Goal: Task Accomplishment & Management: Use online tool/utility

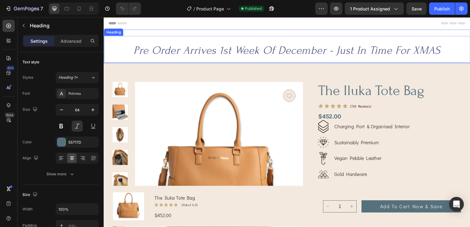
click at [268, 49] on span "Pre Order Arrives 1st Week Of December - Just In Time For XMAS" at bounding box center [288, 50] width 309 height 13
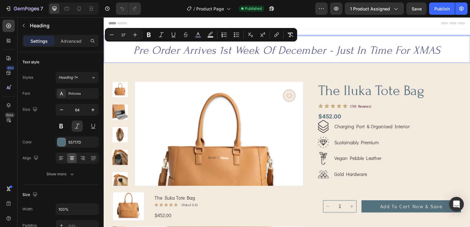
click at [201, 52] on span "Pre Order Arrives 1st Week Of December - Just In Time For XMAS" at bounding box center [288, 50] width 309 height 13
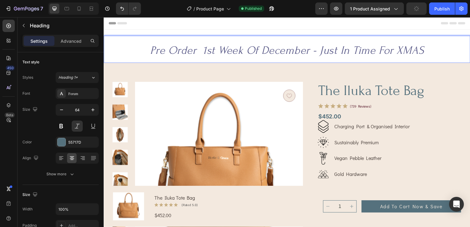
click at [146, 51] on p "Pre Order 1st Week Of December - Just In Time For XMAS" at bounding box center [288, 50] width 368 height 26
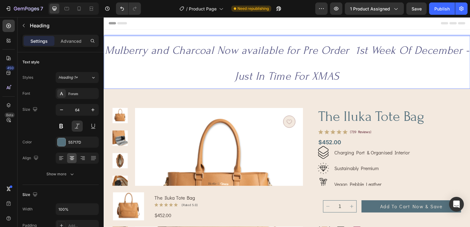
click at [248, 52] on span "Mulberry and Charcoal Now available for Pre Order 1st Week Of December - Just I…" at bounding box center [288, 63] width 367 height 39
click at [285, 54] on span "Mulberry and Charcoal Now Available for Pre Order 1st Week Of December - Just I…" at bounding box center [289, 63] width 368 height 39
click at [357, 53] on span "Mulberry and Charcoal Now Available for Pre Order 1st Week Of December - Just I…" at bounding box center [289, 63] width 368 height 39
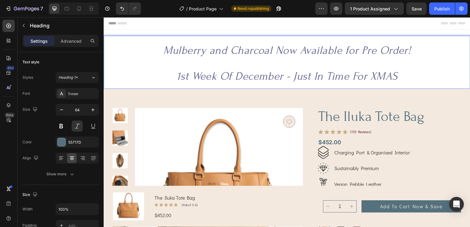
click at [421, 77] on p "Mulberry and Charcoal Now Available for Pre Order! 1st Week Of December - Just …" at bounding box center [288, 63] width 368 height 52
drag, startPoint x: 427, startPoint y: 78, endPoint x: 164, endPoint y: 55, distance: 264.1
click at [164, 55] on p "Mulberry and Charcoal Now Available for Pre Order! 1st Week Of December - Just …" at bounding box center [288, 63] width 368 height 52
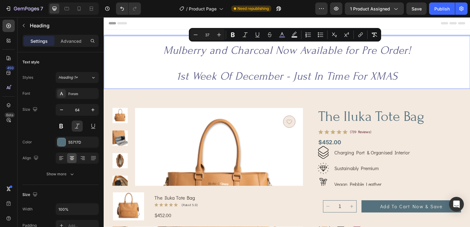
copy p "Mulberry and Charcoal Now Available for Pre Order! 1st Week Of December - Just …"
click at [209, 6] on span "Product Page" at bounding box center [203, 9] width 28 height 6
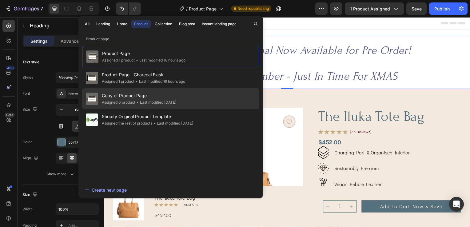
click at [126, 103] on div "Assigned 0 product" at bounding box center [119, 102] width 34 height 6
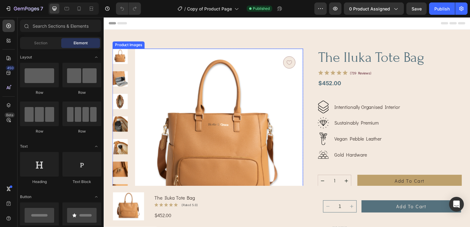
click at [246, 144] on img at bounding box center [219, 133] width 169 height 169
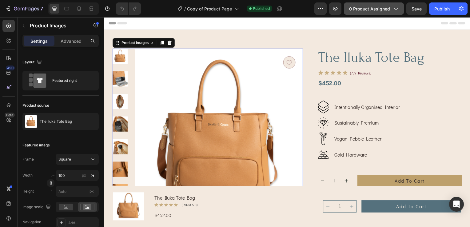
click at [382, 10] on span "0 product assigned" at bounding box center [369, 9] width 41 height 6
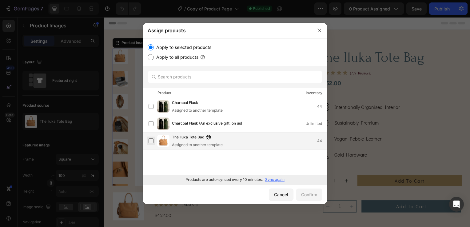
click at [150, 142] on label at bounding box center [151, 140] width 5 height 5
click at [309, 191] on div "Confirm" at bounding box center [309, 194] width 16 height 6
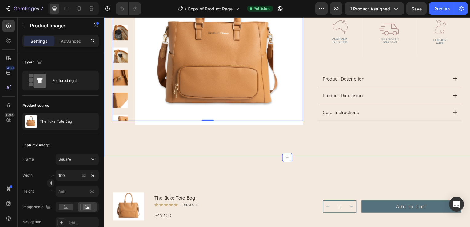
scroll to position [92, 0]
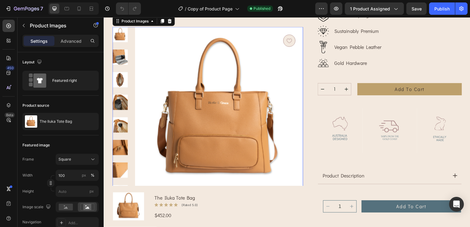
click at [241, 121] on img at bounding box center [219, 111] width 169 height 169
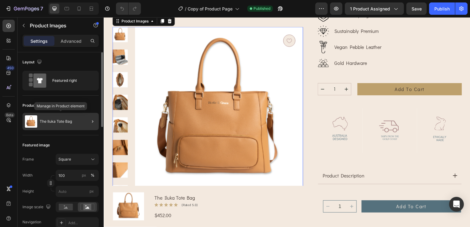
click at [58, 120] on p "The Iluka Tote Bag" at bounding box center [56, 121] width 32 height 4
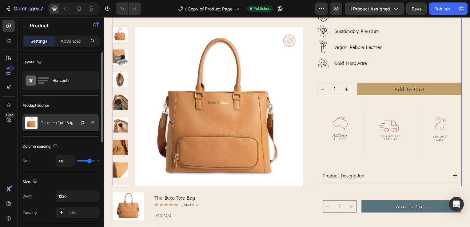
click at [57, 125] on p "The Iluka Tote Bag" at bounding box center [57, 123] width 32 height 4
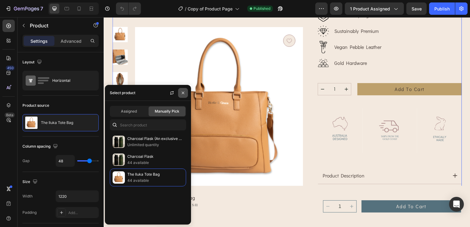
click at [182, 94] on icon "button" at bounding box center [183, 92] width 5 height 5
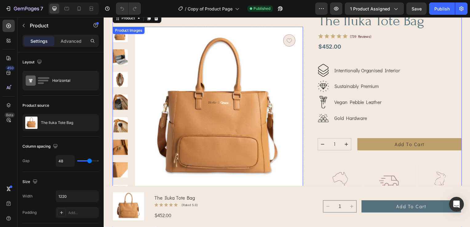
scroll to position [0, 0]
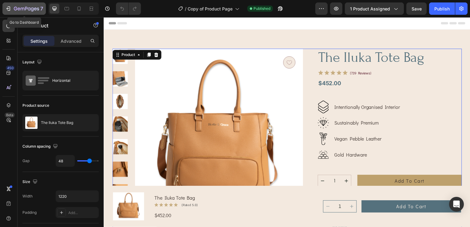
click at [16, 8] on icon "button" at bounding box center [26, 8] width 25 height 5
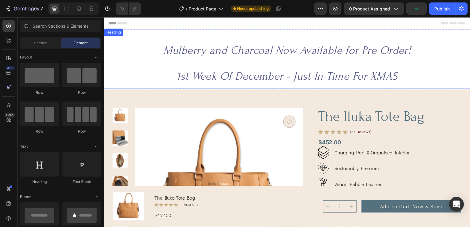
click at [184, 79] on span "1st Week Of December - Just In Time For XMAS" at bounding box center [288, 76] width 223 height 13
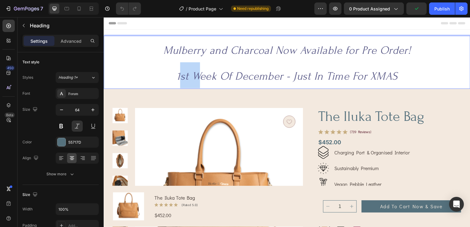
click at [177, 78] on span "1st Week Of December - Just In Time For XMAS" at bounding box center [288, 76] width 223 height 13
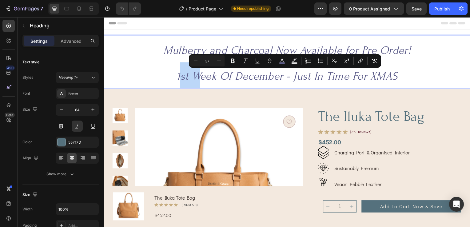
click at [184, 78] on span "1st Week Of December - Just In Time For XMAS" at bounding box center [288, 76] width 223 height 13
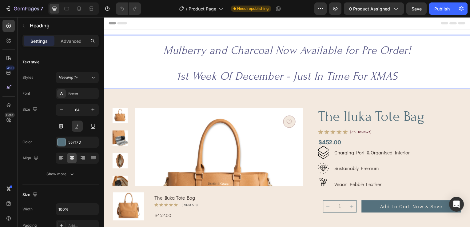
click at [295, 80] on span "1st Week Of December - Just In Time For XMAS" at bounding box center [288, 76] width 223 height 13
click at [293, 79] on span "1st Week Of December - Just In Time For XMAS" at bounding box center [288, 76] width 223 height 13
click at [399, 77] on span "Arrives 1st Week Of December - Just In Time For XMAS" at bounding box center [287, 76] width 259 height 13
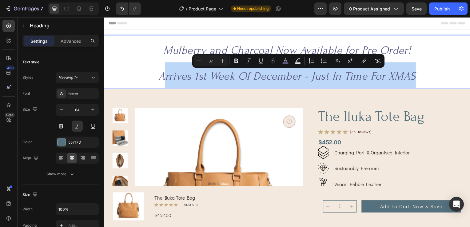
drag, startPoint x: 421, startPoint y: 77, endPoint x: 161, endPoint y: 64, distance: 260.9
click at [161, 64] on p "Mulberry and Charcoal Now Available for Pre Order! Arrives 1st Week Of December…" at bounding box center [288, 63] width 368 height 52
click at [451, 73] on p "Mulberry and Charcoal Now Available for Pre Order! Arrives 1st Week Of December…" at bounding box center [288, 63] width 368 height 52
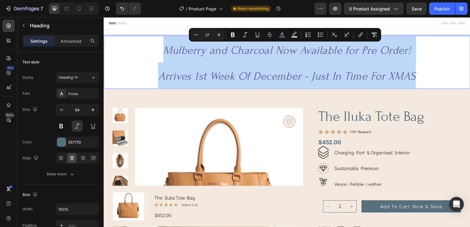
drag, startPoint x: 437, startPoint y: 74, endPoint x: 150, endPoint y: 57, distance: 287.3
click at [150, 57] on p "Mulberry and Charcoal Now Available for Pre Order! Arrives 1st Week Of December…" at bounding box center [288, 63] width 368 height 52
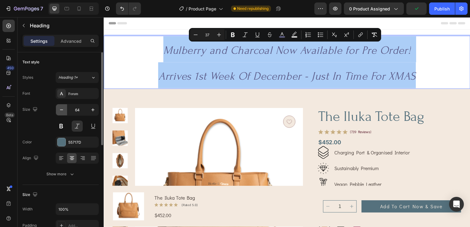
click at [64, 112] on icon "button" at bounding box center [61, 110] width 6 height 6
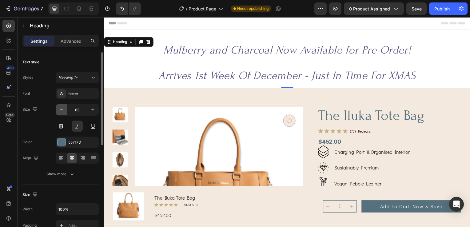
click at [64, 112] on icon "button" at bounding box center [61, 110] width 6 height 6
type input "62"
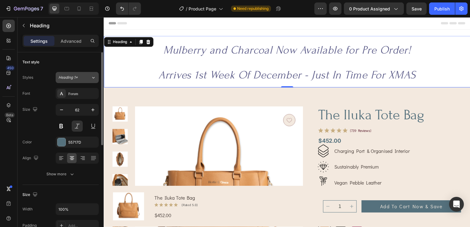
click at [87, 77] on div "Heading 1*" at bounding box center [74, 78] width 32 height 6
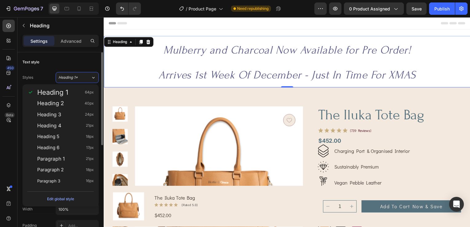
click at [82, 64] on div "Text style" at bounding box center [60, 62] width 76 height 10
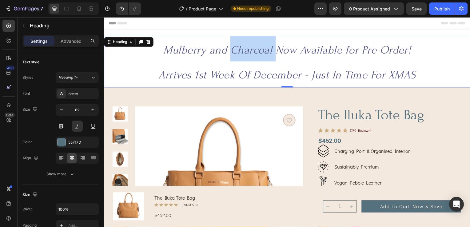
click at [229, 56] on span "Mulberry and Charcoal Now Available for Pre Order!" at bounding box center [289, 50] width 250 height 13
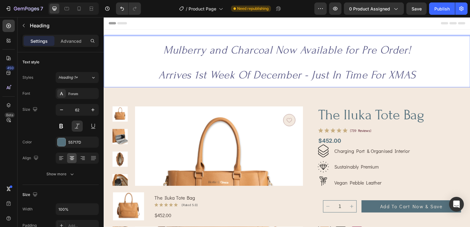
click at [406, 66] on p "Mulberry and Charcoal Now Available for Pre Order! Arrives 1st Week Of December…" at bounding box center [288, 62] width 368 height 51
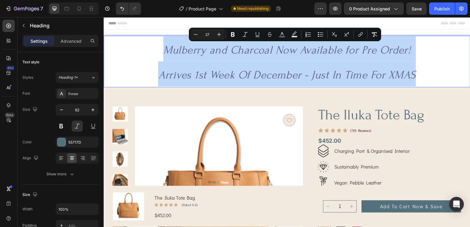
drag, startPoint x: 419, startPoint y: 71, endPoint x: 132, endPoint y: 41, distance: 289.0
click at [132, 41] on p "Mulberry and Charcoal Now Available for Pre Order! Arrives 1st Week Of December…" at bounding box center [288, 62] width 368 height 51
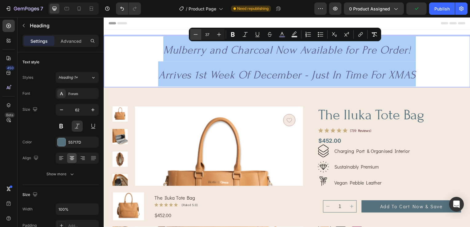
click at [196, 34] on icon "Editor contextual toolbar" at bounding box center [196, 34] width 6 height 6
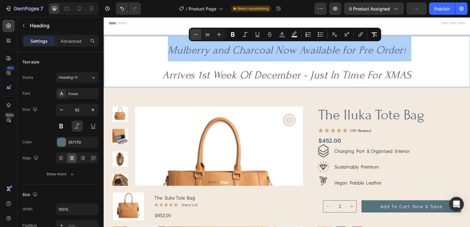
click at [196, 34] on icon "Editor contextual toolbar" at bounding box center [196, 34] width 6 height 6
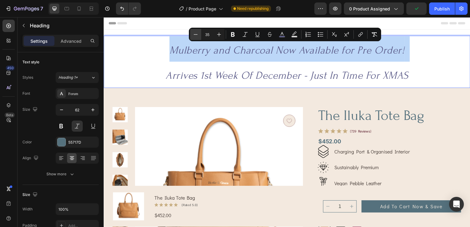
type input "34"
click at [418, 64] on p "Mulberry and Charcoal Now Available for Pre Order! Arrives 1st Week Of December…" at bounding box center [288, 62] width 368 height 51
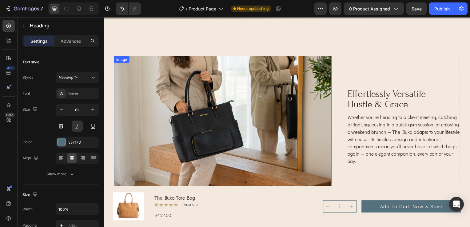
scroll to position [738, 0]
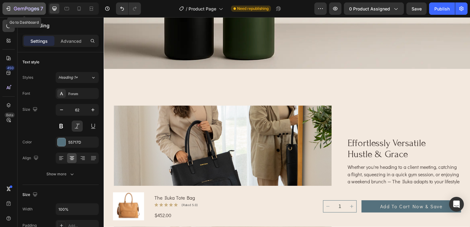
click at [8, 8] on icon "button" at bounding box center [7, 9] width 3 height 2
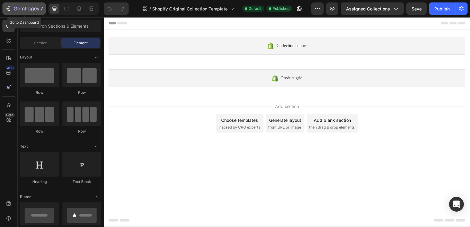
click at [7, 9] on icon "button" at bounding box center [8, 9] width 6 height 6
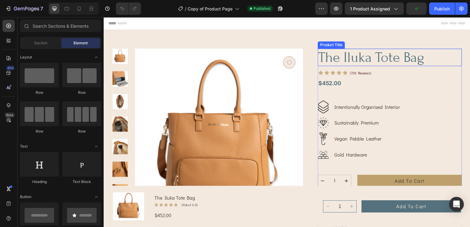
click at [425, 59] on h1 "the iluka tote bag" at bounding box center [391, 58] width 145 height 18
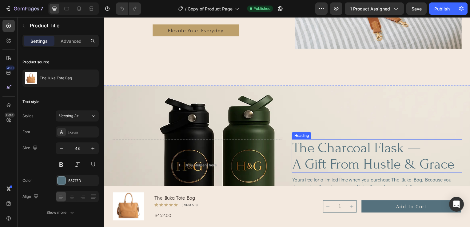
scroll to position [431, 0]
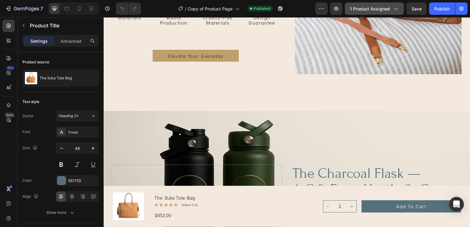
click at [391, 6] on div "1 product assigned" at bounding box center [374, 9] width 49 height 6
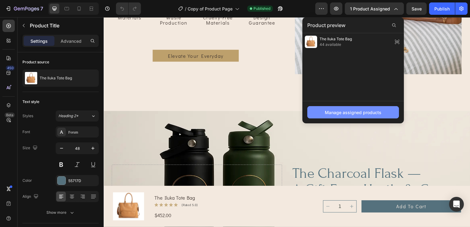
click at [358, 111] on div "Manage assigned products" at bounding box center [353, 112] width 57 height 6
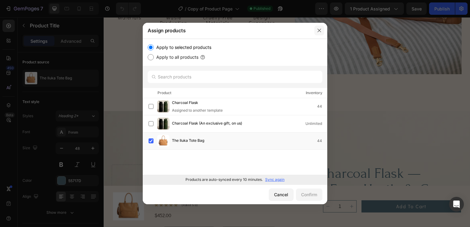
drag, startPoint x: 318, startPoint y: 30, endPoint x: 215, endPoint y: 13, distance: 103.6
click at [318, 30] on icon "button" at bounding box center [319, 30] width 5 height 5
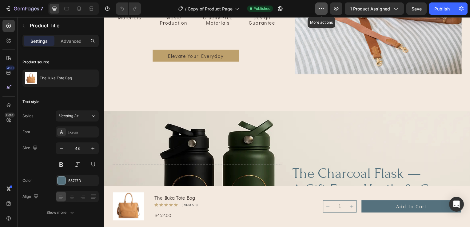
click at [324, 11] on icon "button" at bounding box center [321, 9] width 6 height 6
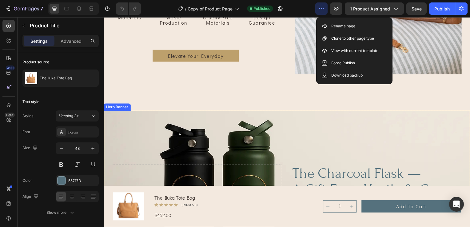
click at [370, 127] on div "Background Image" at bounding box center [288, 192] width 369 height 160
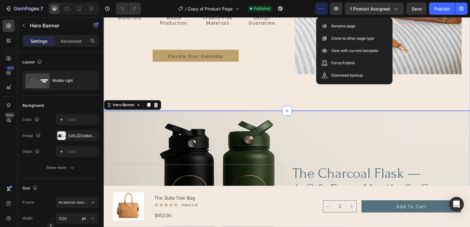
click at [217, 79] on div "sleek designer-look finish Heading Styled with clean lines and modern structure…" at bounding box center [288, 14] width 369 height 194
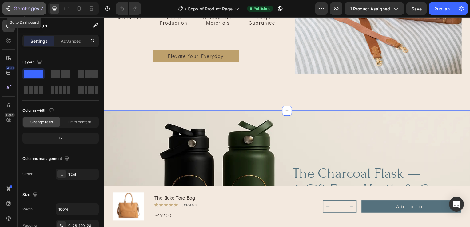
click at [12, 10] on div "7" at bounding box center [24, 8] width 38 height 7
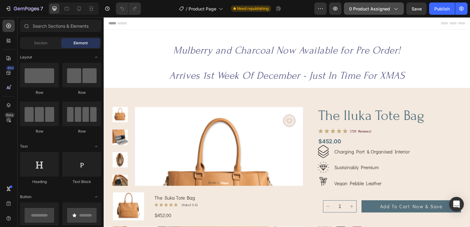
click at [386, 8] on span "0 product assigned" at bounding box center [369, 9] width 41 height 6
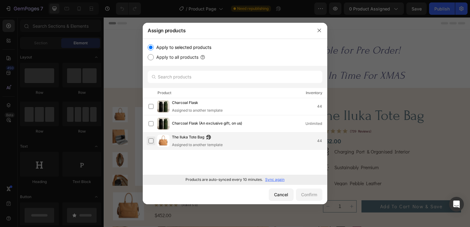
click at [150, 141] on label at bounding box center [151, 140] width 5 height 5
click at [306, 197] on div "Confirm" at bounding box center [309, 194] width 16 height 6
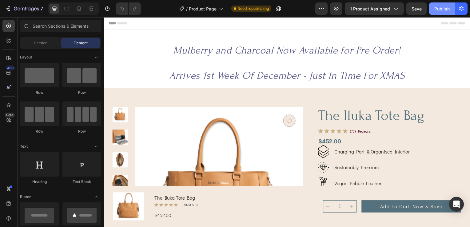
click at [446, 6] on div "Publish" at bounding box center [441, 9] width 15 height 6
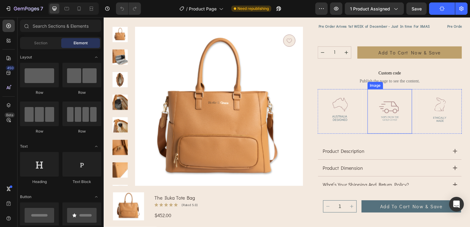
scroll to position [215, 0]
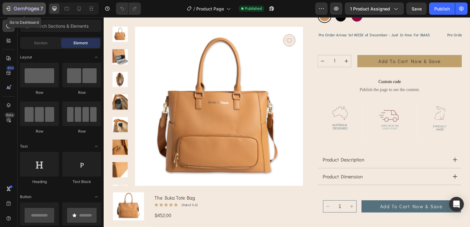
click at [11, 10] on div "7" at bounding box center [24, 8] width 38 height 7
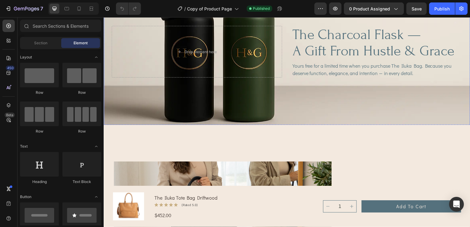
scroll to position [462, 0]
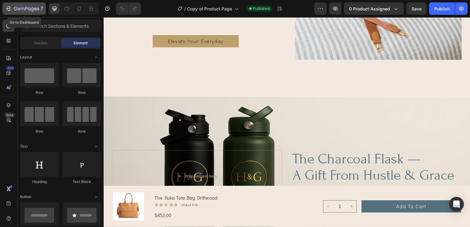
click at [8, 10] on icon "button" at bounding box center [9, 8] width 3 height 4
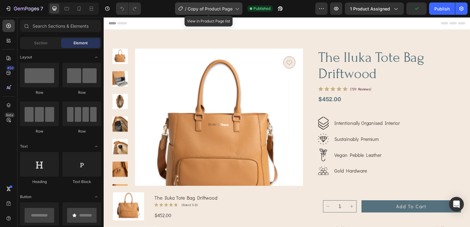
click at [234, 8] on icon at bounding box center [237, 9] width 6 height 6
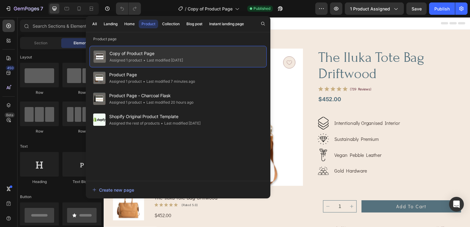
click at [182, 55] on span "Copy of Product Page" at bounding box center [147, 53] width 74 height 7
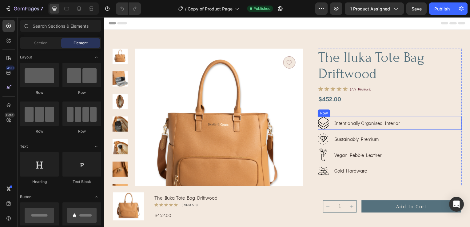
scroll to position [62, 0]
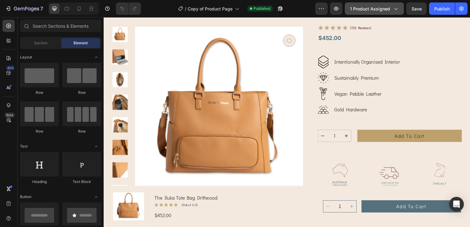
click at [378, 6] on span "1 product assigned" at bounding box center [370, 9] width 40 height 6
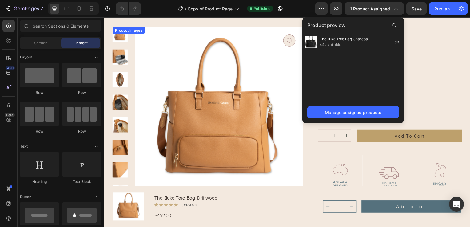
click at [234, 89] on img at bounding box center [219, 111] width 169 height 169
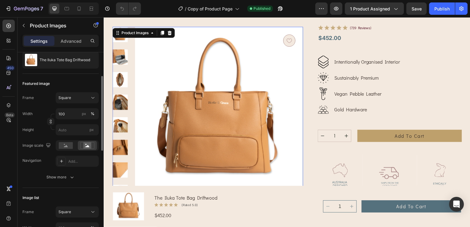
click at [150, 94] on img at bounding box center [219, 111] width 169 height 169
click at [134, 37] on div "Product Images" at bounding box center [143, 33] width 63 height 10
click at [134, 34] on div "Product Images" at bounding box center [135, 33] width 30 height 6
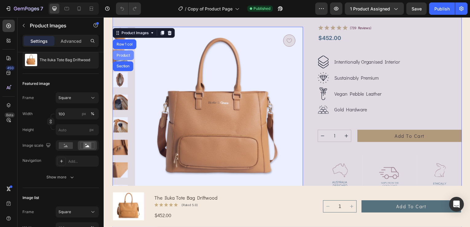
click at [124, 56] on div "Product" at bounding box center [123, 56] width 16 height 4
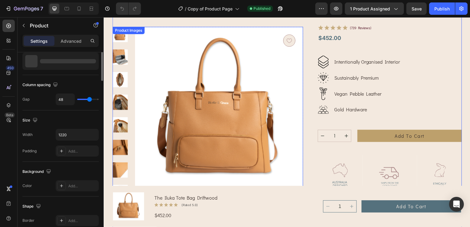
scroll to position [0, 0]
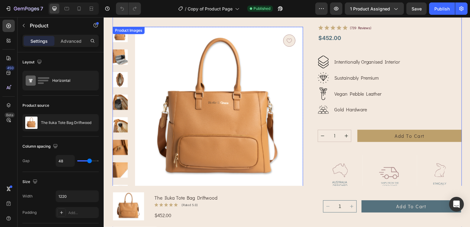
click at [177, 97] on img at bounding box center [219, 111] width 169 height 169
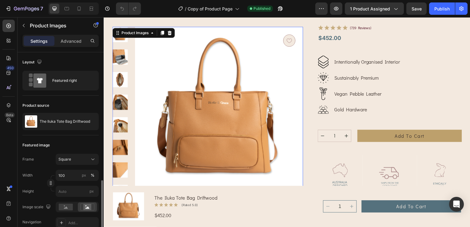
scroll to position [92, 0]
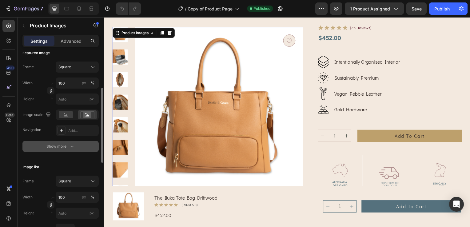
click at [62, 145] on div "Show more" at bounding box center [60, 146] width 29 height 6
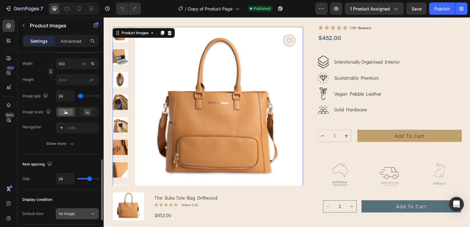
scroll to position [415, 0]
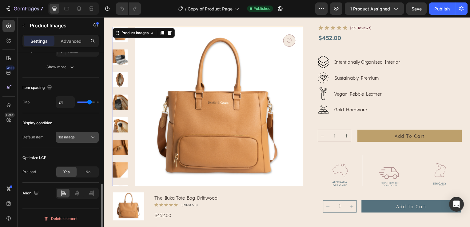
click at [85, 136] on div "1st image" at bounding box center [73, 137] width 31 height 6
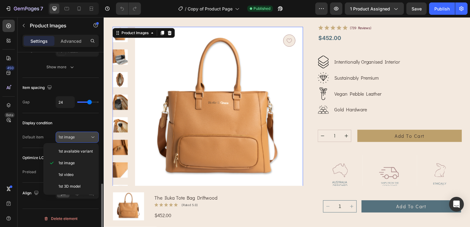
click at [85, 136] on div "1st image" at bounding box center [73, 137] width 31 height 6
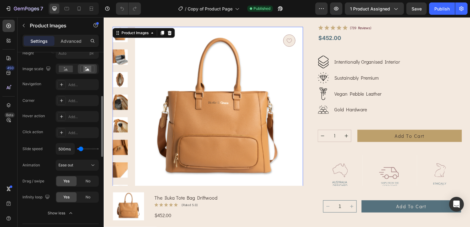
scroll to position [46, 0]
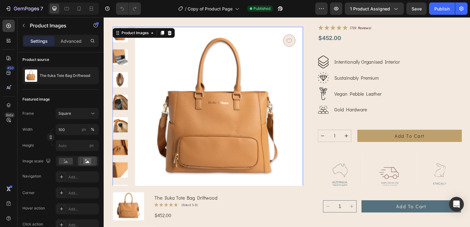
click at [185, 105] on img at bounding box center [219, 111] width 169 height 169
click at [125, 141] on img at bounding box center [119, 148] width 15 height 15
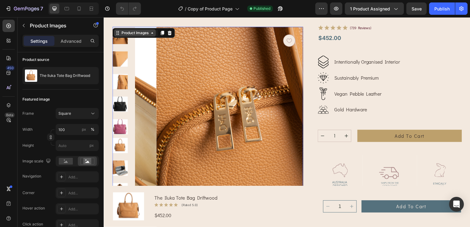
click at [148, 34] on div "Product Images" at bounding box center [135, 33] width 30 height 6
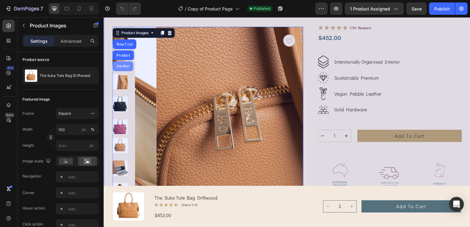
click at [118, 68] on div "Section" at bounding box center [123, 67] width 16 height 4
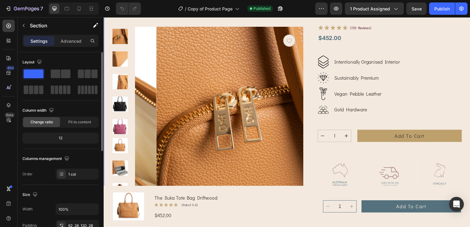
scroll to position [31, 0]
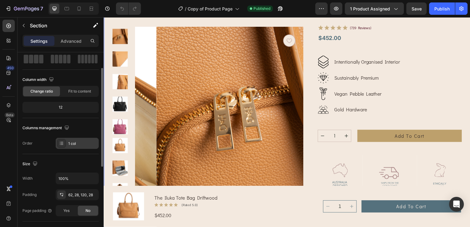
click at [67, 145] on div "1 col" at bounding box center [77, 143] width 43 height 11
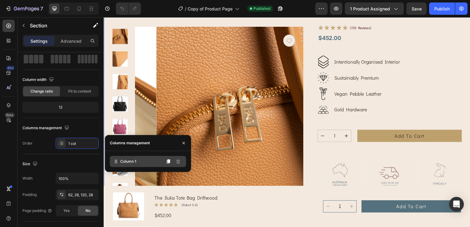
click at [127, 164] on span "Column 1" at bounding box center [128, 162] width 16 height 6
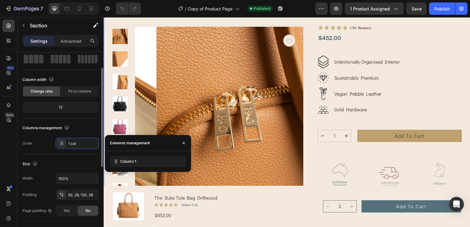
scroll to position [62, 0]
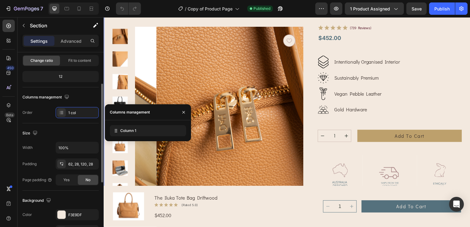
click at [42, 138] on div "Size Width 100% Padding 62, 28, 120, 28 Page padding Yes No" at bounding box center [60, 156] width 76 height 67
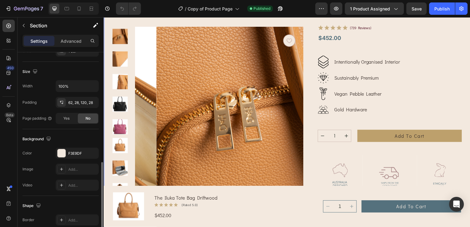
scroll to position [182, 0]
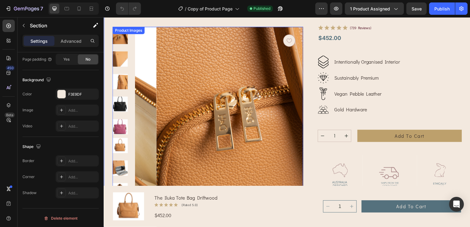
click at [125, 38] on div "Product Images" at bounding box center [208, 109] width 192 height 165
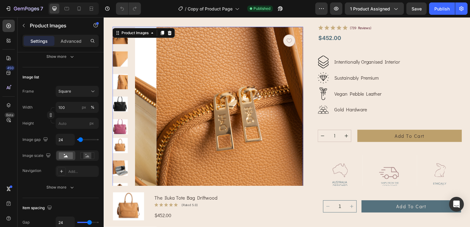
scroll to position [0, 0]
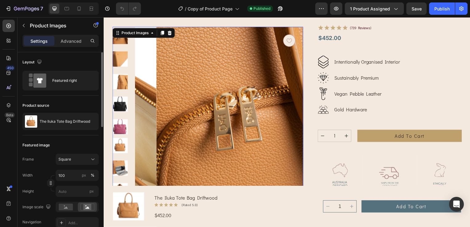
click at [197, 45] on img at bounding box center [241, 111] width 169 height 169
click at [70, 121] on p "The Iluka Tote Bag Driftwood" at bounding box center [65, 121] width 50 height 4
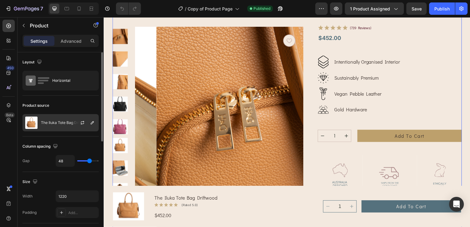
click at [66, 124] on p "The Iluka Tote Bag Driftwood" at bounding box center [66, 123] width 50 height 4
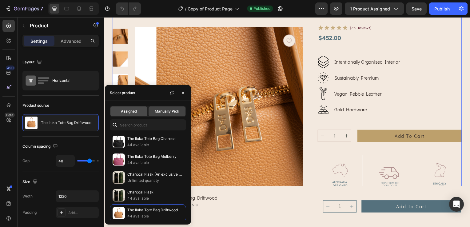
click at [134, 113] on span "Assigned" at bounding box center [129, 112] width 16 height 6
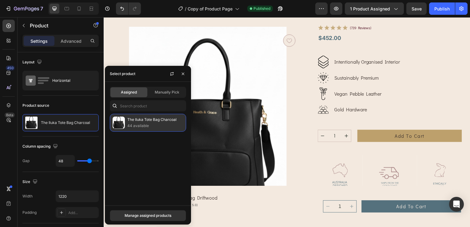
click at [153, 130] on div "The Iluka Tote Bag Charcoal 44 available" at bounding box center [148, 123] width 76 height 18
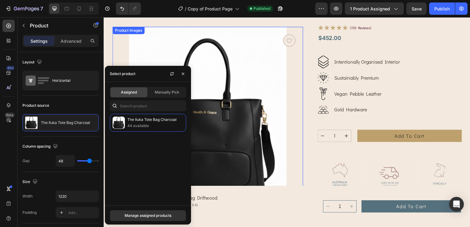
click at [260, 170] on img at bounding box center [208, 123] width 192 height 192
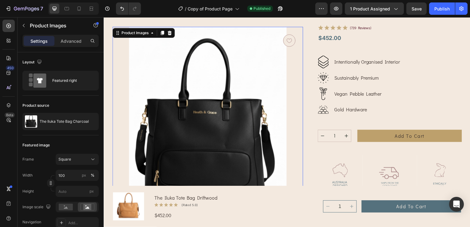
click at [260, 162] on img at bounding box center [208, 123] width 192 height 192
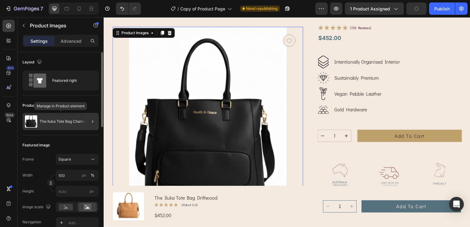
click at [73, 124] on div "The Iluka Tote Bag Charcoal" at bounding box center [60, 121] width 76 height 17
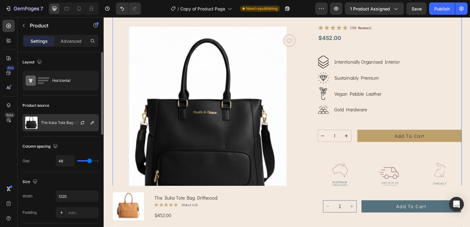
click at [65, 127] on div "The Iluka Tote Bag Charcoal" at bounding box center [60, 122] width 76 height 17
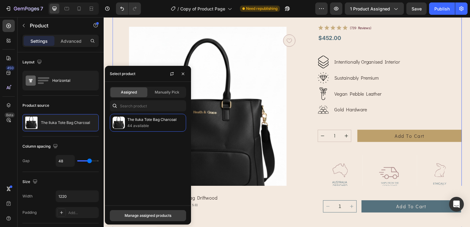
click at [151, 215] on div "Manage assigned products" at bounding box center [148, 216] width 47 height 6
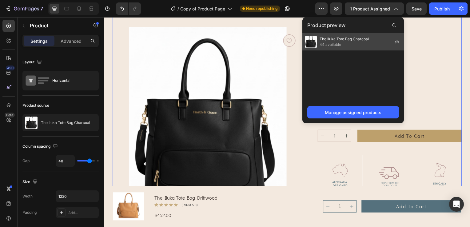
click at [333, 38] on span "The Iluka Tote Bag Charcoal" at bounding box center [344, 39] width 49 height 6
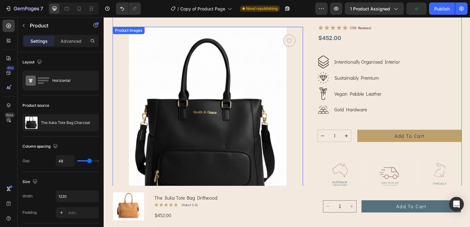
click at [250, 156] on img at bounding box center [208, 123] width 192 height 192
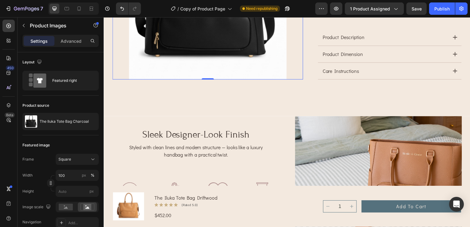
scroll to position [277, 0]
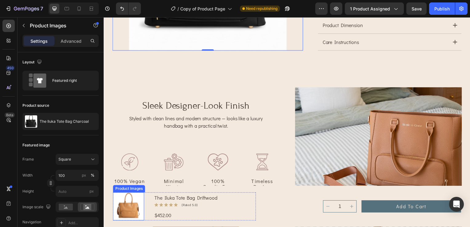
click at [140, 210] on img at bounding box center [128, 208] width 31 height 28
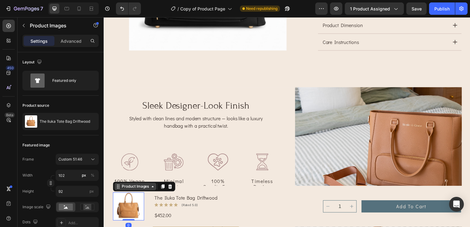
click at [150, 190] on icon at bounding box center [152, 188] width 5 height 5
click at [128, 211] on img at bounding box center [128, 208] width 31 height 28
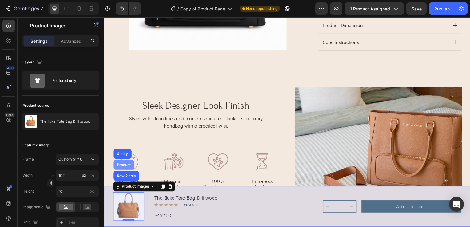
click at [122, 166] on div "Product" at bounding box center [124, 166] width 16 height 4
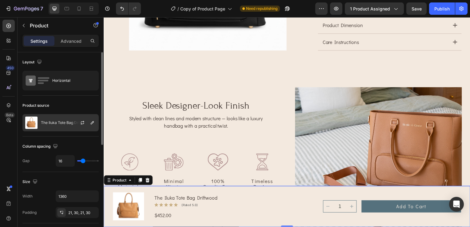
click at [69, 122] on p "The Iluka Tote Bag Driftwood" at bounding box center [66, 123] width 50 height 4
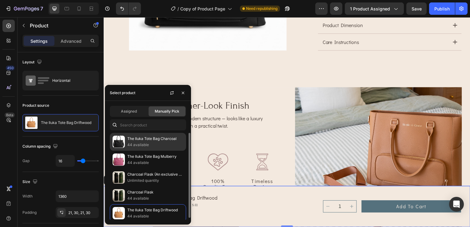
click at [130, 137] on p "The Iluka Tote Bag Charcoal" at bounding box center [155, 139] width 56 height 6
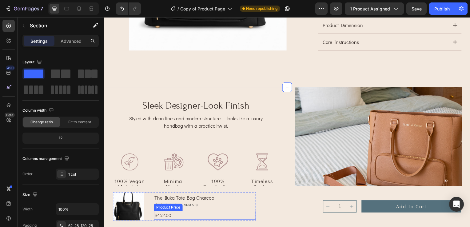
click at [170, 217] on div "$452.00" at bounding box center [205, 217] width 103 height 9
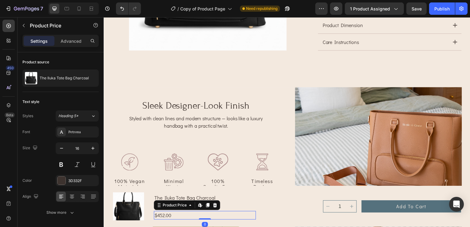
click at [170, 217] on div "$452.00" at bounding box center [205, 217] width 103 height 9
click at [166, 217] on div "$452.00" at bounding box center [205, 217] width 103 height 9
click at [164, 216] on div "$452.00" at bounding box center [205, 217] width 103 height 9
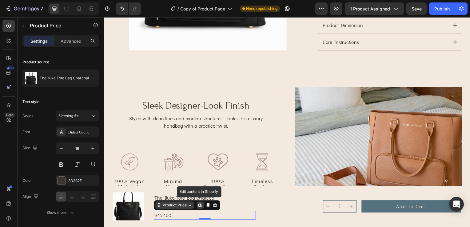
click at [186, 208] on div "Product Price" at bounding box center [175, 207] width 26 height 6
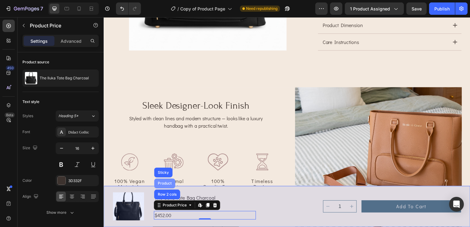
click at [168, 182] on div "Product" at bounding box center [164, 185] width 21 height 10
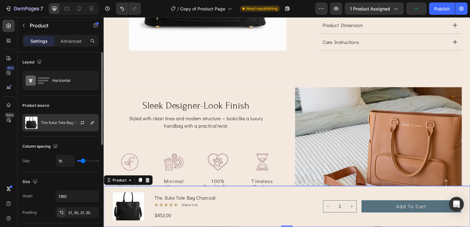
click at [71, 122] on div at bounding box center [84, 122] width 27 height 17
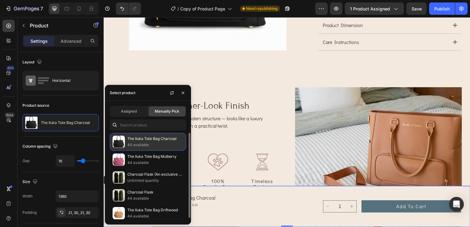
click at [134, 141] on p "The Iluka Tote Bag Charcoal" at bounding box center [155, 139] width 56 height 6
click at [127, 142] on p "44 available" at bounding box center [155, 145] width 56 height 6
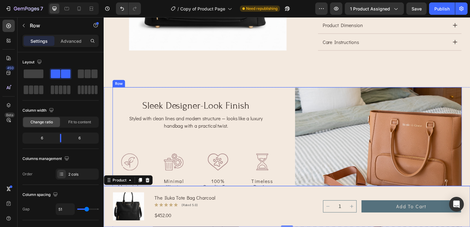
click at [231, 134] on div "sleek designer-look finish Heading Styled with clean lines and modern structure…" at bounding box center [196, 167] width 168 height 158
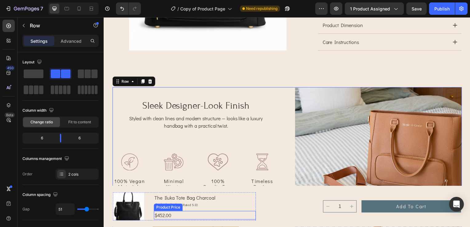
click at [161, 215] on div "$452.00" at bounding box center [205, 217] width 103 height 9
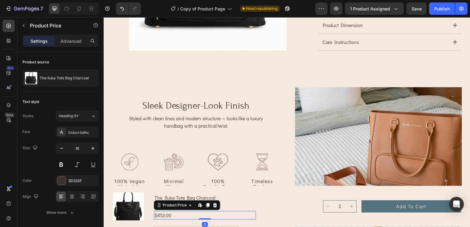
click at [189, 216] on div "$452.00" at bounding box center [205, 217] width 103 height 9
click at [171, 216] on div "$452.00" at bounding box center [205, 217] width 103 height 9
click at [188, 208] on icon at bounding box center [190, 206] width 5 height 5
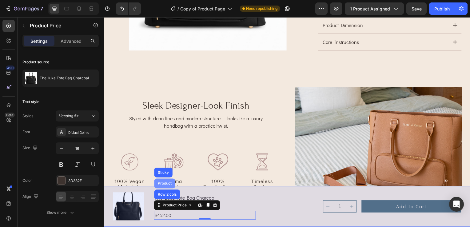
click at [165, 184] on div "Product" at bounding box center [165, 185] width 16 height 4
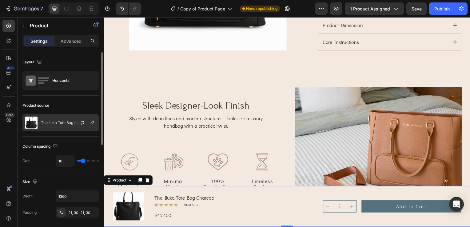
click at [55, 125] on div "The Iluka Tote Bag Charcoal" at bounding box center [60, 122] width 76 height 17
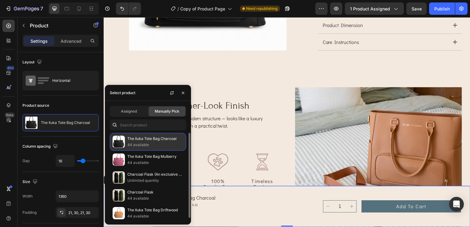
click at [121, 143] on img at bounding box center [119, 142] width 12 height 12
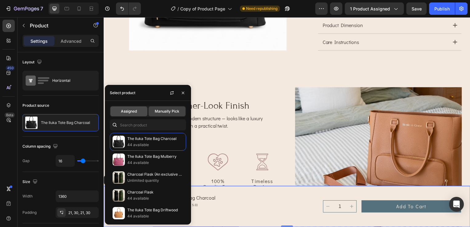
click at [125, 113] on span "Assigned" at bounding box center [129, 112] width 16 height 6
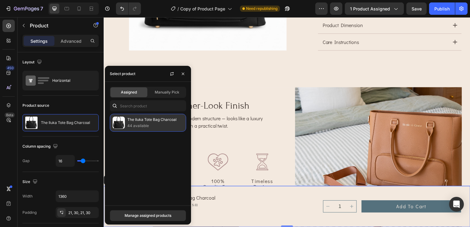
click at [137, 126] on p "44 available" at bounding box center [155, 126] width 56 height 6
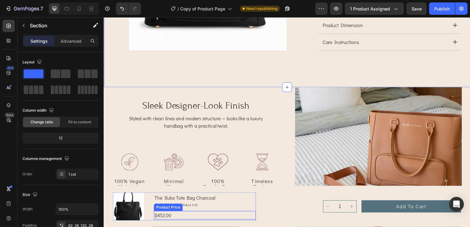
click at [165, 217] on div "$452.00" at bounding box center [205, 217] width 103 height 9
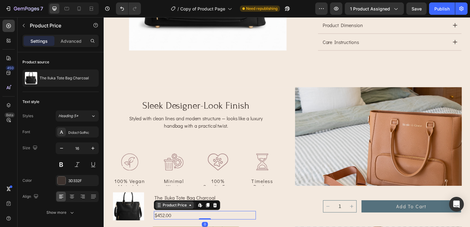
click at [188, 207] on icon at bounding box center [190, 206] width 5 height 5
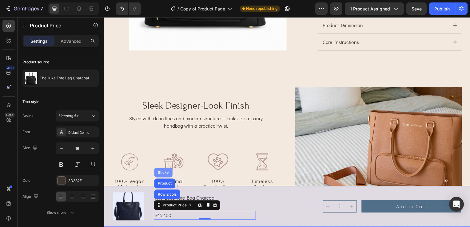
click at [164, 173] on div "Sticky" at bounding box center [164, 174] width 14 height 4
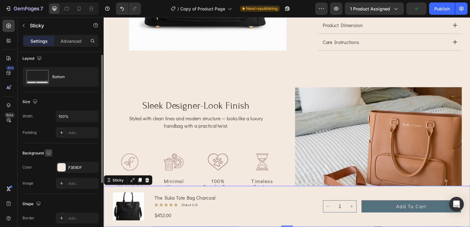
scroll to position [0, 0]
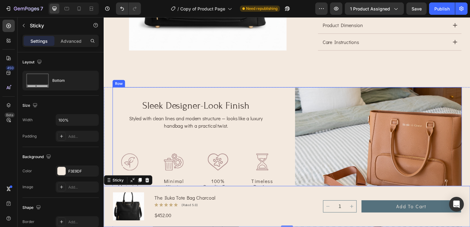
click at [138, 91] on div "sleek designer-look finish Heading Styled with clean lines and modern structure…" at bounding box center [196, 167] width 168 height 158
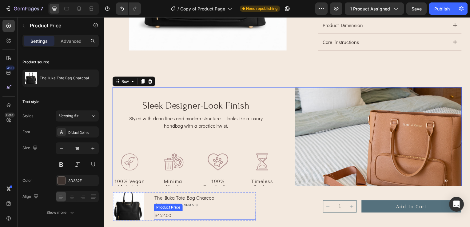
click at [167, 216] on div "$452.00" at bounding box center [205, 217] width 103 height 9
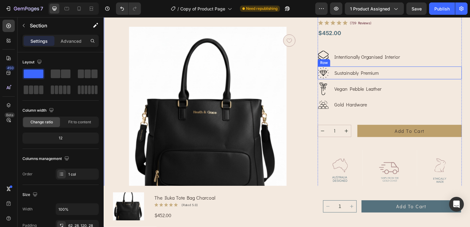
scroll to position [31, 0]
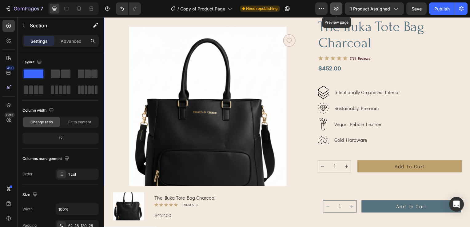
click at [339, 9] on icon "button" at bounding box center [336, 9] width 6 height 6
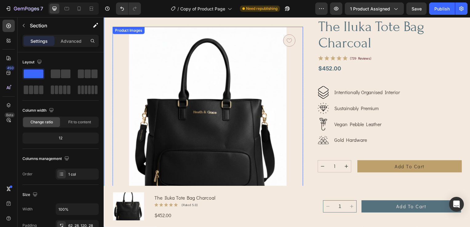
click at [190, 85] on img at bounding box center [208, 123] width 192 height 192
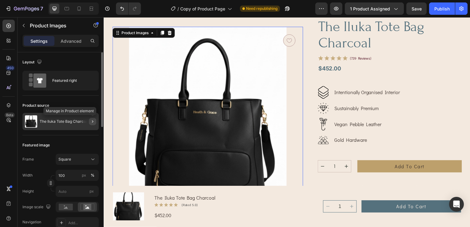
click at [92, 122] on icon "button" at bounding box center [92, 121] width 1 height 2
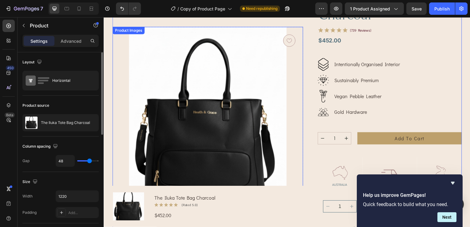
scroll to position [92, 0]
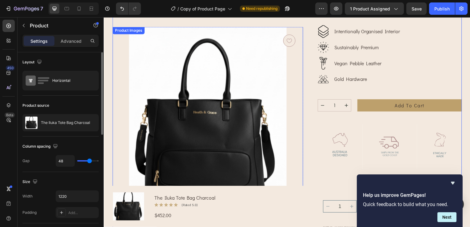
click at [217, 157] on img at bounding box center [208, 123] width 192 height 192
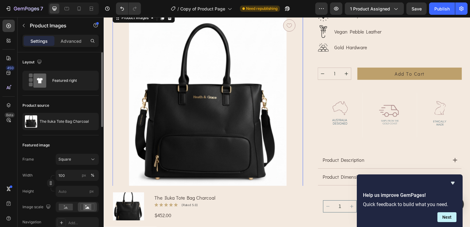
scroll to position [154, 0]
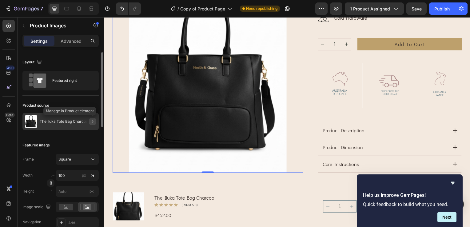
click at [90, 118] on button "button" at bounding box center [92, 121] width 7 height 7
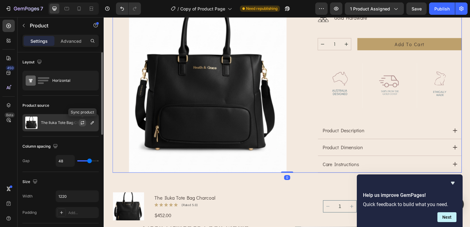
click at [81, 122] on icon "button" at bounding box center [82, 122] width 3 height 2
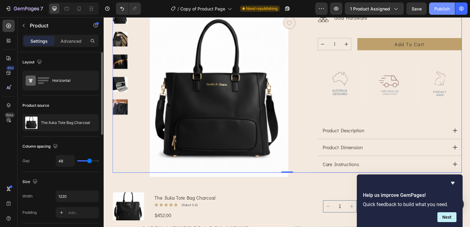
click at [432, 6] on button "Publish" at bounding box center [442, 8] width 26 height 12
click at [452, 183] on icon "Hide survey" at bounding box center [453, 183] width 4 height 3
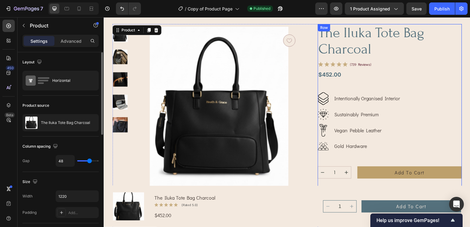
scroll to position [0, 0]
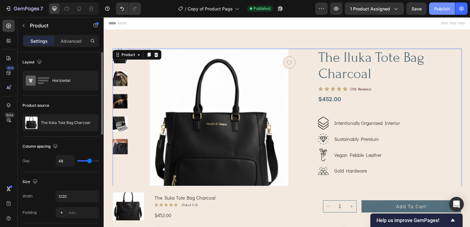
click at [443, 8] on div "Publish" at bounding box center [441, 9] width 15 height 6
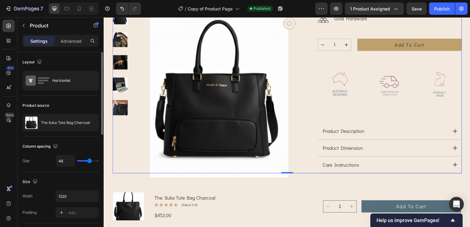
scroll to position [185, 0]
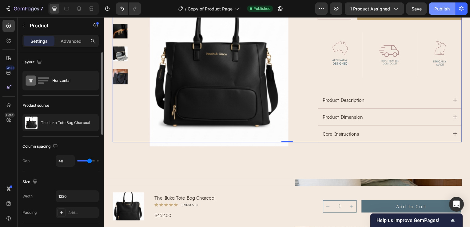
click at [441, 11] on div "Publish" at bounding box center [441, 9] width 15 height 6
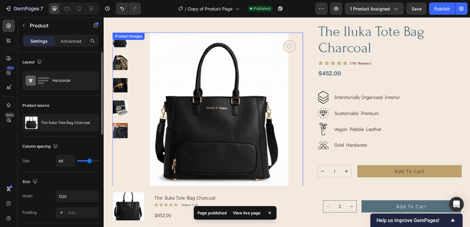
scroll to position [0, 0]
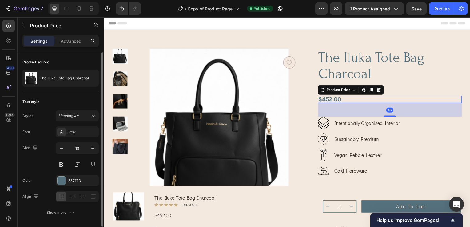
click at [330, 99] on div "$452.00" at bounding box center [391, 99] width 145 height 7
click at [90, 80] on icon "button" at bounding box center [92, 78] width 5 height 5
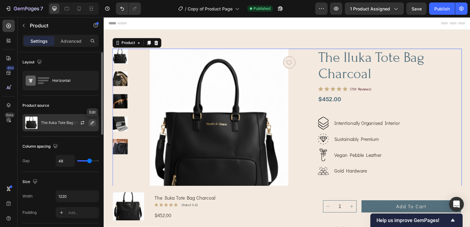
click at [91, 122] on icon "button" at bounding box center [92, 122] width 3 height 3
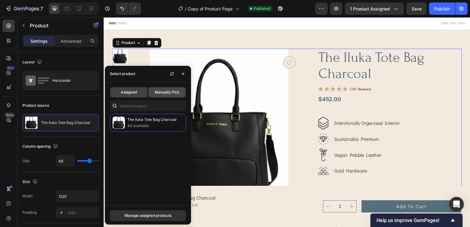
click at [162, 91] on span "Manually Pick" at bounding box center [167, 93] width 25 height 6
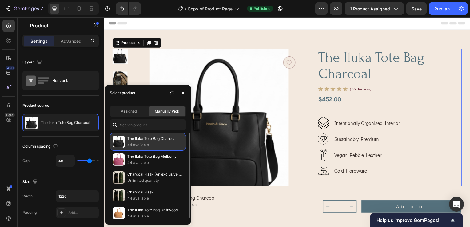
click at [144, 143] on p "44 available" at bounding box center [155, 145] width 56 height 6
click at [145, 146] on p "44 available" at bounding box center [155, 145] width 56 height 6
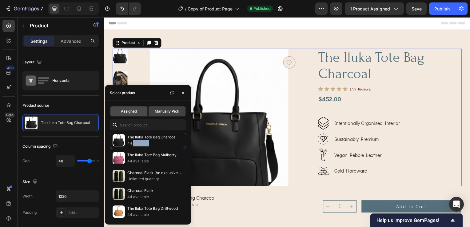
click at [125, 113] on span "Assigned" at bounding box center [129, 112] width 16 height 6
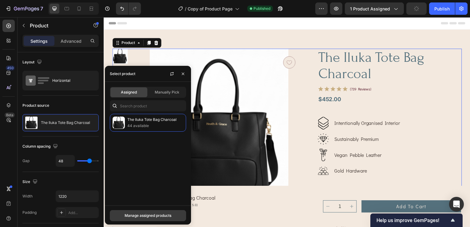
click at [141, 217] on div "Manage assigned products" at bounding box center [148, 216] width 47 height 6
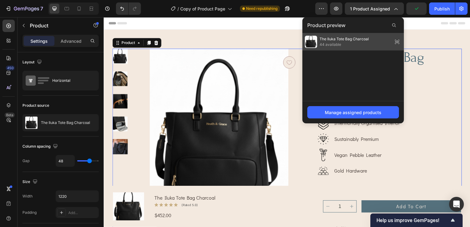
click at [334, 42] on span "44 available" at bounding box center [344, 45] width 49 height 6
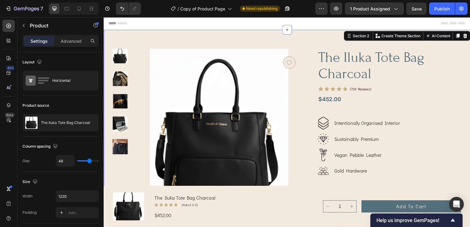
click at [260, 46] on div "Product Images Button Row the iluka tote bag charcoal Product Title Icon Icon I…" at bounding box center [288, 197] width 369 height 335
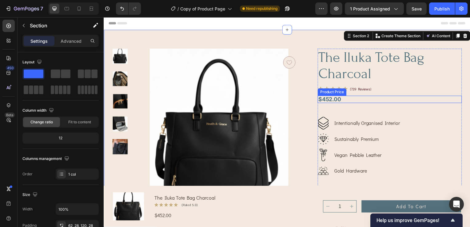
click at [344, 100] on div "$452.00" at bounding box center [391, 99] width 145 height 7
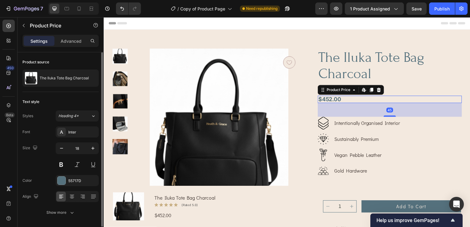
scroll to position [20, 0]
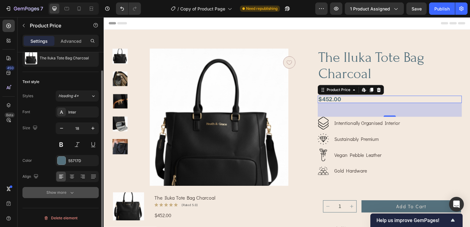
click at [59, 193] on div "Show more" at bounding box center [60, 193] width 29 height 6
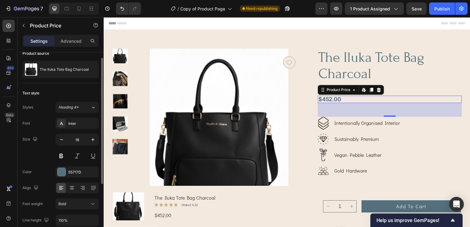
scroll to position [0, 0]
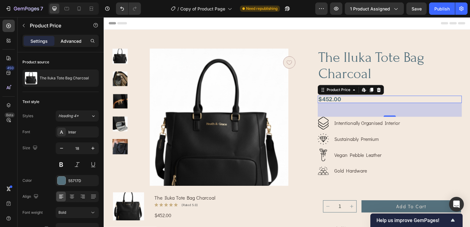
click at [73, 40] on p "Advanced" at bounding box center [71, 41] width 21 height 6
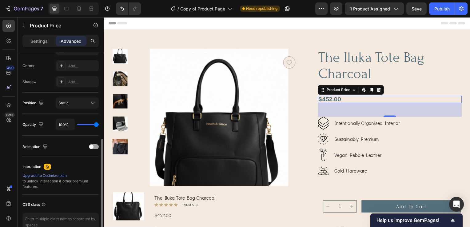
scroll to position [217, 0]
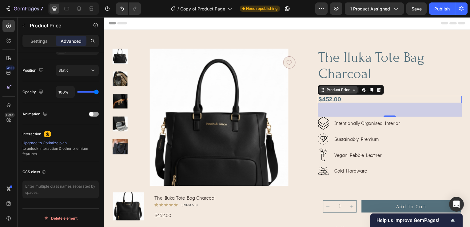
click at [348, 88] on div "Product Price" at bounding box center [340, 91] width 26 height 6
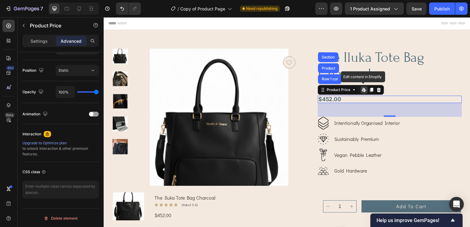
click at [364, 89] on icon at bounding box center [365, 90] width 2 height 4
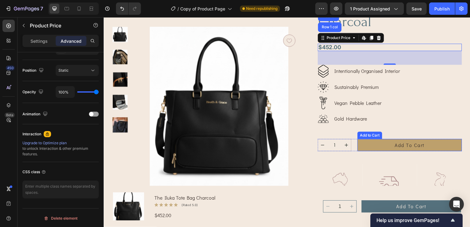
scroll to position [62, 0]
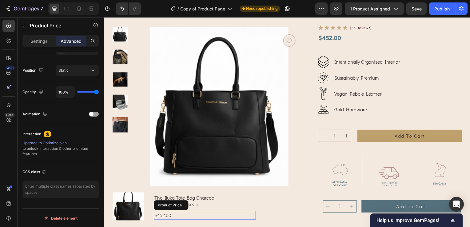
click at [163, 215] on div "$452.00" at bounding box center [205, 217] width 103 height 9
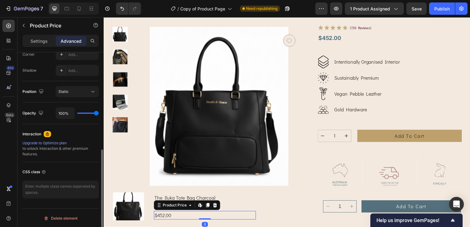
click at [163, 215] on div "$452.00" at bounding box center [205, 217] width 103 height 9
click at [177, 217] on div "$452.00" at bounding box center [205, 217] width 103 height 9
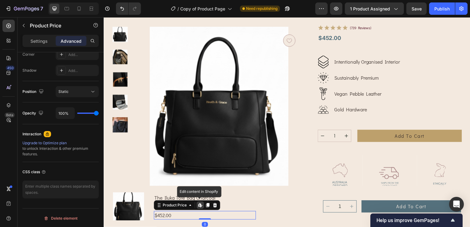
click at [169, 216] on div "$452.00" at bounding box center [205, 217] width 103 height 9
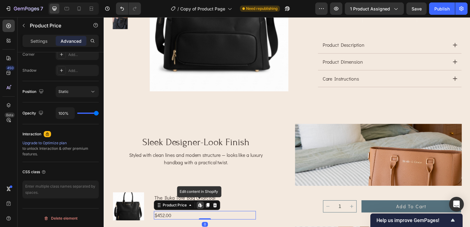
scroll to position [246, 0]
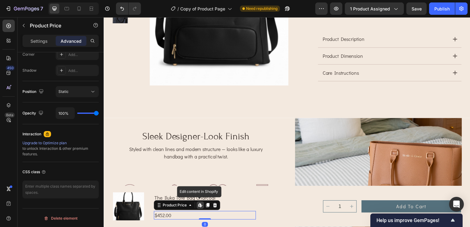
click at [169, 218] on div "$452.00" at bounding box center [205, 217] width 103 height 9
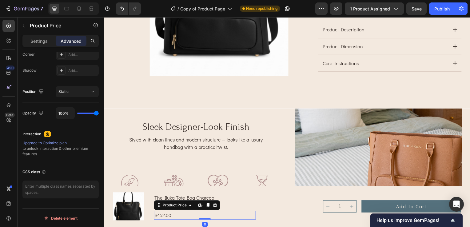
scroll to position [431, 0]
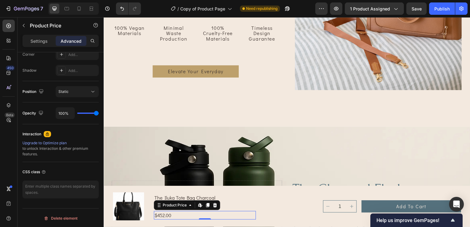
click at [190, 218] on div "$452.00" at bounding box center [205, 217] width 103 height 9
click at [198, 215] on div "$452.00" at bounding box center [205, 217] width 103 height 9
click at [199, 214] on div "$452.00" at bounding box center [205, 217] width 103 height 9
click at [208, 215] on div "$452.00" at bounding box center [205, 217] width 103 height 9
click at [212, 216] on div "$452.00" at bounding box center [205, 217] width 103 height 9
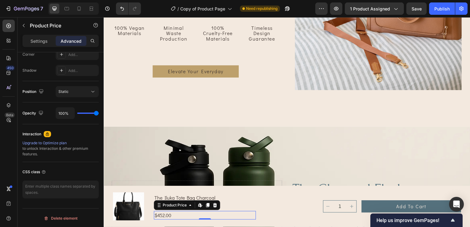
click at [163, 217] on div "$452.00" at bounding box center [205, 217] width 103 height 9
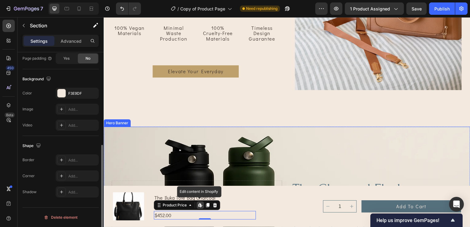
click at [354, 119] on div "sleek designer-look finish Heading Styled with clean lines and modern structure…" at bounding box center [288, 30] width 369 height 194
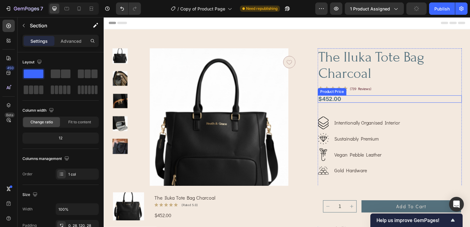
scroll to position [0, 0]
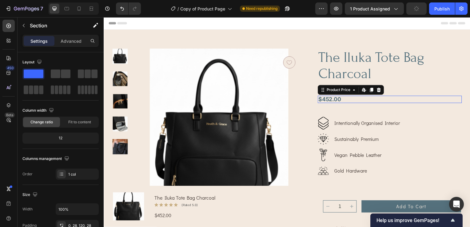
click at [351, 101] on div "$452.00" at bounding box center [391, 99] width 145 height 7
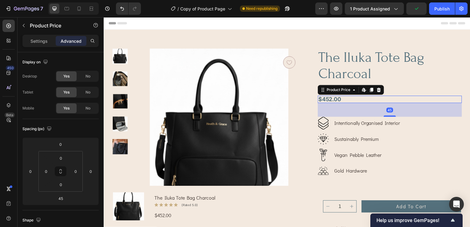
click at [338, 99] on div "$452.00" at bounding box center [391, 99] width 145 height 7
click at [340, 102] on div "$452.00" at bounding box center [391, 99] width 145 height 7
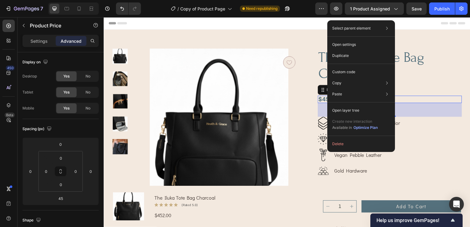
click at [323, 101] on div "$452.00" at bounding box center [391, 99] width 145 height 7
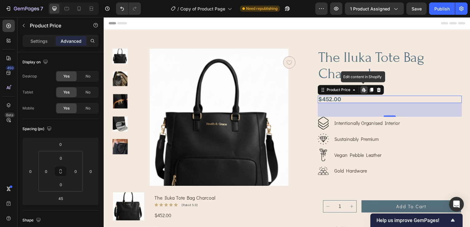
click at [323, 101] on div "$452.00" at bounding box center [391, 99] width 145 height 7
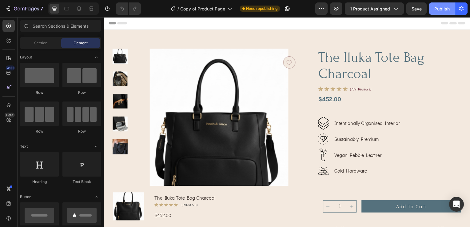
click at [440, 8] on div "Publish" at bounding box center [441, 9] width 15 height 6
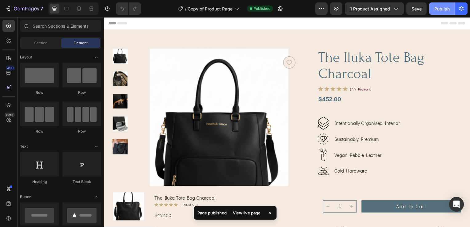
click at [432, 8] on button "Publish" at bounding box center [442, 8] width 26 height 12
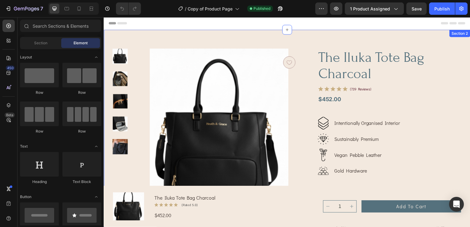
click at [269, 30] on div "Product Images Button Row the iluka tote bag charcoal Product Title Icon Icon I…" at bounding box center [288, 197] width 369 height 335
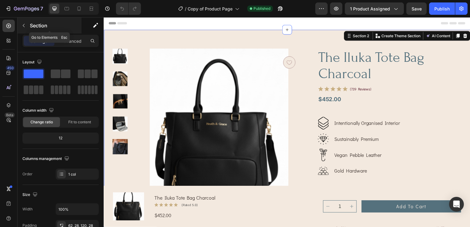
click at [25, 29] on button "button" at bounding box center [24, 26] width 10 height 10
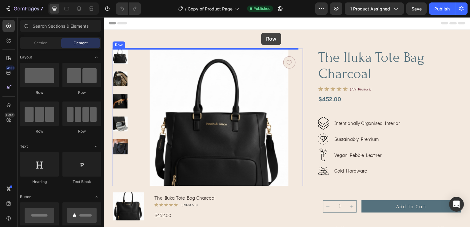
drag, startPoint x: 141, startPoint y: 98, endPoint x: 262, endPoint y: 33, distance: 138.1
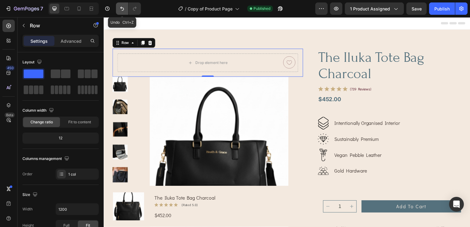
click at [122, 6] on icon "Undo/Redo" at bounding box center [122, 9] width 6 height 6
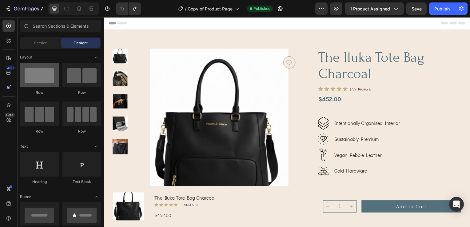
click at [36, 86] on div at bounding box center [39, 75] width 39 height 25
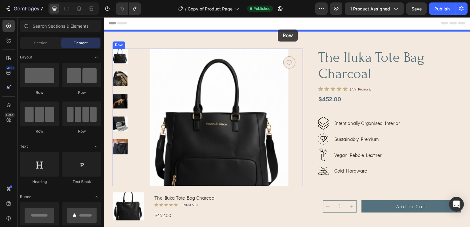
drag, startPoint x: 156, startPoint y: 90, endPoint x: 279, endPoint y: 30, distance: 137.3
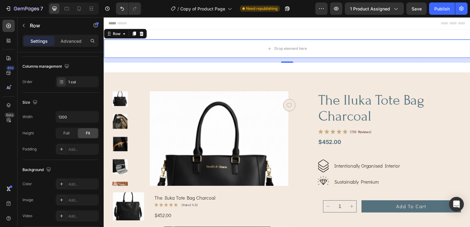
scroll to position [182, 0]
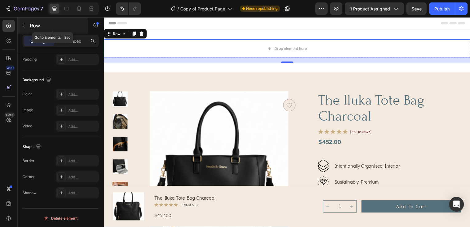
click at [25, 25] on icon "button" at bounding box center [23, 25] width 5 height 5
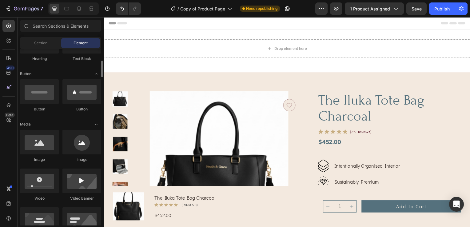
scroll to position [62, 0]
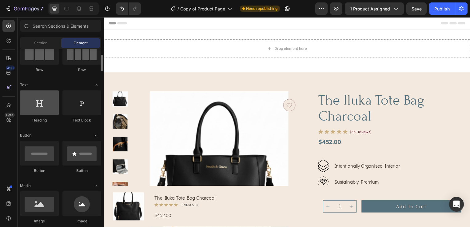
click at [44, 95] on div at bounding box center [39, 102] width 39 height 25
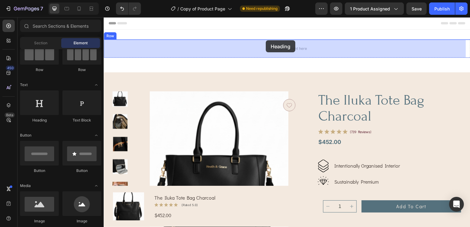
drag, startPoint x: 150, startPoint y: 125, endPoint x: 267, endPoint y: 41, distance: 144.0
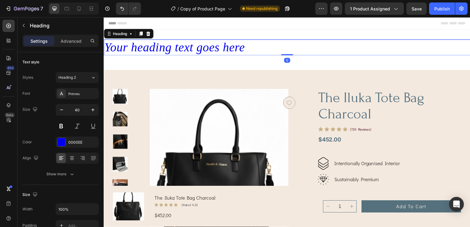
click at [263, 48] on h2 "Your heading text goes here" at bounding box center [288, 48] width 369 height 16
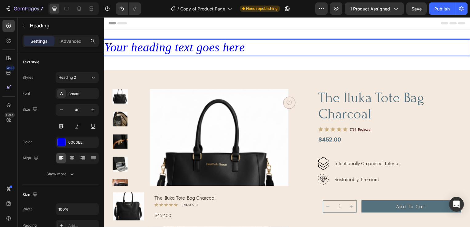
click at [263, 48] on p "Your heading text goes here" at bounding box center [288, 47] width 368 height 15
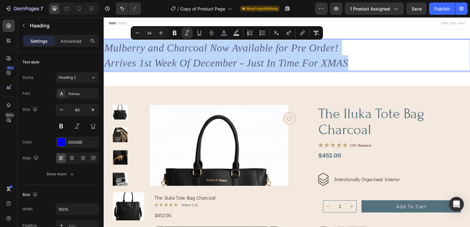
drag, startPoint x: 363, startPoint y: 60, endPoint x: 206, endPoint y: 64, distance: 157.0
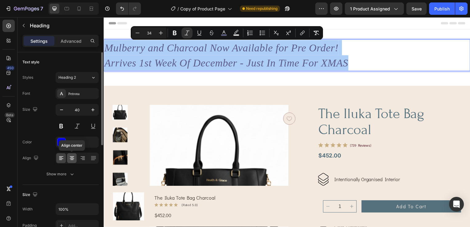
click at [73, 158] on icon at bounding box center [72, 158] width 4 height 1
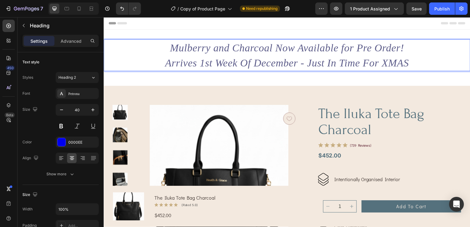
click at [274, 43] on icon "Mulberry and Charcoal Now Available for Pre Order!" at bounding box center [288, 47] width 236 height 11
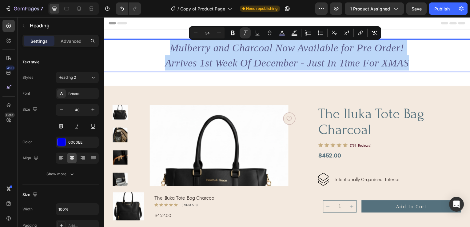
drag, startPoint x: 363, startPoint y: 63, endPoint x: 169, endPoint y: 50, distance: 194.6
click at [169, 50] on p "Mulberry and Charcoal Now Available for Pre Order! Arrives 1st Week Of December…" at bounding box center [288, 55] width 368 height 31
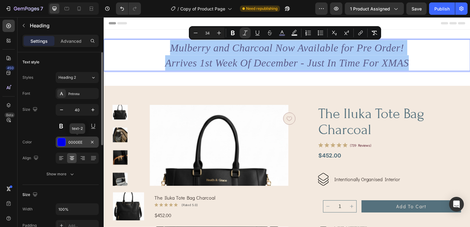
click at [82, 144] on div "0000EE" at bounding box center [77, 143] width 18 height 6
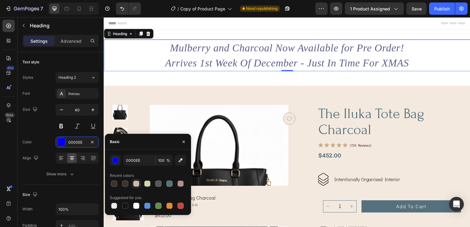
click at [137, 186] on div at bounding box center [136, 184] width 6 height 6
click at [171, 185] on div at bounding box center [169, 184] width 6 height 6
type input "55717D"
click at [429, 78] on div "⁠⁠⁠⁠⁠⁠⁠ Mulberry and Charcoal Now Available for Pre Order! Arrives 1st Week Of …" at bounding box center [288, 58] width 369 height 57
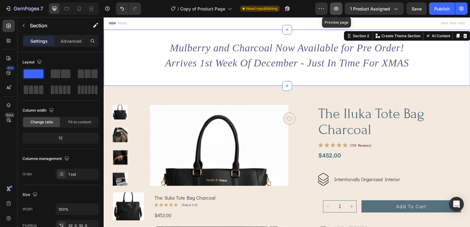
click at [338, 8] on icon "button" at bounding box center [336, 9] width 6 height 6
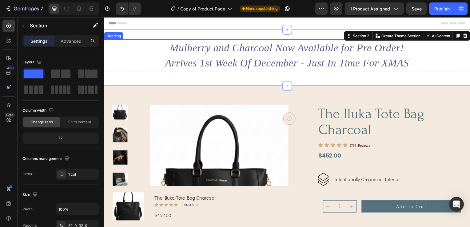
click at [427, 63] on p "⁠⁠⁠⁠⁠⁠⁠ Mulberry and Charcoal Now Available for Pre Order! Arrives 1st Week Of …" at bounding box center [288, 55] width 368 height 31
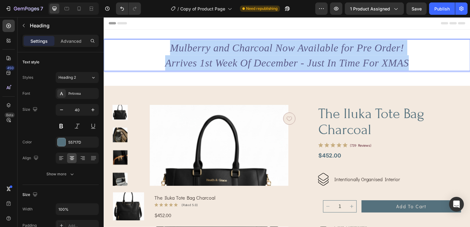
drag, startPoint x: 426, startPoint y: 64, endPoint x: 171, endPoint y: 45, distance: 255.8
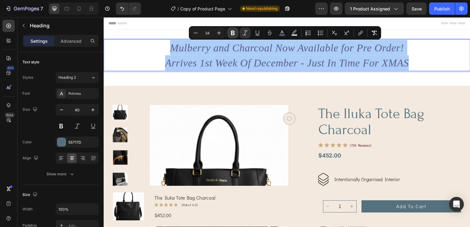
click at [230, 33] on icon "Editor contextual toolbar" at bounding box center [233, 33] width 6 height 6
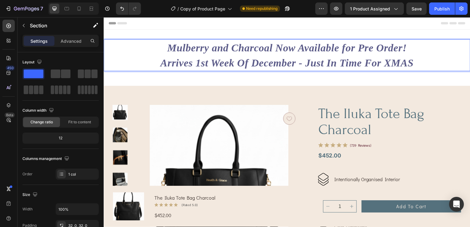
click at [231, 33] on div "Mulberry and Charcoal Now Available for Pre Order! Arrives 1st Week Of December…" at bounding box center [288, 58] width 369 height 57
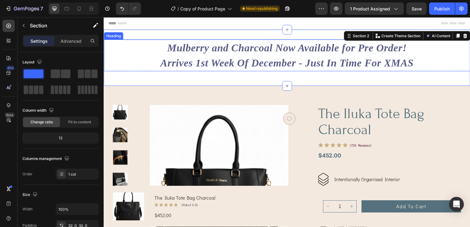
click at [349, 71] on h2 "⁠⁠⁠⁠⁠⁠⁠ Mulberry and Charcoal Now Available for Pre Order! Arrives 1st Week Of …" at bounding box center [288, 56] width 369 height 32
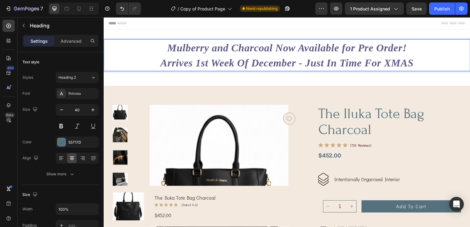
click at [422, 62] on p "Mulberry and Charcoal Now Available for Pre Order! Arrives 1st Week Of December…" at bounding box center [288, 55] width 368 height 31
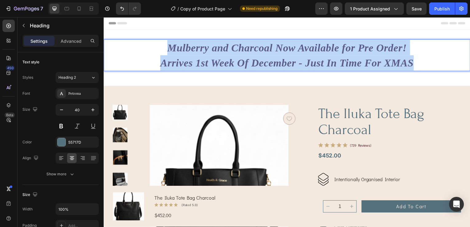
drag, startPoint x: 430, startPoint y: 62, endPoint x: 163, endPoint y: 50, distance: 267.1
click at [163, 50] on p "Mulberry and Charcoal Now Available for Pre Order! Arrives 1st Week Of December…" at bounding box center [288, 55] width 368 height 31
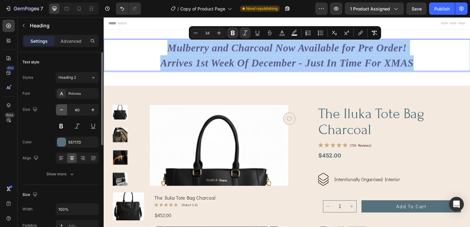
click at [60, 110] on icon "button" at bounding box center [61, 110] width 6 height 6
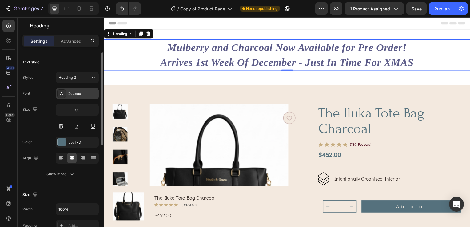
click at [78, 96] on div "Petrona" at bounding box center [82, 94] width 29 height 6
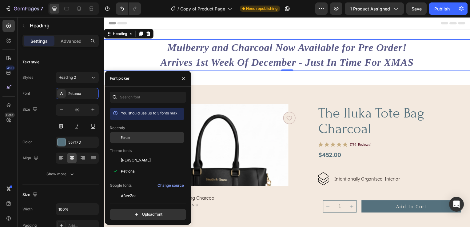
click at [133, 137] on div "Forum" at bounding box center [152, 138] width 62 height 6
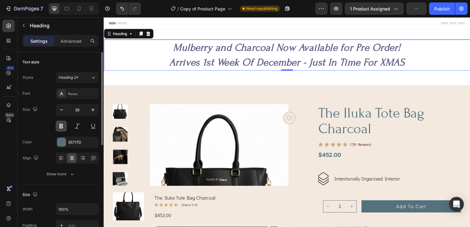
click at [62, 128] on button at bounding box center [61, 126] width 11 height 11
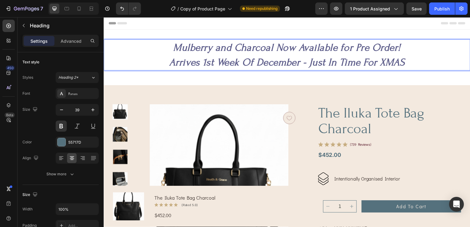
click at [411, 61] on p "Mulberry and Charcoal Now Available for Pre Order! Arrives 1st Week Of December…" at bounding box center [288, 55] width 368 height 30
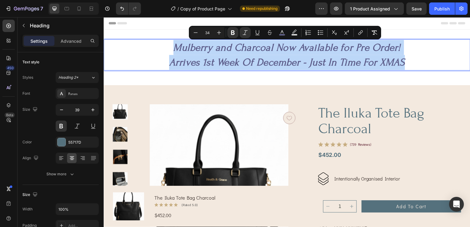
drag, startPoint x: 411, startPoint y: 61, endPoint x: 167, endPoint y: 50, distance: 243.6
click at [167, 50] on p "Mulberry and Charcoal Now Available for Pre Order! Arrives 1st Week Of December…" at bounding box center [288, 55] width 368 height 30
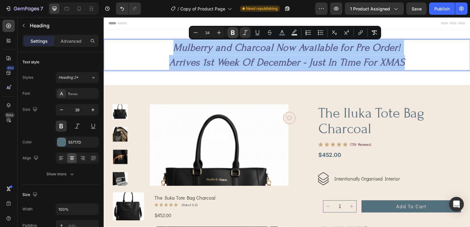
click at [232, 33] on icon "Editor contextual toolbar" at bounding box center [233, 32] width 4 height 5
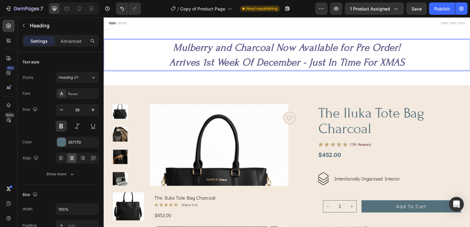
drag, startPoint x: 233, startPoint y: 57, endPoint x: 250, endPoint y: 57, distance: 16.3
click at [234, 57] on p "Mulberry and Charcoal Now Available for Pre Order! Arrives 1st Week Of December…" at bounding box center [288, 55] width 368 height 30
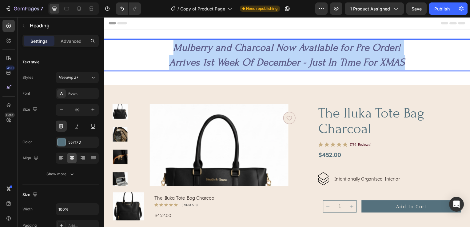
drag, startPoint x: 421, startPoint y: 65, endPoint x: 161, endPoint y: 52, distance: 260.0
click at [161, 52] on p "Mulberry and Charcoal Now Available for Pre Order! Arrives 1st Week Of December…" at bounding box center [288, 55] width 368 height 30
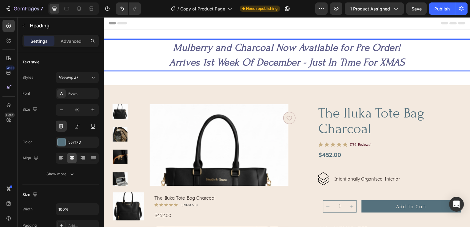
click at [259, 50] on icon "Mulberry and Charcoal Now Available for Pre Order!" at bounding box center [288, 48] width 229 height 12
click at [272, 50] on icon "Mulberry and Charcoal Now Available for Pre Order!" at bounding box center [288, 48] width 229 height 12
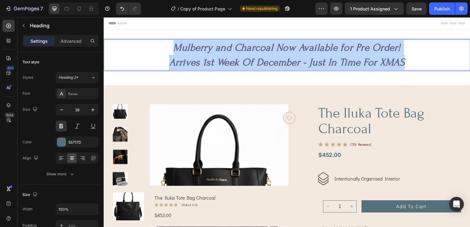
drag, startPoint x: 410, startPoint y: 62, endPoint x: 168, endPoint y: 47, distance: 242.6
click at [168, 47] on p "Mulberry and Charcoal Now Available for Pre Order! Arrives 1st Week Of December…" at bounding box center [288, 55] width 368 height 30
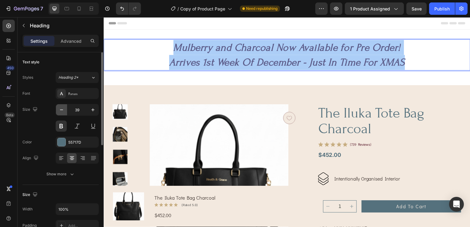
click at [62, 113] on button "button" at bounding box center [61, 109] width 11 height 11
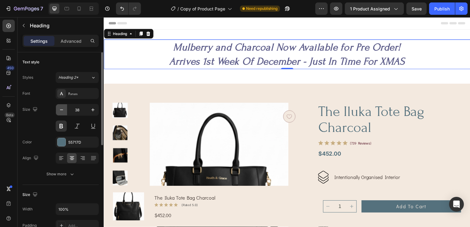
click at [62, 113] on icon "button" at bounding box center [61, 110] width 6 height 6
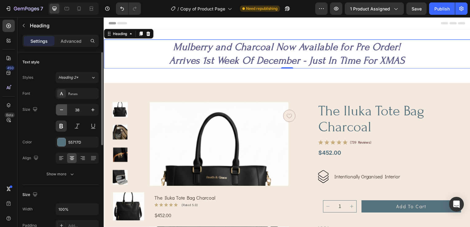
type input "37"
click at [61, 175] on div "Show more" at bounding box center [60, 174] width 29 height 6
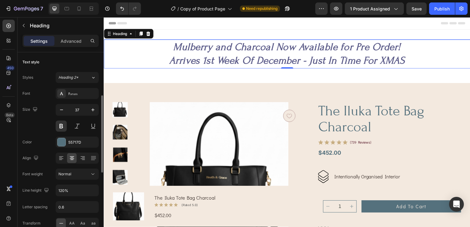
scroll to position [31, 0]
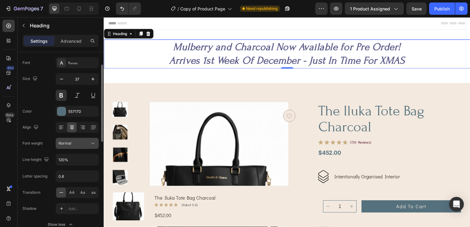
click at [88, 146] on div "Normal" at bounding box center [73, 144] width 31 height 6
click at [73, 177] on input "0.6" at bounding box center [77, 176] width 42 height 11
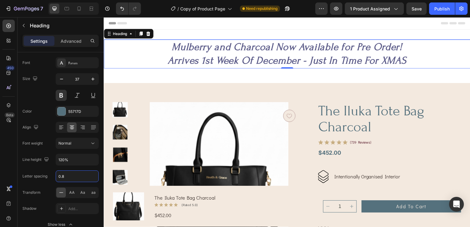
type input "0.8"
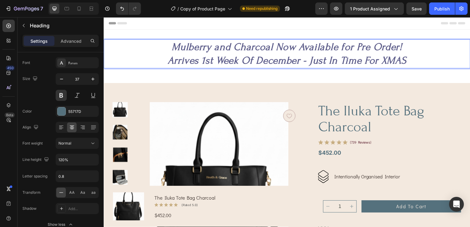
click at [425, 63] on p "Mulberry and Charcoal Now Available for Pre Order! Arrives 1st Week Of December…" at bounding box center [288, 54] width 368 height 28
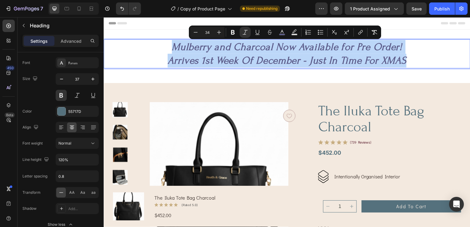
drag, startPoint x: 427, startPoint y: 62, endPoint x: 157, endPoint y: 50, distance: 270.1
click at [157, 50] on p "Mulberry and Charcoal Now Available for Pre Order! Arrives 1st Week Of December…" at bounding box center [288, 54] width 368 height 28
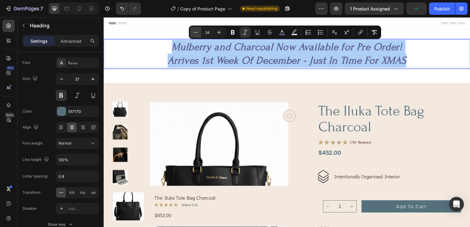
click at [197, 30] on icon "Editor contextual toolbar" at bounding box center [196, 32] width 6 height 6
click at [197, 31] on icon "Editor contextual toolbar" at bounding box center [196, 32] width 6 height 6
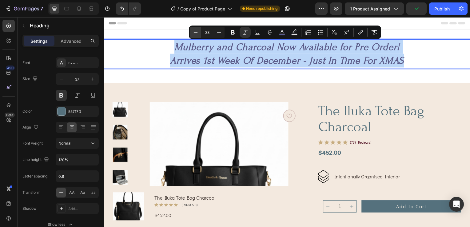
type input "32"
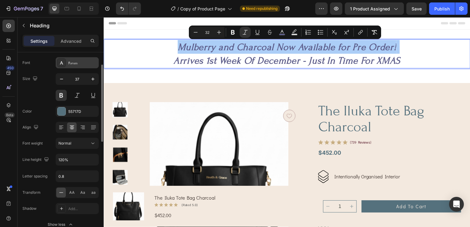
click at [78, 67] on div "Forum" at bounding box center [77, 62] width 43 height 11
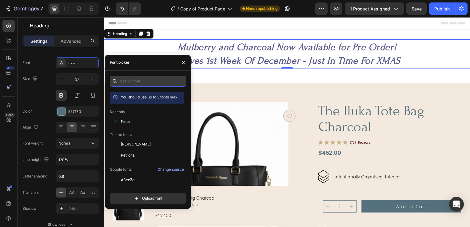
click at [122, 79] on input "text" at bounding box center [148, 81] width 76 height 11
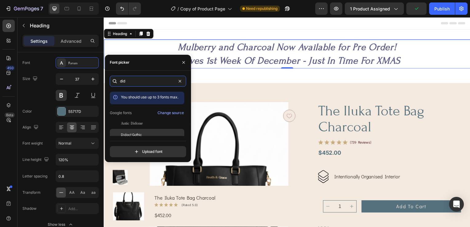
type input "did"
click at [145, 132] on div "Didact Gothic" at bounding box center [152, 135] width 62 height 6
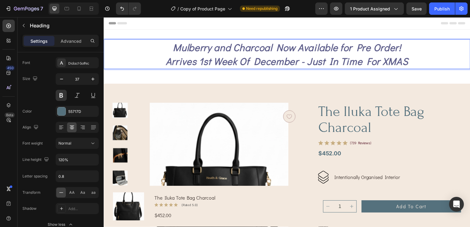
click at [219, 59] on icon "Arrives 1st Week Of December - Just In Time For XMAS" at bounding box center [288, 61] width 245 height 13
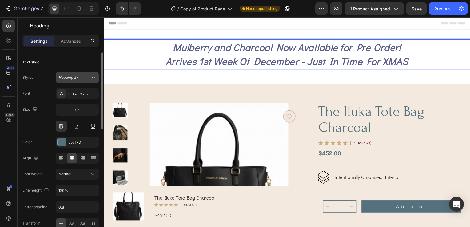
click at [79, 79] on div "Heading 2*" at bounding box center [70, 78] width 25 height 6
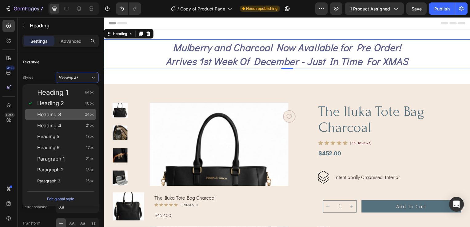
click at [58, 114] on span "Heading 3" at bounding box center [49, 114] width 24 height 6
type input "24"
type input "0.6"
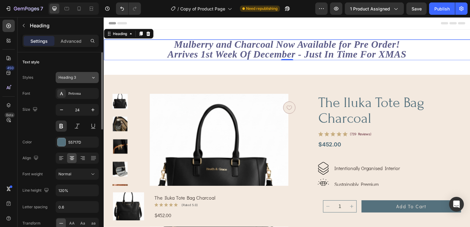
click at [74, 82] on button "Heading 3" at bounding box center [77, 77] width 43 height 11
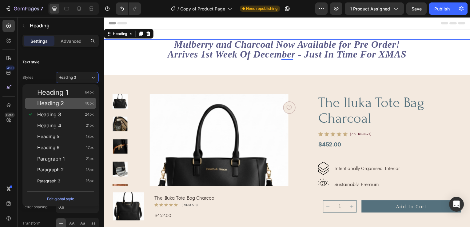
click at [63, 102] on span "Heading 2" at bounding box center [50, 103] width 27 height 6
type input "40"
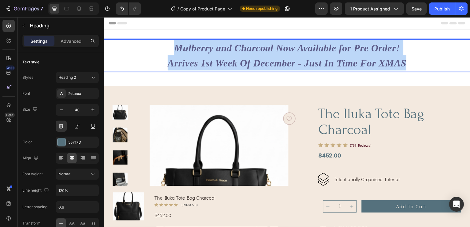
drag, startPoint x: 422, startPoint y: 65, endPoint x: 170, endPoint y: 47, distance: 253.5
click at [170, 47] on p "Mulberry and Charcoal Now Available for Pre Order! Arrives 1st Week Of December…" at bounding box center [288, 55] width 368 height 31
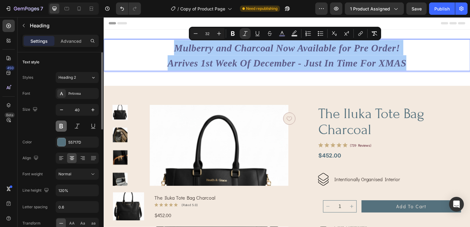
click at [63, 128] on button at bounding box center [61, 126] width 11 height 11
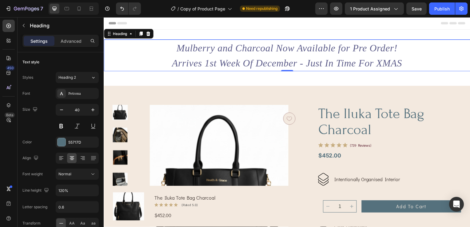
click at [346, 60] on icon "Arrives 1st Week Of December - Just In Time For XMAS" at bounding box center [288, 63] width 232 height 11
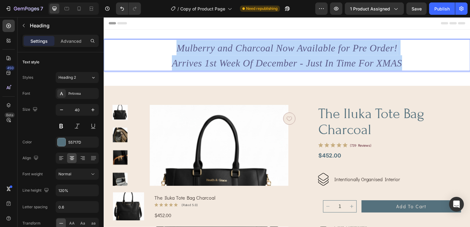
drag, startPoint x: 366, startPoint y: 55, endPoint x: 170, endPoint y: 50, distance: 195.1
click at [170, 50] on p "Mulberry and Charcoal Now Available for Pre Order! Arrives 1st Week Of December…" at bounding box center [288, 55] width 368 height 31
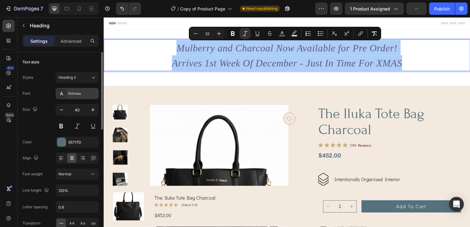
click at [74, 92] on div "Petrona" at bounding box center [82, 94] width 29 height 6
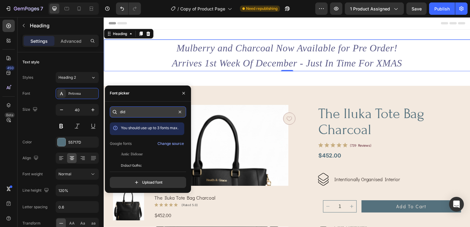
click at [150, 110] on input "did" at bounding box center [148, 111] width 76 height 11
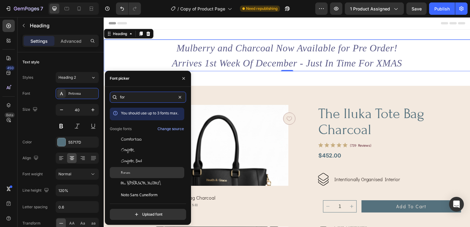
type input "for"
click at [143, 174] on div "Forum" at bounding box center [152, 173] width 62 height 6
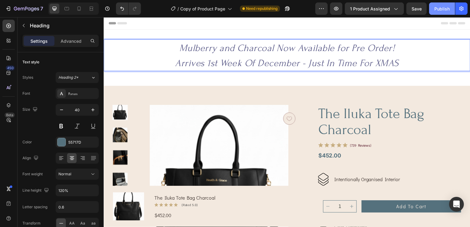
click at [445, 6] on div "Publish" at bounding box center [441, 9] width 15 height 6
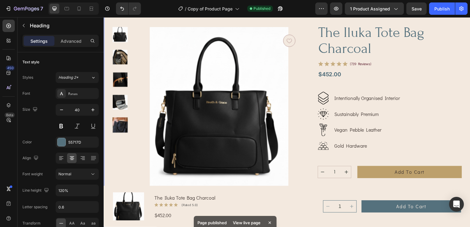
scroll to position [123, 0]
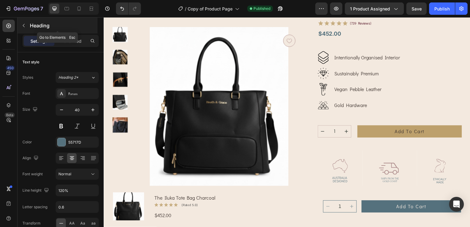
click at [24, 27] on icon "button" at bounding box center [24, 25] width 2 height 3
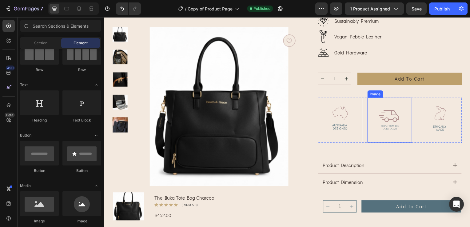
scroll to position [185, 0]
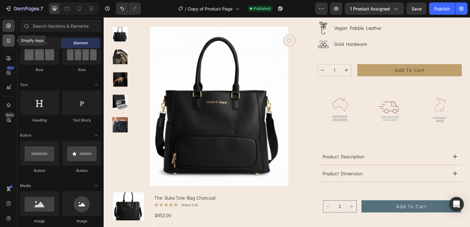
click at [7, 40] on icon at bounding box center [8, 40] width 2 height 2
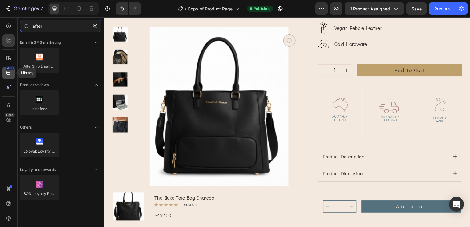
type input "after"
click at [8, 75] on icon at bounding box center [9, 73] width 6 height 6
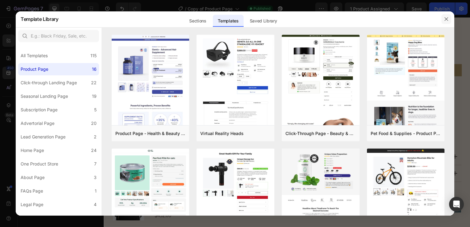
click at [442, 20] on button "button" at bounding box center [447, 19] width 10 height 10
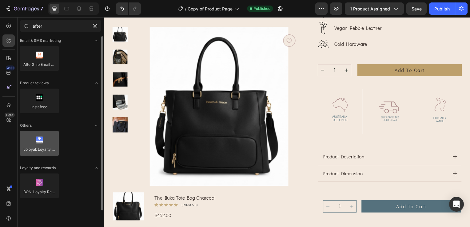
scroll to position [0, 0]
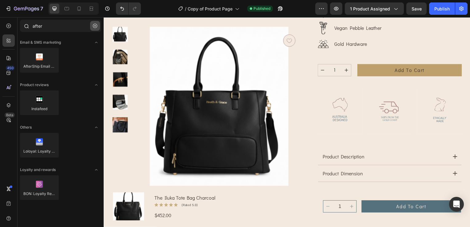
click at [98, 28] on button "button" at bounding box center [95, 26] width 10 height 10
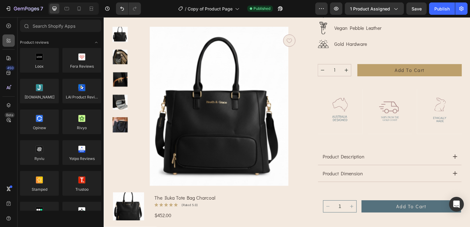
click at [3, 44] on div at bounding box center [8, 40] width 12 height 12
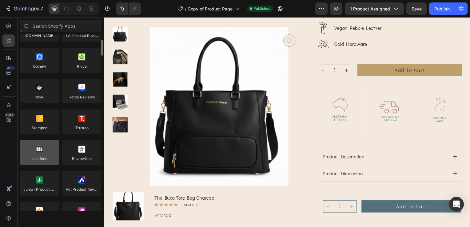
scroll to position [154, 0]
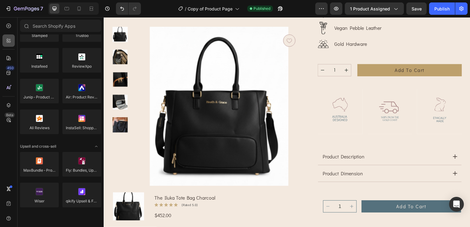
click at [6, 41] on icon at bounding box center [9, 41] width 6 height 6
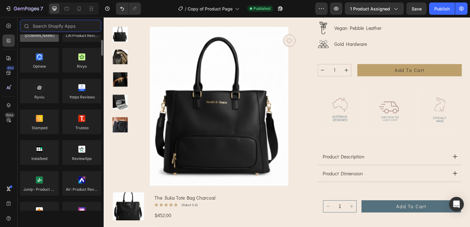
scroll to position [0, 0]
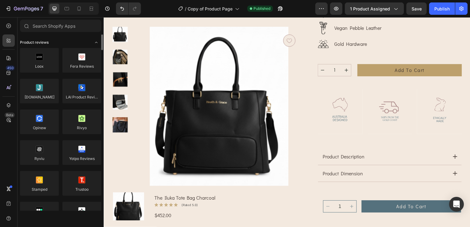
click at [26, 42] on span "Product reviews" at bounding box center [34, 43] width 29 height 6
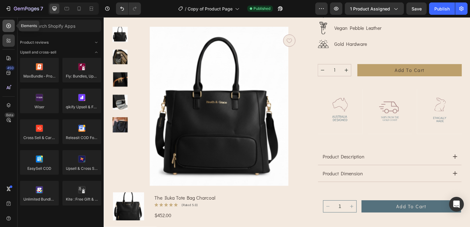
click at [7, 29] on div at bounding box center [8, 26] width 12 height 12
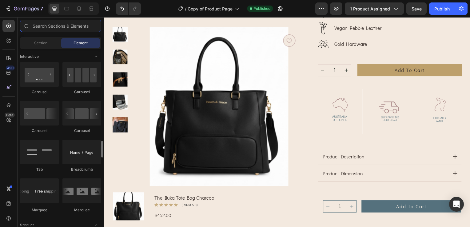
scroll to position [677, 0]
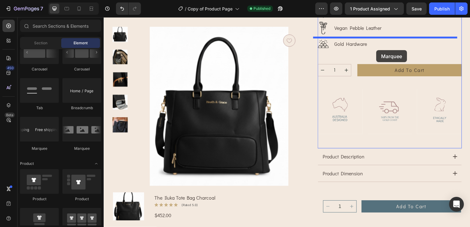
drag, startPoint x: 148, startPoint y: 148, endPoint x: 378, endPoint y: 50, distance: 250.4
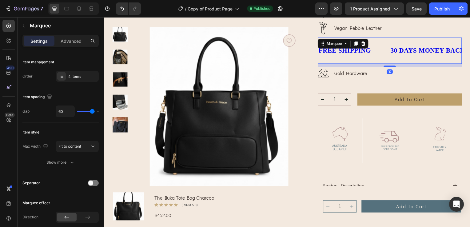
click at [394, 55] on div "30 DAYS MONEY BACK GUARANTEE" at bounding box center [453, 51] width 122 height 12
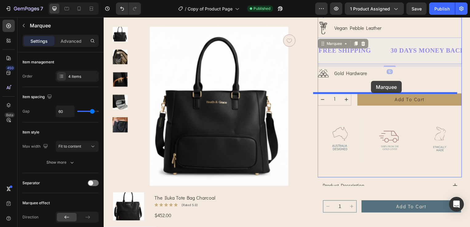
drag, startPoint x: 373, startPoint y: 45, endPoint x: 373, endPoint y: 82, distance: 36.9
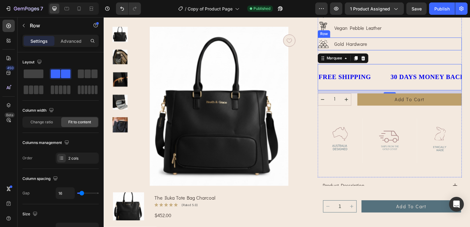
click at [386, 49] on div "Image Gold Hardware Text Block Row" at bounding box center [391, 44] width 145 height 13
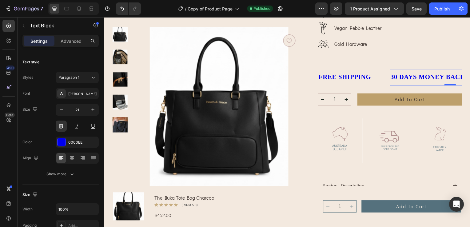
click at [397, 83] on div "30 DAYS MONEY BACK GUARANTEE" at bounding box center [453, 78] width 122 height 12
click at [332, 78] on div "FREE SHIPPING" at bounding box center [346, 78] width 54 height 12
click at [350, 78] on div "FREE SHIPPING" at bounding box center [346, 78] width 54 height 12
click at [350, 78] on p "FREE SHIPPING" at bounding box center [346, 78] width 53 height 10
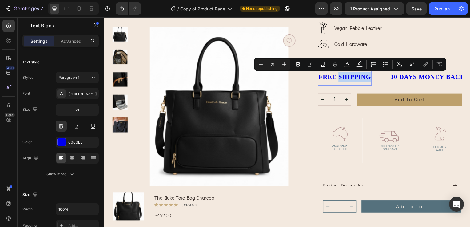
click at [338, 82] on p "FREE SHIPPING" at bounding box center [346, 78] width 53 height 10
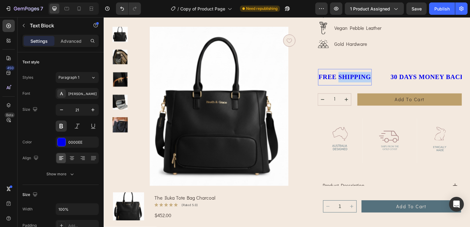
click at [338, 82] on p "FREE SHIPPING" at bounding box center [346, 78] width 53 height 10
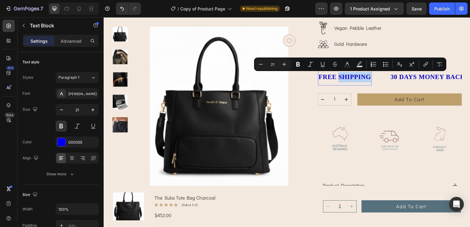
click at [357, 80] on p "FREE SHIPPING" at bounding box center [346, 78] width 53 height 10
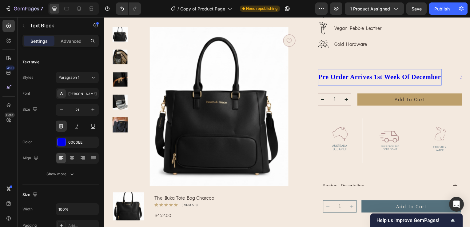
click at [436, 78] on p "Pre Order Arrives 1st Week Of December" at bounding box center [381, 78] width 123 height 10
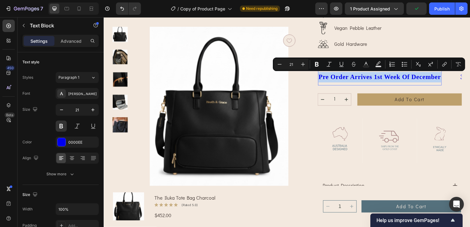
drag, startPoint x: 411, startPoint y: 78, endPoint x: 316, endPoint y: 78, distance: 94.5
click at [320, 78] on p "Pre Order Arrives 1st Week Of December" at bounding box center [381, 78] width 123 height 10
click at [281, 65] on icon "Editor contextual toolbar" at bounding box center [280, 64] width 6 height 6
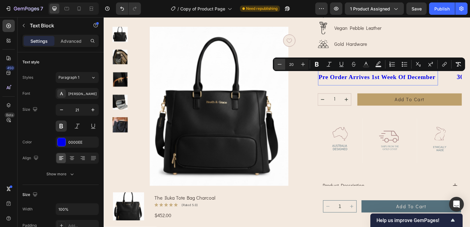
click at [281, 65] on icon "Editor contextual toolbar" at bounding box center [280, 64] width 6 height 6
type input "18"
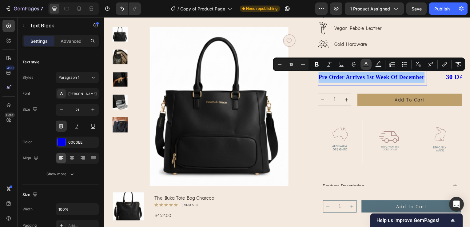
click at [366, 65] on icon "Editor contextual toolbar" at bounding box center [366, 64] width 6 height 6
type input "0000EE"
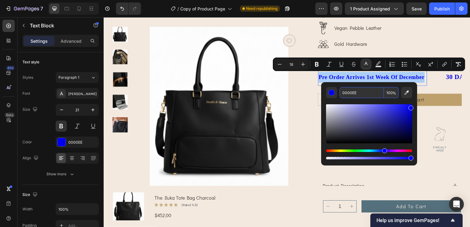
click at [370, 92] on input "0000EE" at bounding box center [362, 92] width 44 height 11
click at [82, 142] on div "0000EE" at bounding box center [77, 143] width 18 height 6
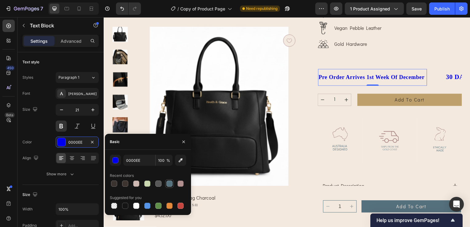
click at [173, 185] on div at bounding box center [169, 183] width 7 height 7
type input "55717D"
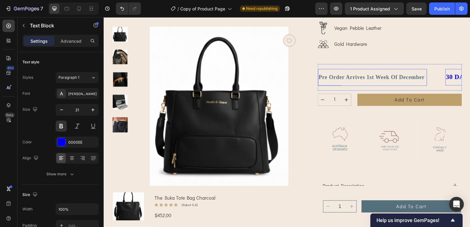
click at [386, 83] on div "Pre Order Arrives 1st Week Of December" at bounding box center [374, 78] width 110 height 12
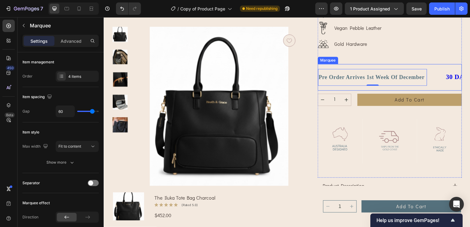
click at [431, 87] on div "Pre Order Arrives 1st Week Of December Text Block 0 30 DAYS MONEY BACK GUARANTE…" at bounding box center [391, 78] width 145 height 27
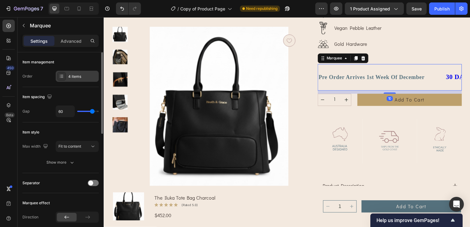
click at [75, 77] on div "4 items" at bounding box center [82, 77] width 29 height 6
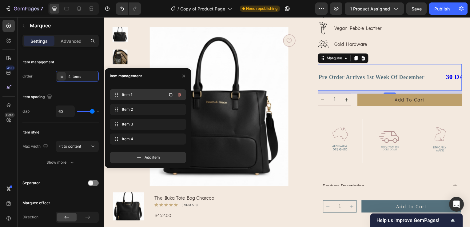
click at [129, 93] on span "Item 1" at bounding box center [139, 95] width 35 height 6
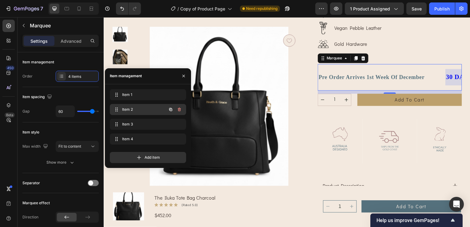
click at [126, 111] on span "Item 2" at bounding box center [139, 110] width 35 height 6
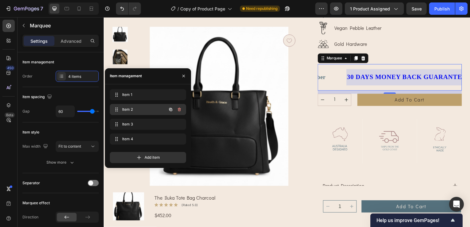
scroll to position [0, 117]
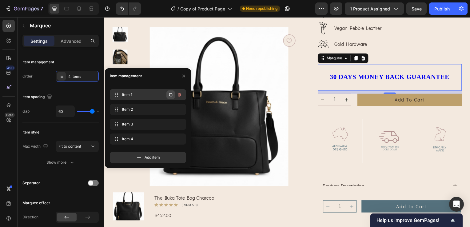
click at [168, 95] on button "button" at bounding box center [170, 94] width 9 height 9
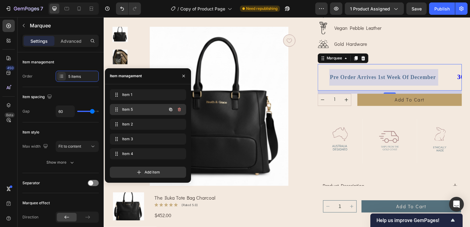
scroll to position [0, 111]
click at [143, 108] on span "Item 5" at bounding box center [139, 110] width 35 height 6
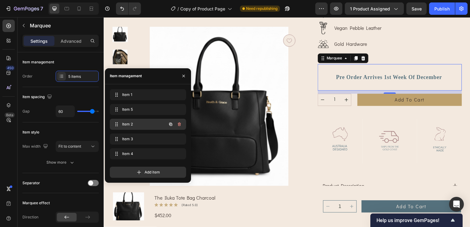
click at [143, 126] on span "Item 2" at bounding box center [139, 125] width 35 height 6
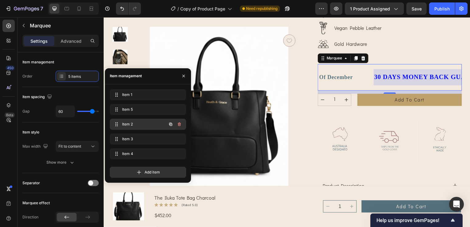
scroll to position [0, 245]
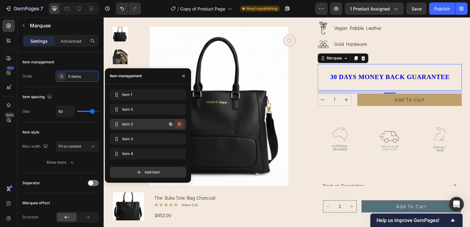
click at [180, 125] on icon "button" at bounding box center [179, 124] width 3 height 4
click at [176, 125] on div "Delete" at bounding box center [175, 125] width 11 height 6
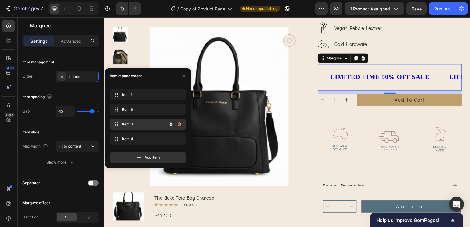
click at [153, 125] on span "Item 3" at bounding box center [139, 125] width 35 height 6
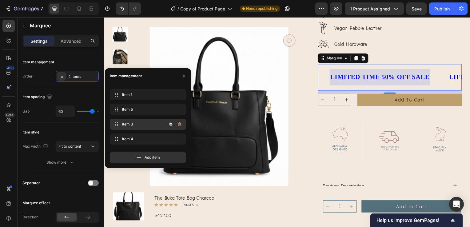
scroll to position [0, 235]
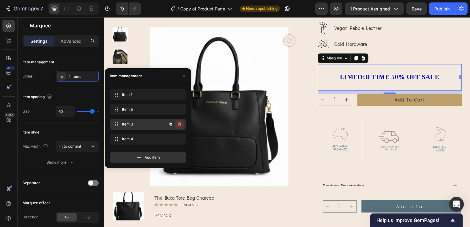
click at [178, 124] on icon "button" at bounding box center [179, 124] width 5 height 5
click at [174, 124] on div "Delete" at bounding box center [175, 125] width 11 height 6
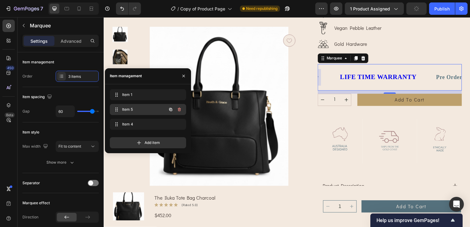
click at [122, 107] on span "Item 5" at bounding box center [139, 110] width 35 height 6
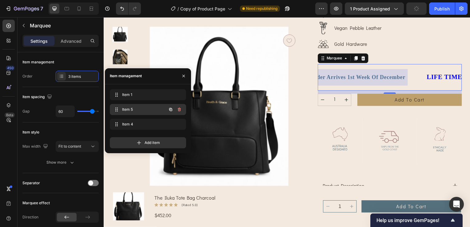
scroll to position [0, 111]
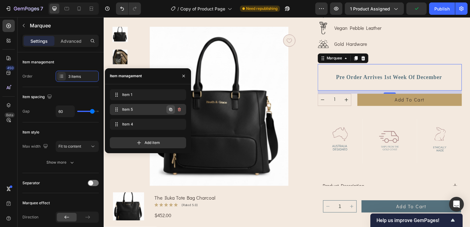
click at [170, 108] on icon "button" at bounding box center [170, 109] width 5 height 5
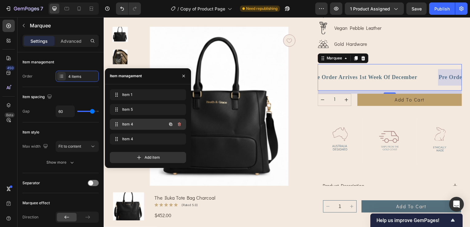
click at [165, 126] on div "Item 4 Item 4" at bounding box center [139, 124] width 54 height 9
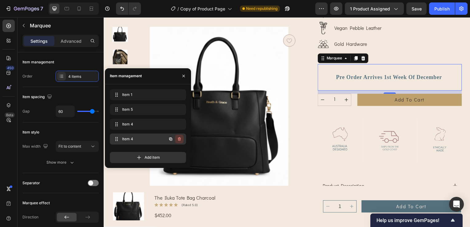
click at [178, 137] on icon "button" at bounding box center [179, 139] width 5 height 5
click at [177, 137] on div "Delete" at bounding box center [175, 139] width 11 height 6
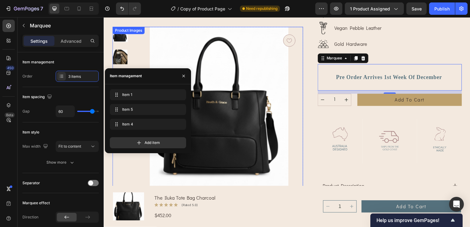
click at [146, 60] on img at bounding box center [219, 111] width 169 height 169
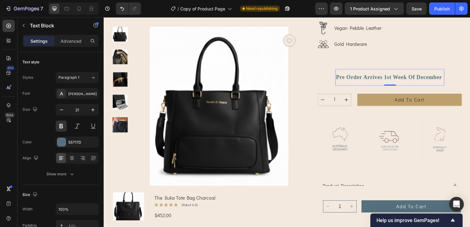
click at [398, 84] on div "Pre Order Arrives 1st Week Of December Text Block 0" at bounding box center [392, 78] width 110 height 17
click at [398, 65] on div "Pre Order Arrives 1st Week Of December Text Block Pre Order Arrives 1st Week Of…" at bounding box center [391, 78] width 145 height 27
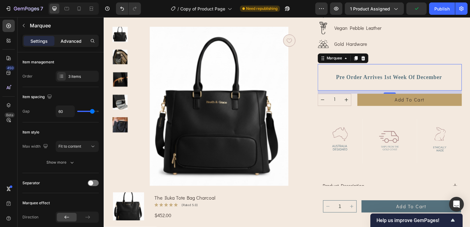
click at [76, 40] on p "Advanced" at bounding box center [71, 41] width 21 height 6
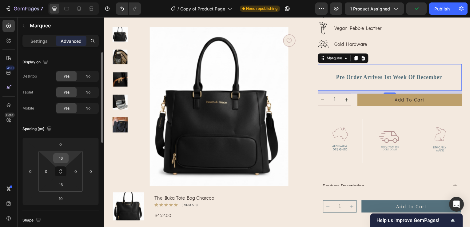
click at [66, 160] on input "16" at bounding box center [61, 158] width 12 height 9
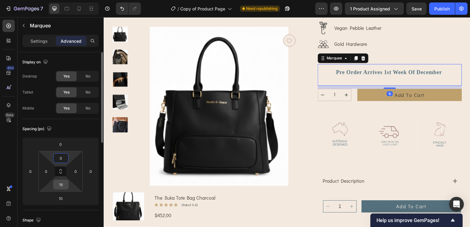
type input "0"
click at [65, 182] on input "16" at bounding box center [61, 184] width 12 height 9
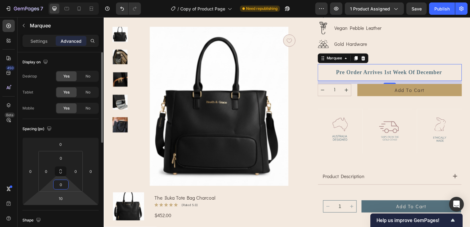
type input "0"
click at [73, 0] on html "7 Version history / Copy of Product Page Need republishing Preview 1 product as…" at bounding box center [235, 0] width 470 height 0
type input "0"
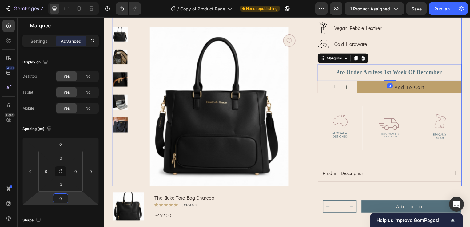
click at [306, 150] on div "Product Images Button Row the iluka tote bag charcoal Product Title Icon Icon I…" at bounding box center [288, 69] width 352 height 296
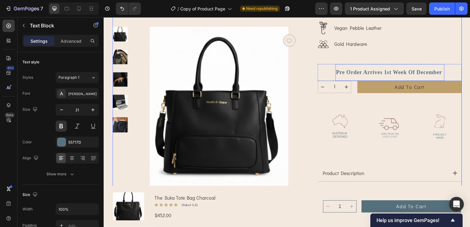
click at [355, 73] on span "Pre Order Arrives 1st Week Of December" at bounding box center [391, 73] width 107 height 6
click at [70, 38] on p "Advanced" at bounding box center [71, 41] width 21 height 6
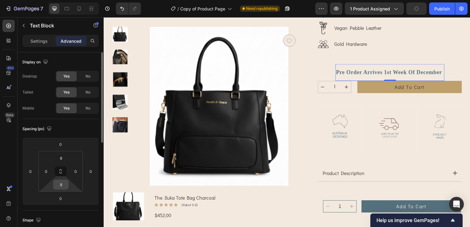
click at [64, 183] on input "8" at bounding box center [61, 184] width 12 height 9
type input "16"
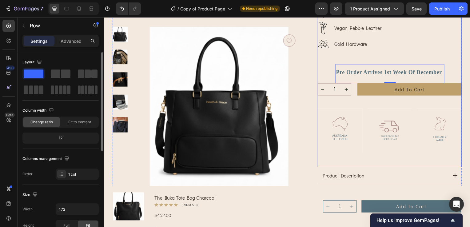
click at [363, 56] on div "the iluka tote bag charcoal Product Title Icon Icon Icon Icon Icon Icon List (7…" at bounding box center [391, 44] width 145 height 247
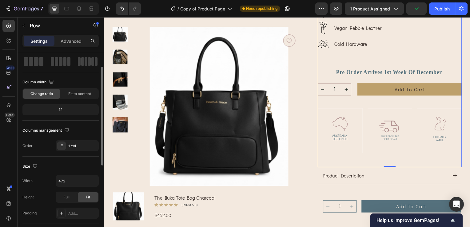
scroll to position [0, 0]
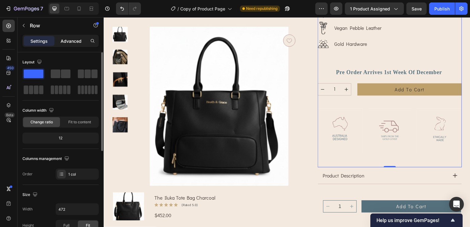
click at [70, 44] on p "Advanced" at bounding box center [71, 41] width 21 height 6
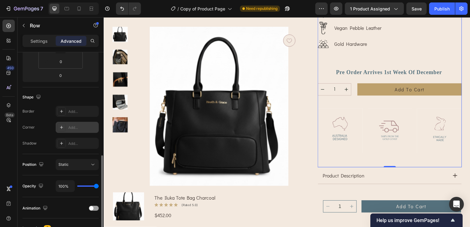
scroll to position [185, 0]
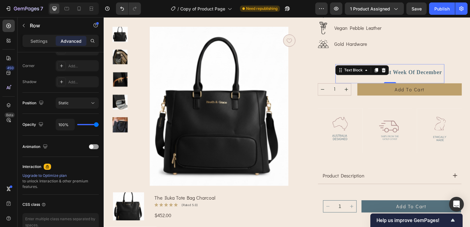
click at [391, 69] on p "Pre Order Arrives 1st Week Of December" at bounding box center [392, 73] width 109 height 11
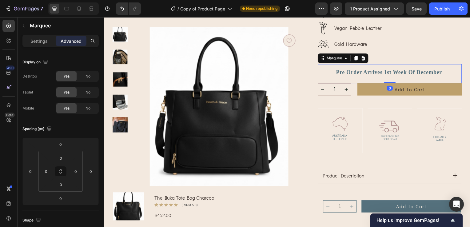
click at [454, 77] on div "Pre Order Arrives 1st Week Of December Text Block" at bounding box center [401, 74] width 128 height 19
click at [338, 60] on div "Marquee" at bounding box center [336, 59] width 18 height 6
click at [38, 46] on div "Settings Advanced" at bounding box center [60, 41] width 76 height 12
click at [38, 44] on p "Settings" at bounding box center [38, 41] width 17 height 6
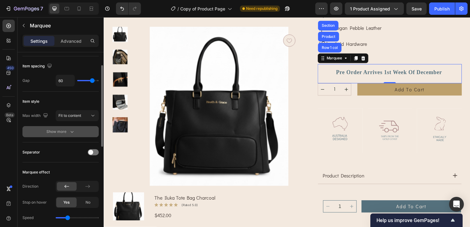
scroll to position [92, 0]
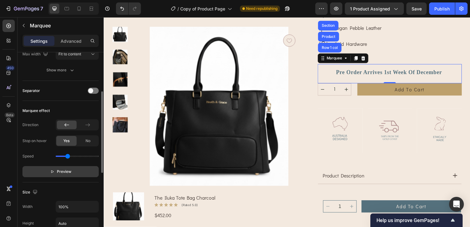
click at [59, 175] on button "Preview" at bounding box center [60, 171] width 76 height 11
type input "1.2"
click at [69, 156] on input "range" at bounding box center [77, 156] width 43 height 1
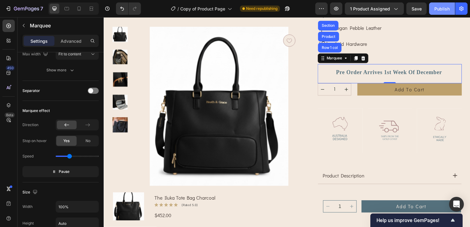
click at [450, 6] on button "Publish" at bounding box center [442, 8] width 26 height 12
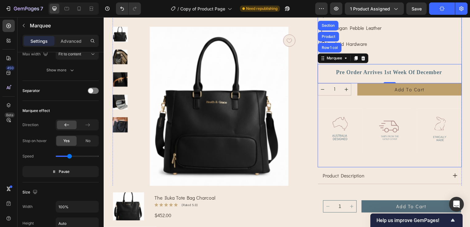
click at [395, 58] on div "the iluka tote bag charcoal Product Title Icon Icon Icon Icon Icon Icon List (7…" at bounding box center [391, 44] width 145 height 247
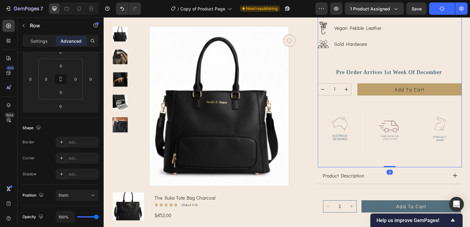
scroll to position [0, 0]
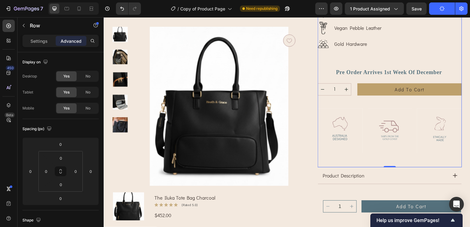
click at [443, 12] on button "Publish" at bounding box center [442, 8] width 26 height 12
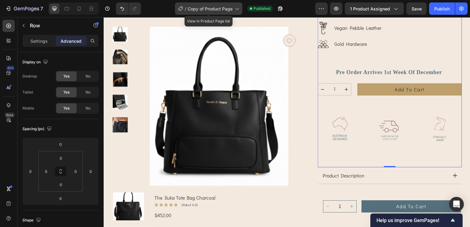
click at [234, 11] on icon at bounding box center [237, 9] width 6 height 6
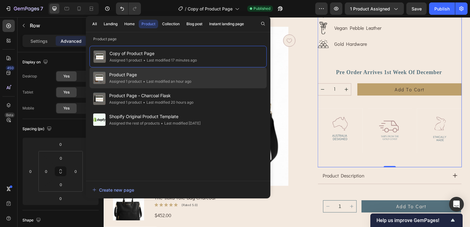
click at [142, 76] on span "Product Page" at bounding box center [150, 74] width 82 height 7
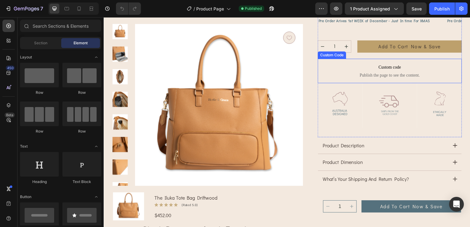
click at [392, 74] on span "Publish the page to see the content." at bounding box center [391, 76] width 145 height 6
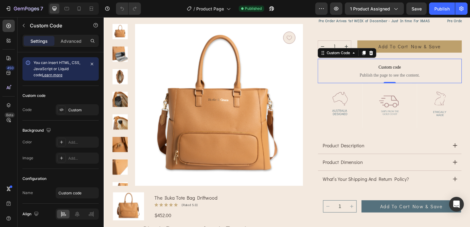
click at [423, 72] on p "Custom code Publish the page to see the content." at bounding box center [391, 71] width 145 height 25
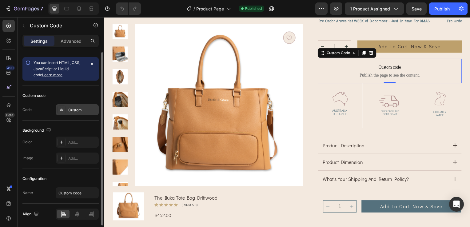
click at [85, 110] on div "Custom" at bounding box center [82, 110] width 29 height 6
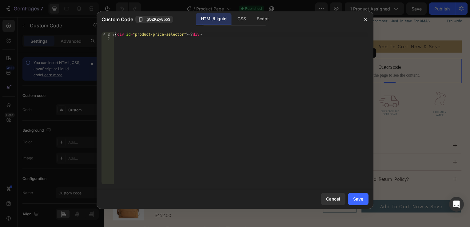
type textarea "<div id="product-price-selector"></div>"
drag, startPoint x: 214, startPoint y: 34, endPoint x: 108, endPoint y: 33, distance: 106.5
click at [108, 33] on div "<div id="product-price-selector"></div> 1 2 < div id = "product-price-selector"…" at bounding box center [235, 108] width 267 height 152
click at [138, 18] on icon "button" at bounding box center [140, 19] width 5 height 5
click at [366, 19] on icon "button" at bounding box center [365, 19] width 3 height 3
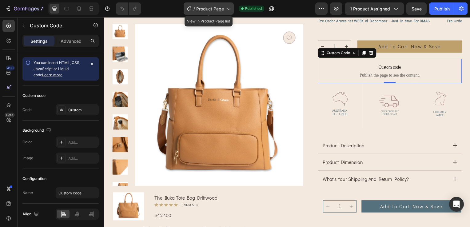
click at [229, 7] on icon at bounding box center [228, 9] width 6 height 6
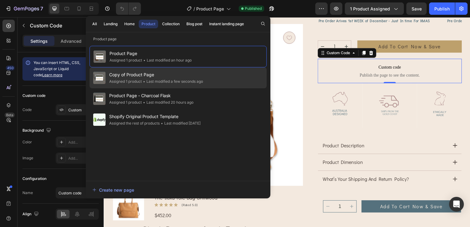
click at [141, 79] on div "Assigned 1 product" at bounding box center [125, 81] width 33 height 6
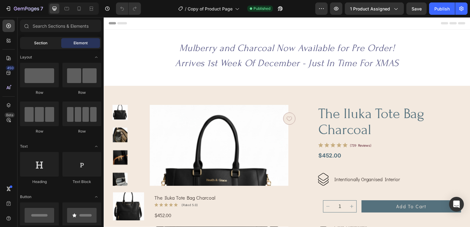
click at [45, 43] on span "Section" at bounding box center [40, 43] width 13 height 6
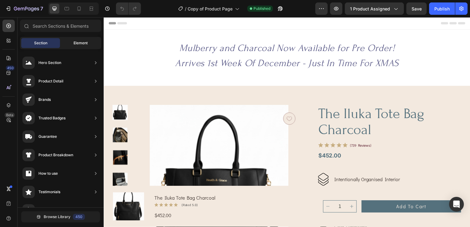
click at [74, 44] on span "Element" at bounding box center [81, 43] width 14 height 6
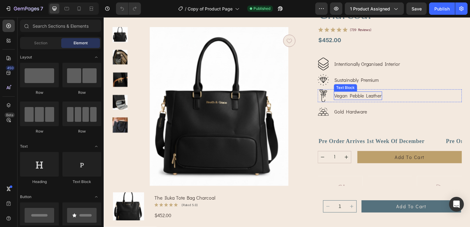
scroll to position [123, 0]
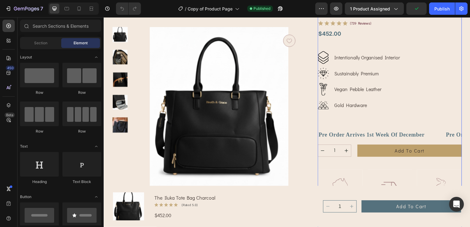
click at [399, 161] on div "the iluka tote bag charcoal Product Title Icon Icon Icon Icon Icon Icon List (7…" at bounding box center [391, 106] width 145 height 247
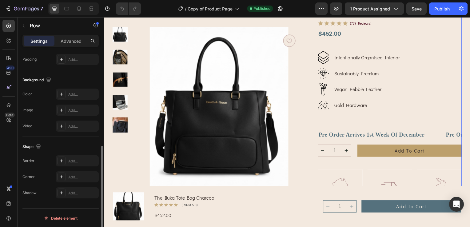
scroll to position [121, 0]
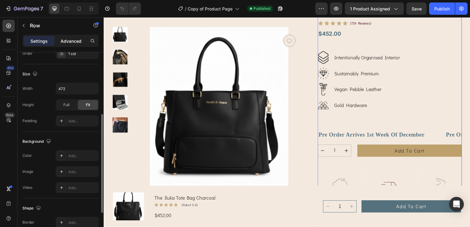
click at [65, 41] on p "Advanced" at bounding box center [71, 41] width 21 height 6
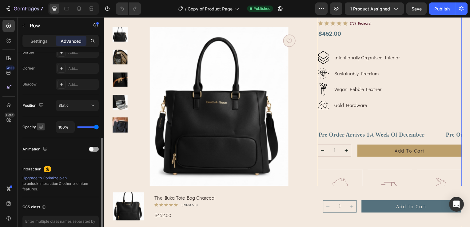
scroll to position [217, 0]
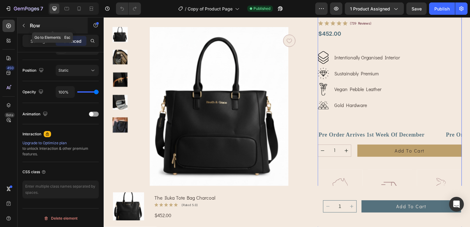
click at [23, 27] on icon "button" at bounding box center [23, 25] width 5 height 5
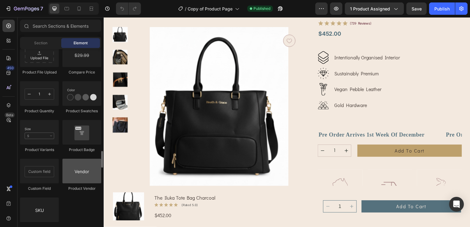
scroll to position [1108, 0]
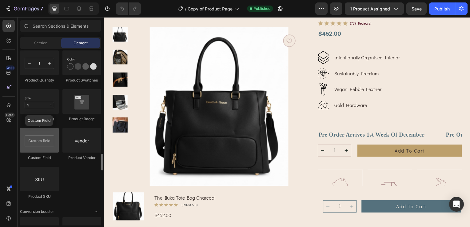
click at [34, 140] on div at bounding box center [39, 140] width 39 height 25
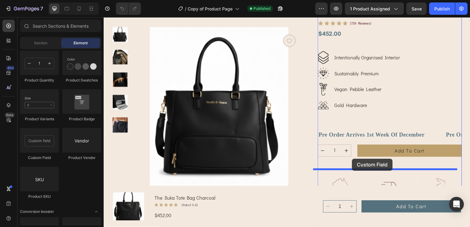
drag, startPoint x: 138, startPoint y: 158, endPoint x: 354, endPoint y: 160, distance: 215.7
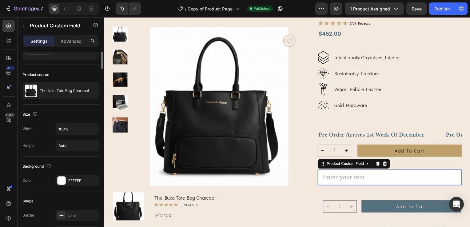
scroll to position [0, 0]
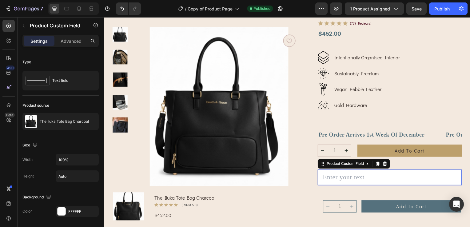
click at [353, 177] on input "text" at bounding box center [391, 179] width 145 height 16
paste input ".gOZKZy8p5S"
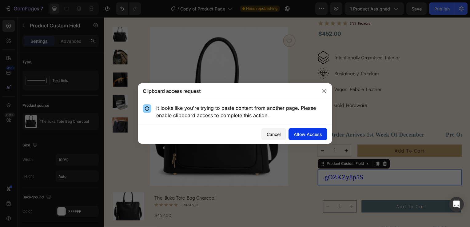
type input ".gOZKZy8p5S"
click at [299, 134] on div "Allow Access" at bounding box center [308, 134] width 28 height 6
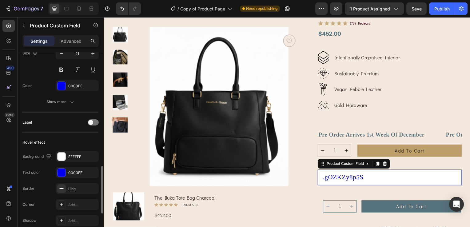
scroll to position [369, 0]
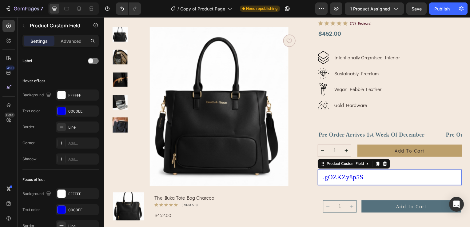
click at [427, 179] on input ".gOZKZy8p5S" at bounding box center [391, 179] width 145 height 16
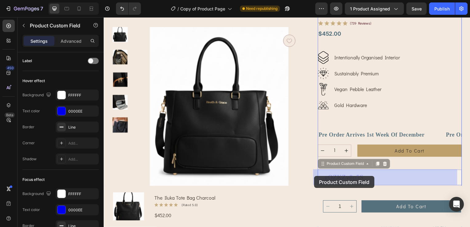
drag, startPoint x: 375, startPoint y: 179, endPoint x: 320, endPoint y: 176, distance: 54.5
drag, startPoint x: 370, startPoint y: 178, endPoint x: 330, endPoint y: 175, distance: 41.0
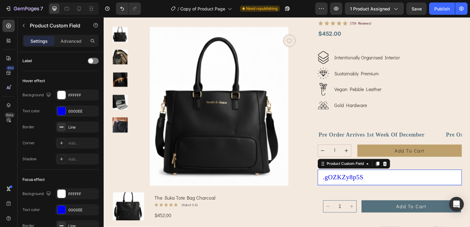
drag, startPoint x: 408, startPoint y: 176, endPoint x: 434, endPoint y: 184, distance: 26.6
click at [408, 176] on input ".gOZKZy8p5S" at bounding box center [391, 179] width 145 height 16
click at [361, 165] on div "Product Custom Field" at bounding box center [347, 165] width 40 height 6
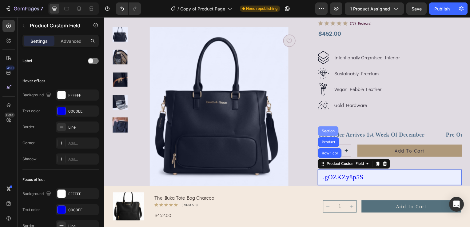
click at [325, 133] on div "Section" at bounding box center [330, 132] width 16 height 4
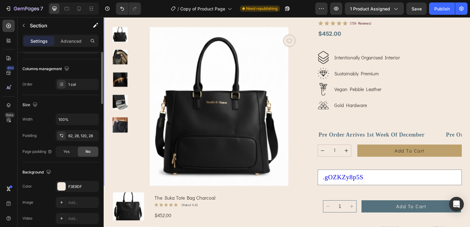
scroll to position [0, 0]
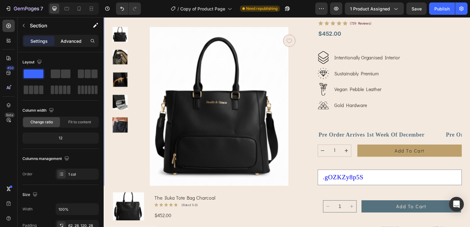
click at [74, 42] on p "Advanced" at bounding box center [71, 41] width 21 height 6
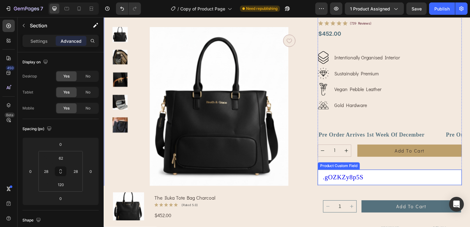
click at [376, 174] on input ".gOZKZy8p5S" at bounding box center [391, 179] width 145 height 16
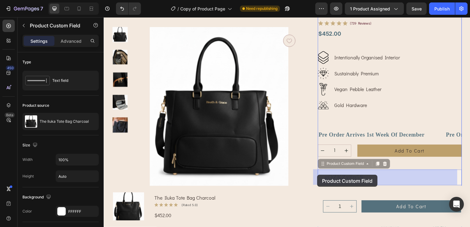
drag, startPoint x: 382, startPoint y: 177, endPoint x: 327, endPoint y: 176, distance: 54.5
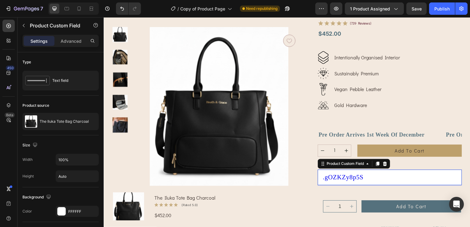
click at [359, 178] on input ".gOZKZy8p5S" at bounding box center [391, 179] width 145 height 16
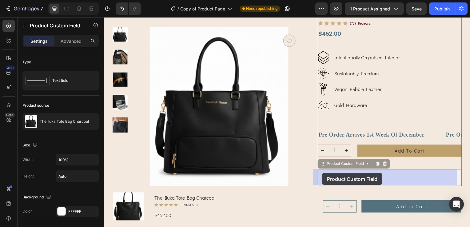
drag, startPoint x: 364, startPoint y: 178, endPoint x: 324, endPoint y: 174, distance: 40.5
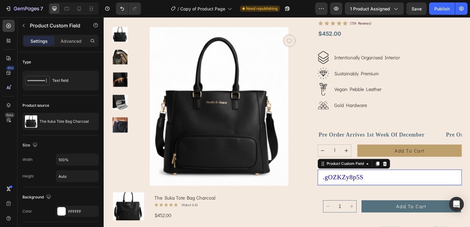
click at [386, 182] on input ".gOZKZy8p5S" at bounding box center [391, 179] width 145 height 16
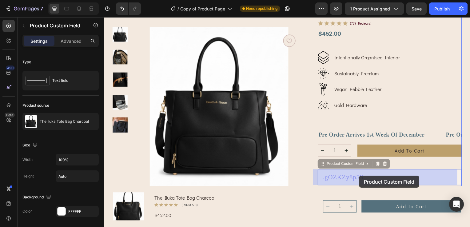
drag, startPoint x: 328, startPoint y: 176, endPoint x: 361, endPoint y: 177, distance: 33.2
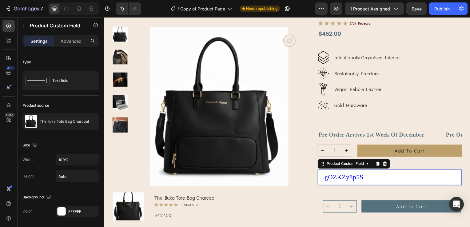
click at [357, 180] on input ".gOZKZy8p5S" at bounding box center [391, 179] width 145 height 16
click at [393, 179] on input ".gOZKZy8p5S" at bounding box center [391, 179] width 145 height 16
click at [354, 167] on div "Product Custom Field" at bounding box center [347, 164] width 52 height 7
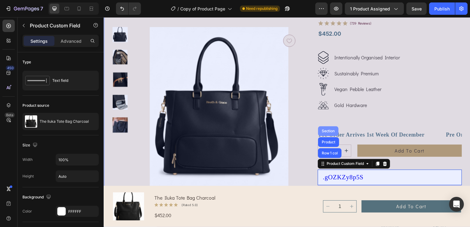
click at [324, 129] on div "Section" at bounding box center [329, 132] width 21 height 10
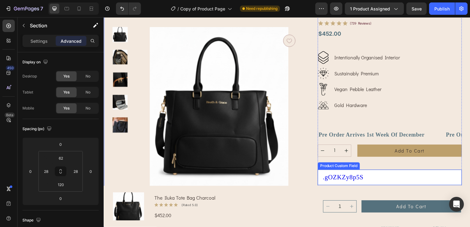
click at [385, 182] on input ".gOZKZy8p5S" at bounding box center [391, 179] width 145 height 16
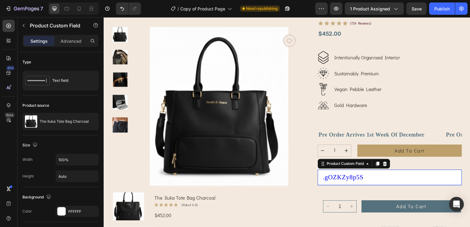
click at [394, 171] on input ".gOZKZy8p5S" at bounding box center [391, 179] width 145 height 16
click at [122, 7] on icon "Undo/Redo" at bounding box center [122, 9] width 6 height 6
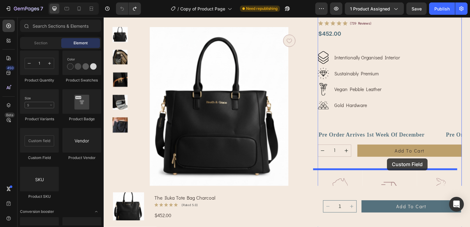
drag, startPoint x: 144, startPoint y: 160, endPoint x: 389, endPoint y: 159, distance: 244.9
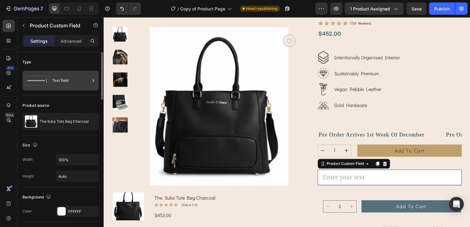
click at [88, 79] on div "Text field" at bounding box center [71, 81] width 38 height 14
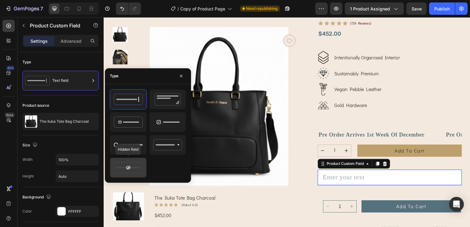
click at [129, 165] on icon at bounding box center [128, 168] width 29 height 12
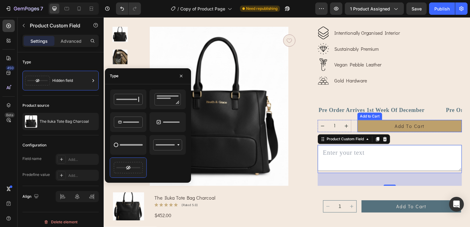
scroll to position [185, 0]
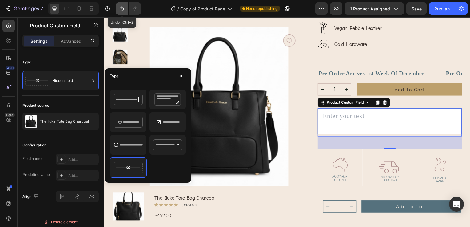
click at [125, 8] on icon "Undo/Redo" at bounding box center [122, 9] width 6 height 6
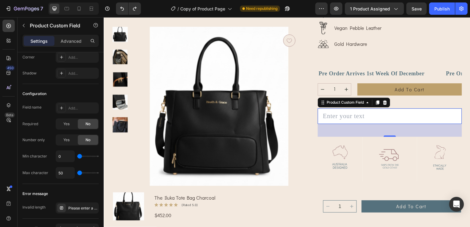
scroll to position [590, 0]
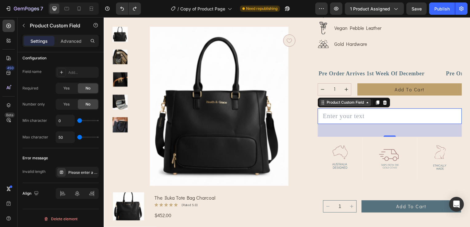
click at [344, 106] on div "Product Custom Field" at bounding box center [347, 104] width 40 height 6
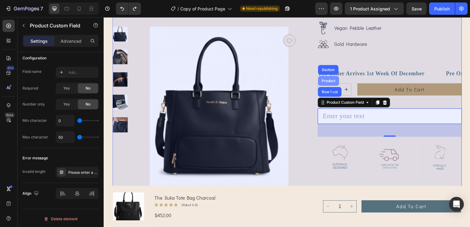
click at [322, 81] on div "Product" at bounding box center [330, 82] width 16 height 4
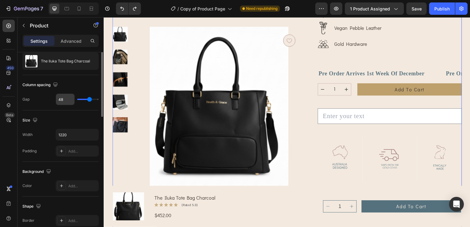
scroll to position [0, 0]
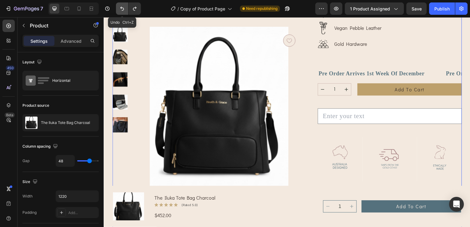
click at [121, 7] on icon "Undo/Redo" at bounding box center [122, 9] width 4 height 4
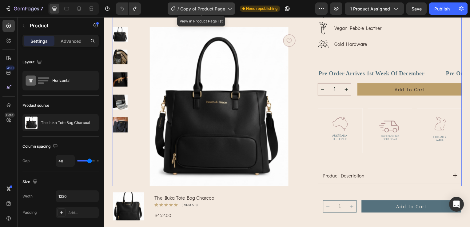
click at [201, 4] on div "/ Copy of Product Page" at bounding box center [201, 8] width 67 height 12
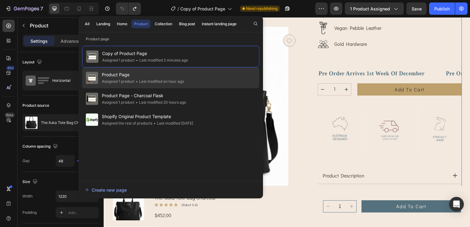
click at [134, 77] on span "Product Page" at bounding box center [143, 74] width 82 height 7
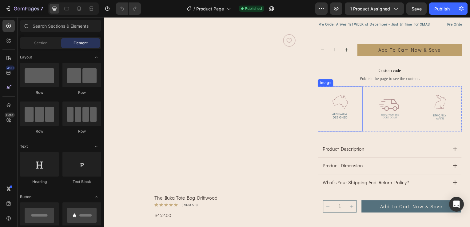
scroll to position [246, 0]
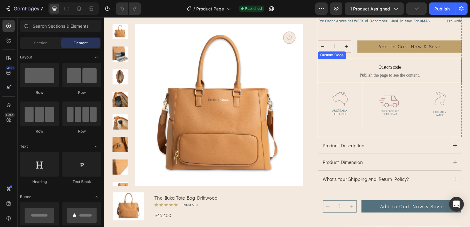
click at [433, 77] on span "Publish the page to see the content." at bounding box center [391, 76] width 145 height 6
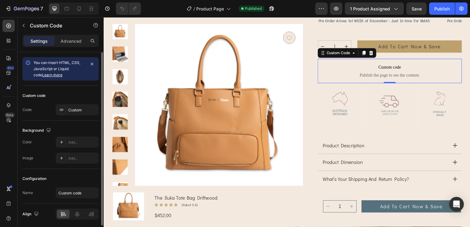
scroll to position [22, 0]
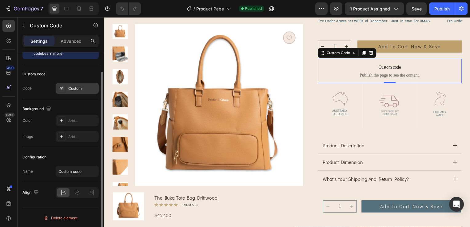
click at [73, 88] on div "Custom" at bounding box center [82, 89] width 29 height 6
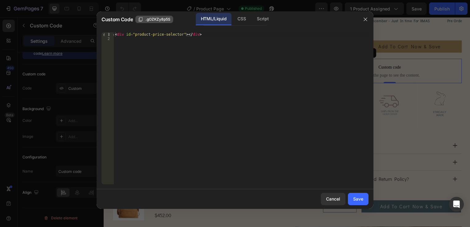
click at [141, 20] on icon "button" at bounding box center [140, 19] width 5 height 5
click at [369, 21] on button "button" at bounding box center [366, 19] width 10 height 10
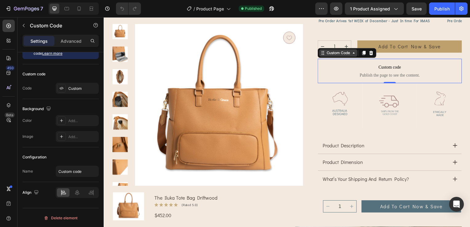
click at [353, 55] on icon at bounding box center [355, 53] width 5 height 5
click at [410, 76] on span "Publish the page to see the content." at bounding box center [391, 76] width 145 height 6
click at [413, 69] on span "Custom code" at bounding box center [391, 67] width 145 height 7
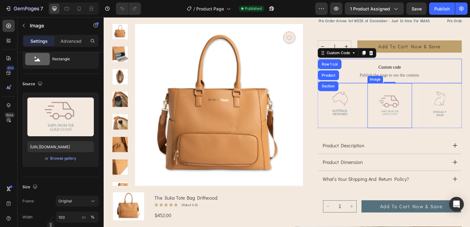
click at [369, 103] on img at bounding box center [391, 106] width 45 height 45
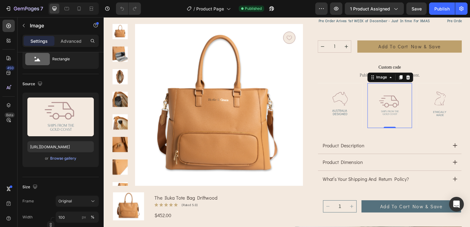
scroll to position [0, 0]
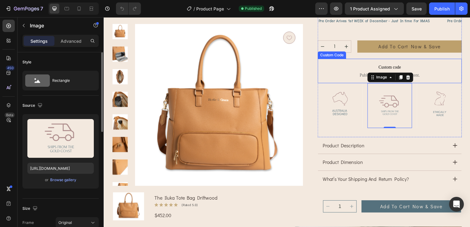
click at [364, 66] on span "Custom code" at bounding box center [391, 67] width 145 height 7
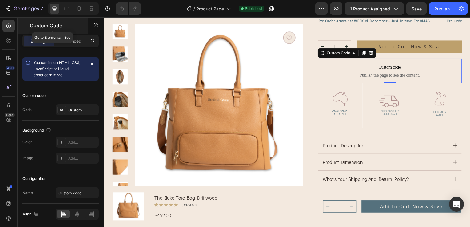
click at [25, 24] on icon "button" at bounding box center [23, 25] width 5 height 5
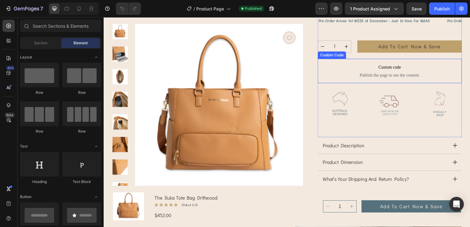
click at [414, 71] on p "Custom code Publish the page to see the content." at bounding box center [391, 71] width 145 height 25
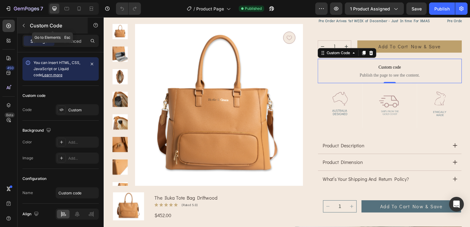
click at [23, 30] on button "button" at bounding box center [24, 26] width 10 height 10
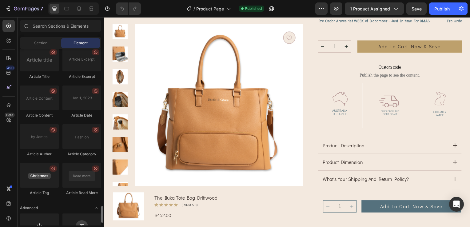
scroll to position [1688, 0]
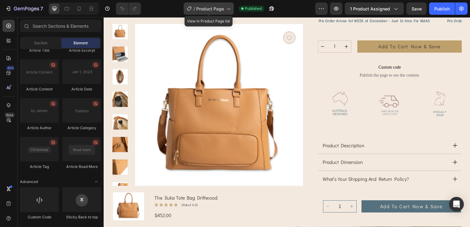
click at [222, 9] on span "Product Page" at bounding box center [210, 9] width 28 height 6
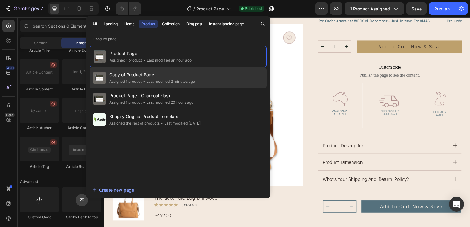
click at [146, 74] on span "Copy of Product Page" at bounding box center [152, 74] width 86 height 7
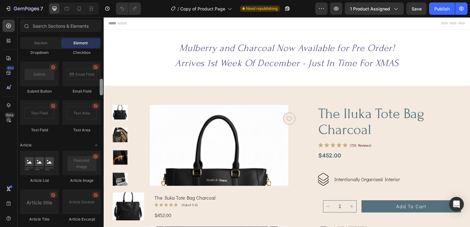
scroll to position [1688, 0]
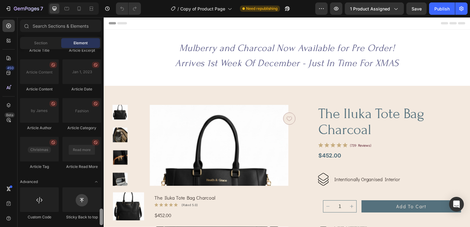
drag, startPoint x: 101, startPoint y: 54, endPoint x: 103, endPoint y: 224, distance: 170.2
click at [103, 224] on div at bounding box center [101, 137] width 5 height 176
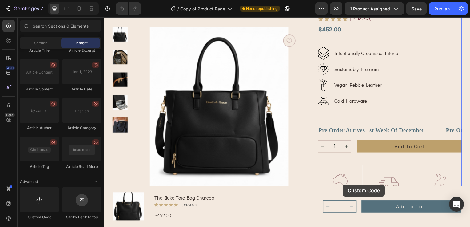
scroll to position [154, 0]
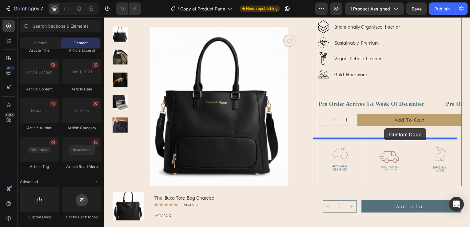
drag, startPoint x: 140, startPoint y: 222, endPoint x: 386, endPoint y: 129, distance: 263.2
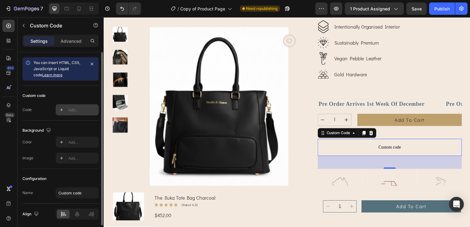
click at [60, 111] on icon at bounding box center [61, 109] width 5 height 5
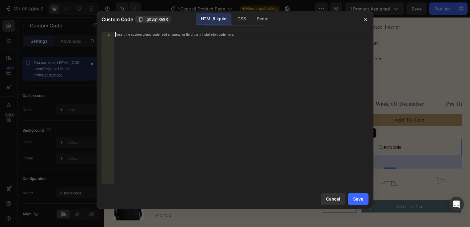
click at [185, 56] on div "Insert the custom Liquid code, add snippets, or third-party installation code h…" at bounding box center [241, 112] width 255 height 161
paste textarea ".gOZKZy8p5S"
type textarea ".gOZKZy8p5S"
click at [353, 201] on div "Save" at bounding box center [358, 199] width 10 height 6
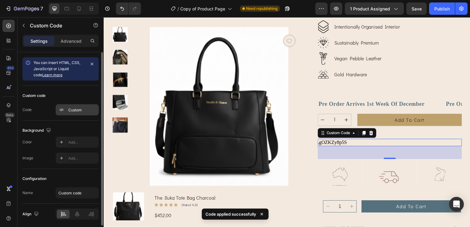
click at [70, 109] on div "Custom" at bounding box center [82, 110] width 29 height 6
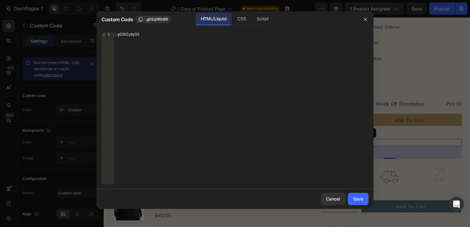
type textarea ".gOZKZy8p5S"
drag, startPoint x: 147, startPoint y: 35, endPoint x: 105, endPoint y: 27, distance: 42.8
click at [105, 27] on div ".gOZKZy8p5S 1 .gOZKZy8p5S ההההההההההההההההההההההההההההההההההההההההההההההההההההה…" at bounding box center [235, 108] width 277 height 162
click at [333, 200] on div "Cancel" at bounding box center [333, 199] width 14 height 6
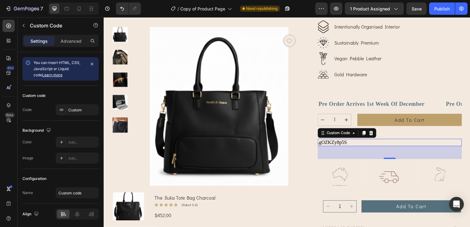
click at [351, 143] on div ".gOZKZy8p5S" at bounding box center [391, 143] width 145 height 7
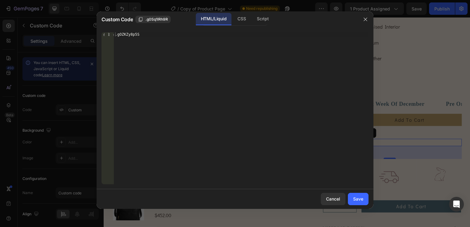
type textarea ".gOZKZy8p5S"
drag, startPoint x: 183, startPoint y: 38, endPoint x: 109, endPoint y: 34, distance: 73.9
click at [109, 34] on div ".gOZKZy8p5S 1 .gOZKZy8p5S ההההההההההההההההההההההההההההההההההההההההההההההההההההה…" at bounding box center [235, 108] width 267 height 152
click at [354, 202] on button "Save" at bounding box center [358, 199] width 21 height 12
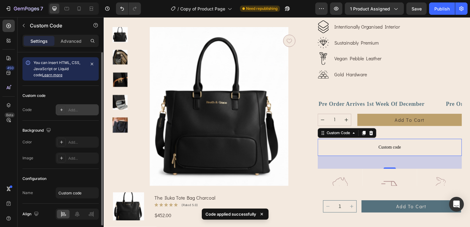
click at [62, 112] on span at bounding box center [61, 109] width 5 height 5
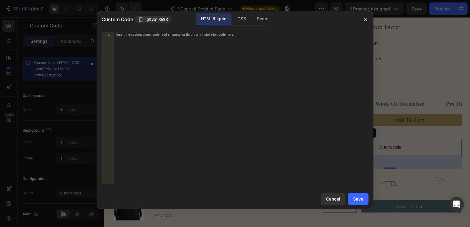
click at [222, 18] on div "HTML/Liquid" at bounding box center [213, 19] width 35 height 12
click at [240, 20] on div "CSS" at bounding box center [242, 19] width 18 height 12
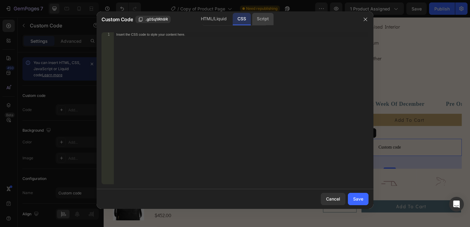
click at [259, 21] on div "Script" at bounding box center [263, 19] width 22 height 12
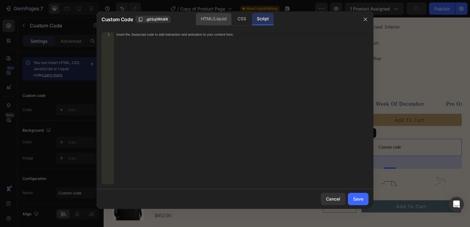
click at [217, 22] on div "HTML/Liquid" at bounding box center [213, 19] width 35 height 12
click at [154, 19] on span ".g0Sq1lRh9R" at bounding box center [157, 20] width 22 height 6
click at [146, 47] on div "Insert the custom Liquid code, add snippets, or third-party installation code h…" at bounding box center [241, 112] width 255 height 161
click at [366, 19] on icon "button" at bounding box center [365, 19] width 5 height 5
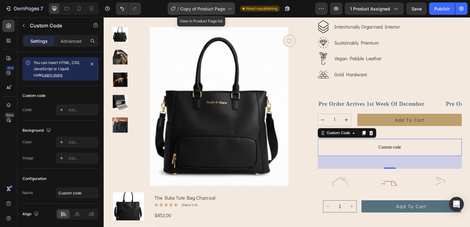
click at [223, 11] on span "Copy of Product Page" at bounding box center [202, 9] width 45 height 6
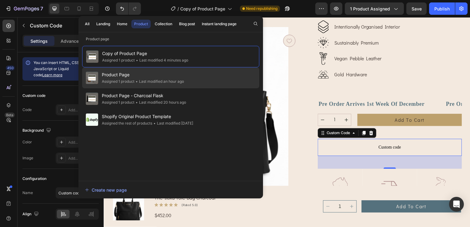
click at [139, 76] on span "Product Page" at bounding box center [143, 74] width 82 height 7
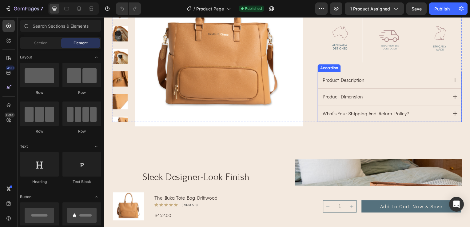
scroll to position [246, 0]
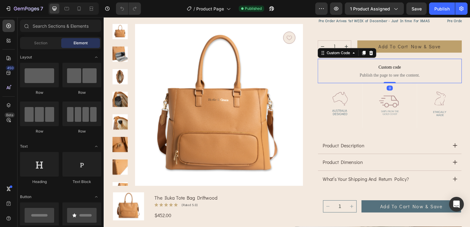
click at [385, 65] on span "Custom code" at bounding box center [391, 67] width 145 height 7
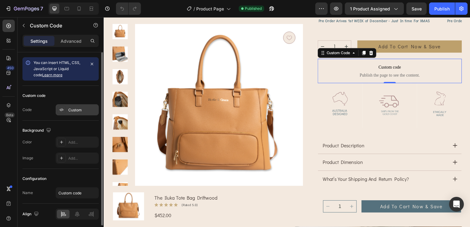
click at [72, 110] on div "Custom" at bounding box center [82, 110] width 29 height 6
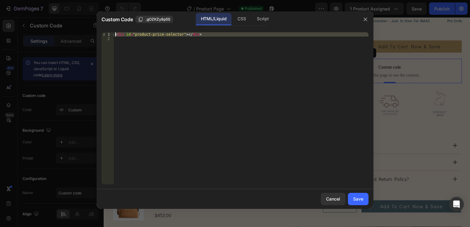
drag, startPoint x: 211, startPoint y: 37, endPoint x: 115, endPoint y: 36, distance: 96.3
click at [115, 36] on div "< div id = "product-price-selector" > </ div >" at bounding box center [241, 112] width 255 height 161
type textarea "<div id="product-price-selector"></div>"
click at [362, 18] on button "button" at bounding box center [366, 19] width 10 height 10
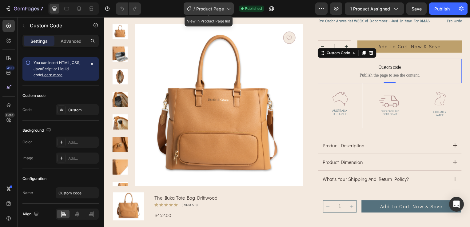
click at [215, 6] on span "Product Page" at bounding box center [210, 9] width 28 height 6
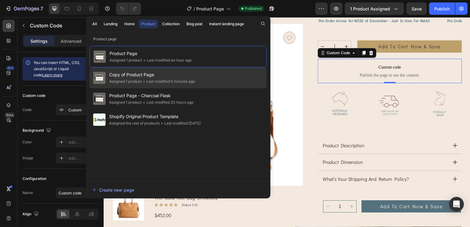
click at [139, 73] on span "Copy of Product Page" at bounding box center [152, 74] width 86 height 7
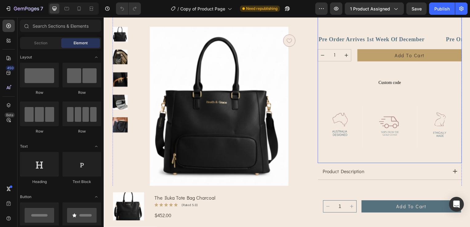
scroll to position [185, 0]
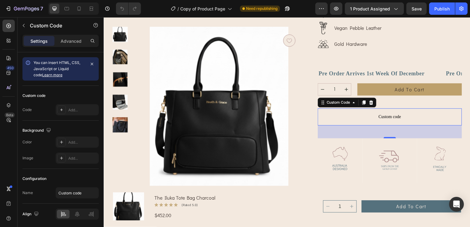
click at [383, 120] on span "Custom code" at bounding box center [391, 117] width 145 height 7
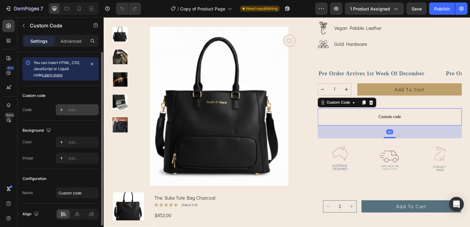
click at [71, 111] on div "Add..." at bounding box center [82, 110] width 29 height 6
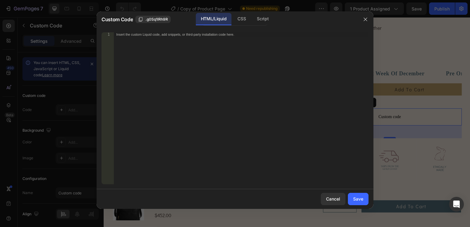
click at [170, 57] on div "Insert the custom Liquid code, add snippets, or third-party installation code h…" at bounding box center [241, 112] width 255 height 161
click at [358, 200] on div "Save" at bounding box center [358, 199] width 10 height 6
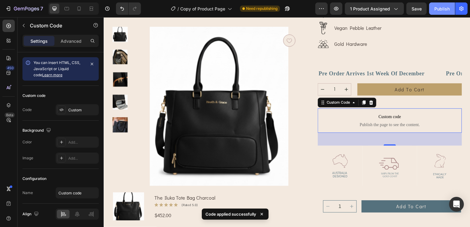
click at [437, 10] on div "Publish" at bounding box center [441, 9] width 15 height 6
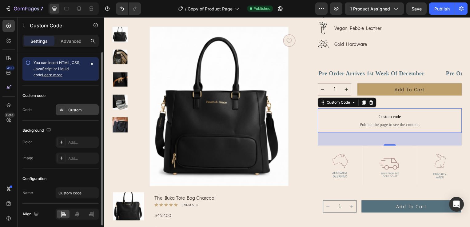
click at [74, 110] on div "Custom" at bounding box center [82, 110] width 29 height 6
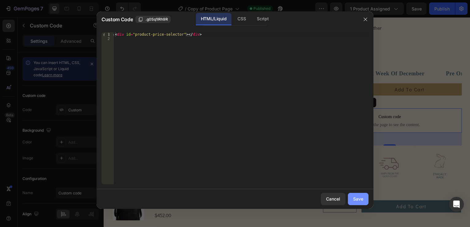
click at [354, 199] on div "Save" at bounding box center [358, 199] width 10 height 6
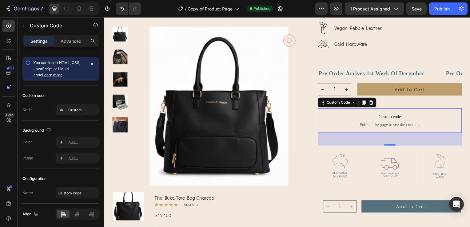
click at [377, 118] on span "Custom code" at bounding box center [391, 117] width 145 height 7
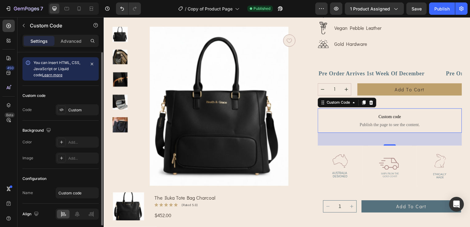
scroll to position [22, 0]
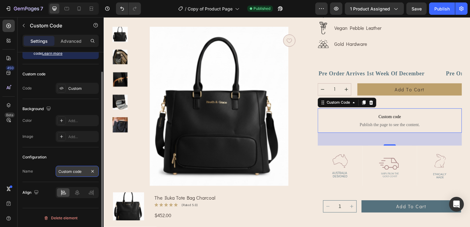
click at [75, 170] on input "Custom code" at bounding box center [77, 171] width 43 height 11
drag, startPoint x: 61, startPoint y: 154, endPoint x: 66, endPoint y: 147, distance: 9.0
click at [66, 150] on div "Configuration Name Custom code" at bounding box center [60, 164] width 76 height 35
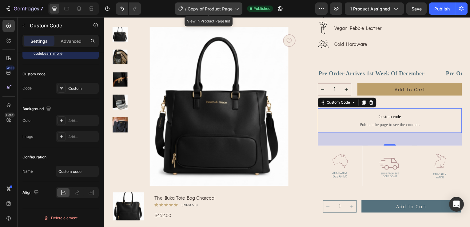
click at [212, 7] on span "Copy of Product Page" at bounding box center [210, 9] width 45 height 6
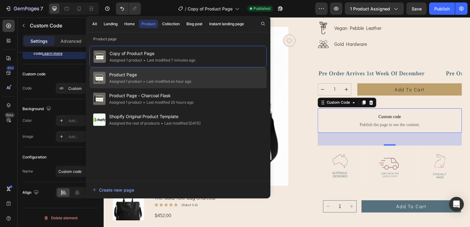
click at [158, 78] on div "• Last modified an hour ago" at bounding box center [167, 81] width 50 height 6
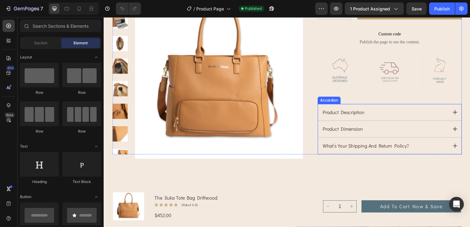
scroll to position [277, 0]
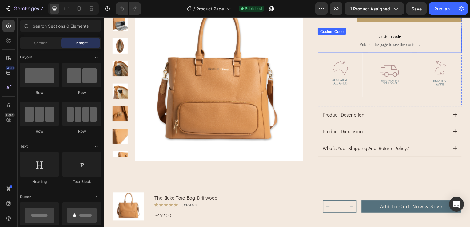
click at [397, 46] on span "Publish the page to see the content." at bounding box center [391, 45] width 145 height 6
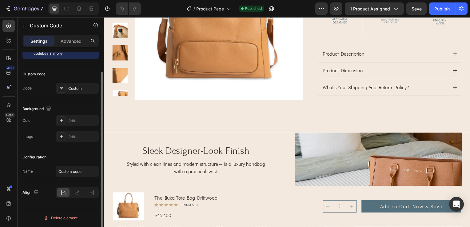
scroll to position [0, 0]
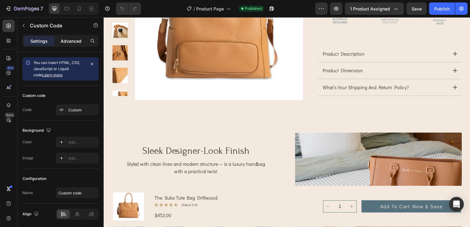
click at [73, 42] on p "Advanced" at bounding box center [71, 41] width 21 height 6
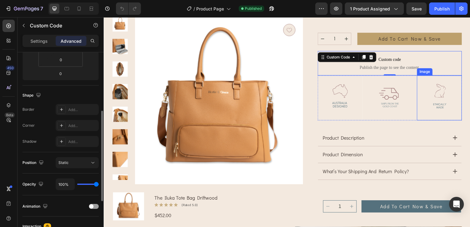
scroll to position [246, 0]
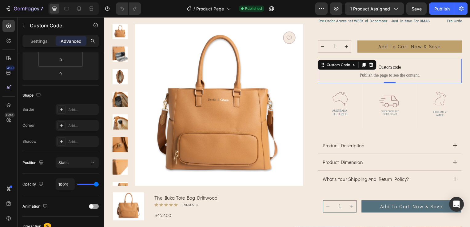
click at [395, 74] on span "Publish the page to see the content." at bounding box center [391, 76] width 145 height 6
click at [405, 73] on span "Publish the page to see the content." at bounding box center [391, 76] width 145 height 6
click at [214, 6] on span "Product Page" at bounding box center [210, 9] width 28 height 6
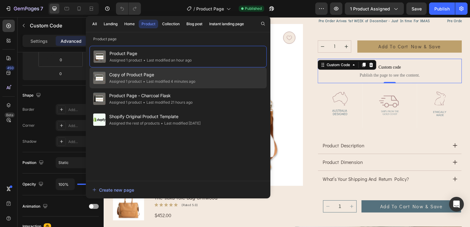
click at [143, 79] on div "• Last modified 4 minutes ago" at bounding box center [169, 81] width 54 height 6
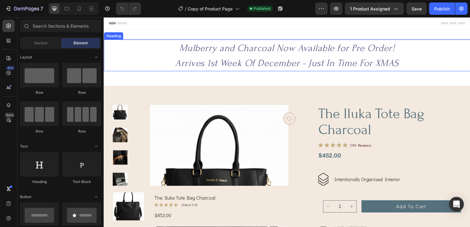
click at [254, 45] on icon "Mulberry and Charcoal Now Available for Pre Order!" at bounding box center [288, 48] width 217 height 11
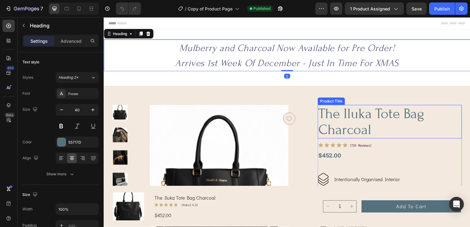
click at [356, 120] on h1 "the iluka tote bag charcoal" at bounding box center [391, 123] width 145 height 34
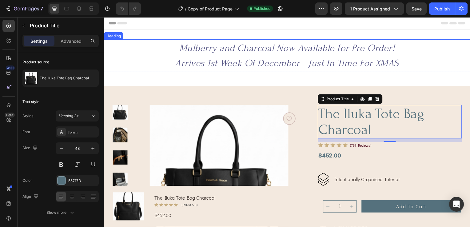
click at [326, 61] on icon "Arrives 1st Week Of December - Just In Time For XMAS" at bounding box center [288, 63] width 226 height 11
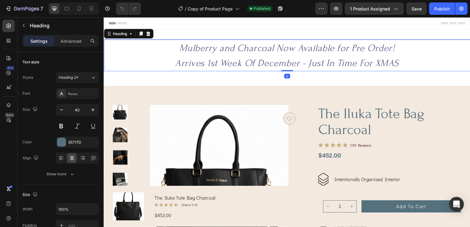
click at [248, 55] on h2 "Mulberry and Charcoal Now Available for Pre Order! Arrives 1st Week Of December…" at bounding box center [288, 56] width 369 height 32
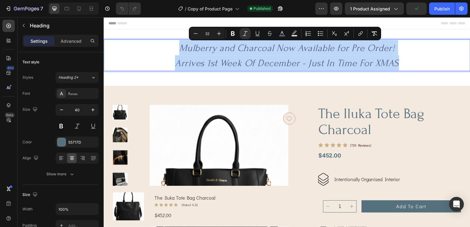
drag, startPoint x: 406, startPoint y: 65, endPoint x: 177, endPoint y: 53, distance: 229.2
click at [177, 53] on p "Mulberry and Charcoal Now Available for Pre Order! Arrives 1st Week Of December…" at bounding box center [288, 55] width 368 height 31
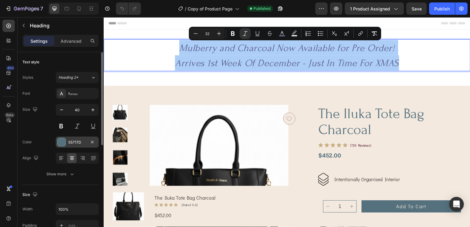
click at [60, 140] on div at bounding box center [62, 142] width 8 height 8
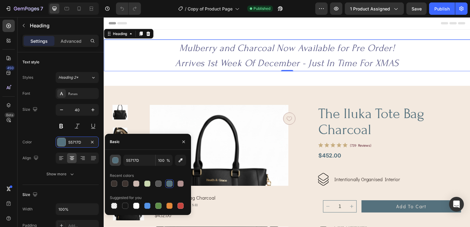
click at [114, 162] on div "button" at bounding box center [116, 161] width 6 height 6
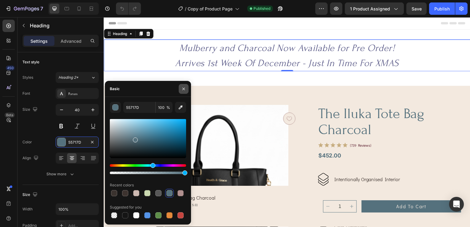
click at [183, 88] on icon "button" at bounding box center [183, 88] width 5 height 5
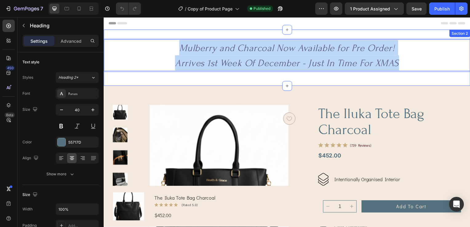
drag, startPoint x: 404, startPoint y: 60, endPoint x: 174, endPoint y: 39, distance: 231.7
click at [174, 39] on div "Mulberry and Charcoal Now Available for Pre Order! Arrives 1st Week Of December…" at bounding box center [288, 58] width 369 height 57
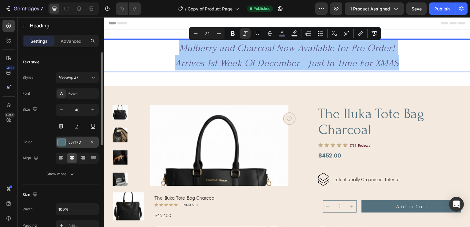
click at [60, 143] on div at bounding box center [62, 142] width 8 height 8
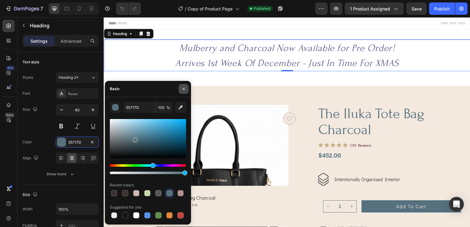
click at [184, 89] on icon "button" at bounding box center [183, 88] width 5 height 5
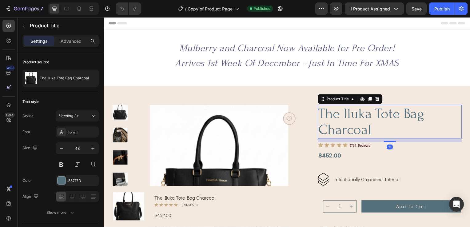
click at [358, 113] on h1 "the iluka tote bag charcoal" at bounding box center [391, 123] width 145 height 34
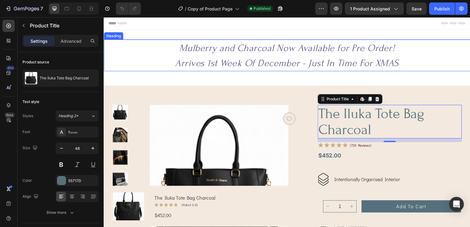
click at [262, 62] on icon "Arrives 1st Week Of December - Just In Time For XMAS" at bounding box center [288, 63] width 226 height 11
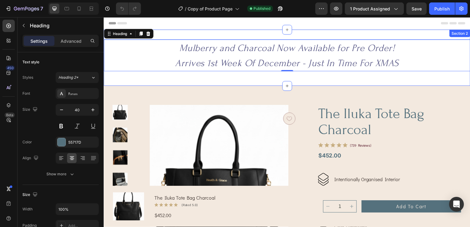
click at [384, 82] on div "⁠⁠⁠⁠⁠⁠⁠ Mulberry and Charcoal Now Available for Pre Order! Arrives 1st Week Of …" at bounding box center [288, 58] width 369 height 57
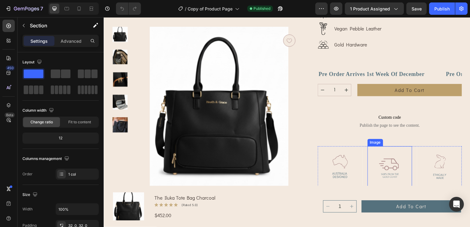
scroll to position [215, 0]
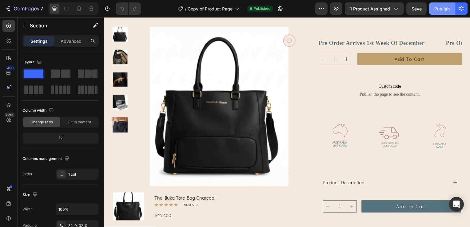
click at [441, 9] on div "Publish" at bounding box center [441, 9] width 15 height 6
click at [371, 59] on button "add to cart" at bounding box center [411, 59] width 105 height 12
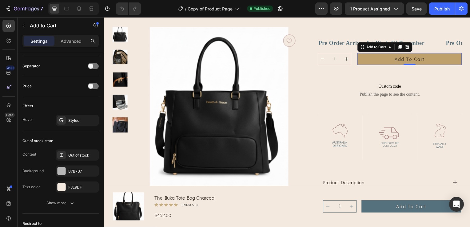
scroll to position [466, 0]
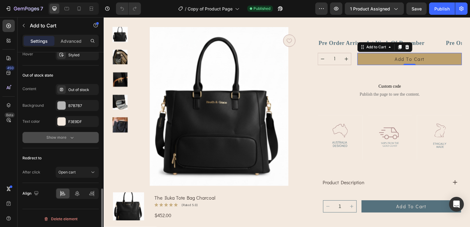
click at [49, 134] on div "Show more" at bounding box center [60, 137] width 29 height 6
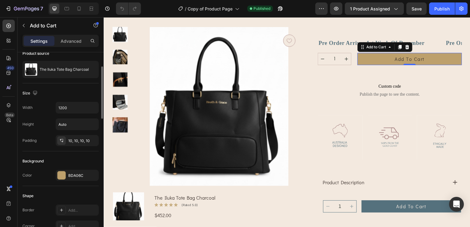
scroll to position [0, 0]
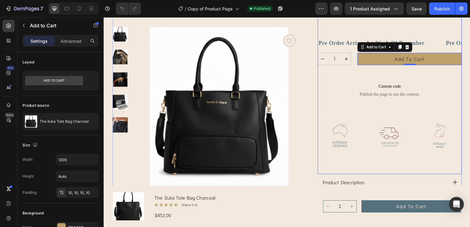
click at [418, 74] on div "the iluka tote bag charcoal Product Title Icon Icon Icon Icon Icon Icon List (7…" at bounding box center [391, 32] width 145 height 285
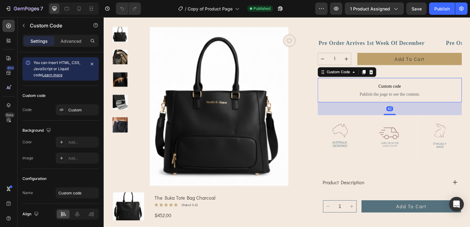
click at [392, 89] on span "Custom code" at bounding box center [391, 86] width 145 height 7
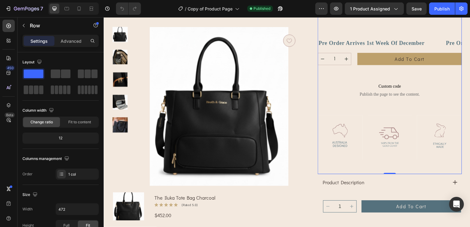
click at [418, 72] on div "the iluka tote bag charcoal Product Title Icon Icon Icon Icon Icon Icon List (7…" at bounding box center [391, 32] width 145 height 285
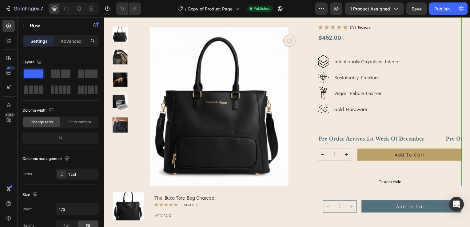
scroll to position [92, 0]
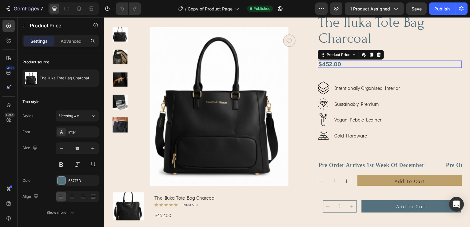
click at [416, 62] on div "$452.00" at bounding box center [391, 64] width 145 height 7
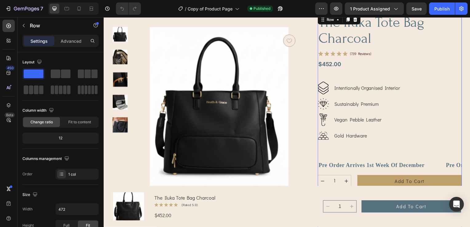
click at [409, 150] on div "the iluka tote bag charcoal Product Title Icon Icon Icon Icon Icon Icon List (7…" at bounding box center [391, 156] width 145 height 285
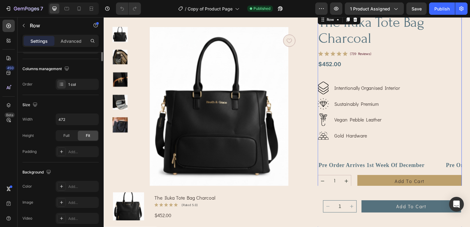
scroll to position [0, 0]
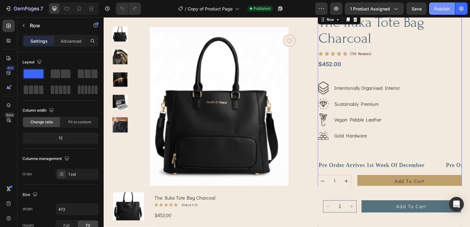
click at [444, 4] on button "Publish" at bounding box center [442, 8] width 26 height 12
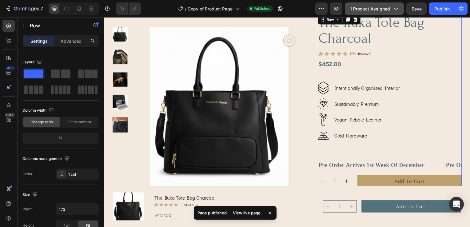
click at [387, 8] on span "1 product assigned" at bounding box center [370, 9] width 40 height 6
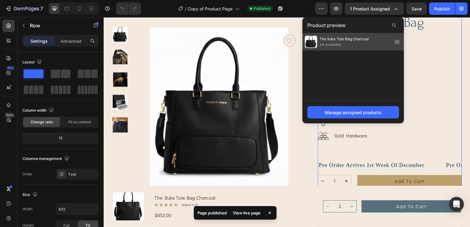
click at [353, 43] on span "44 available" at bounding box center [344, 45] width 49 height 6
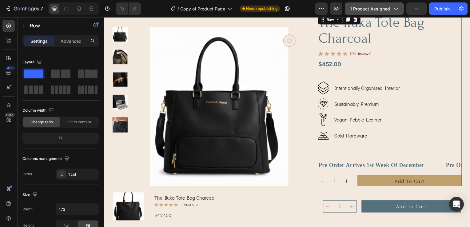
click at [386, 4] on button "1 product assigned" at bounding box center [374, 8] width 59 height 12
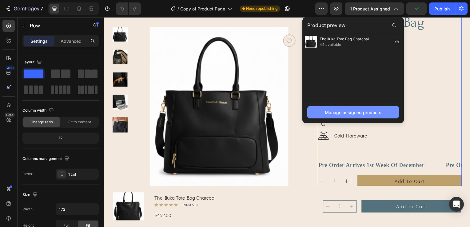
click at [358, 111] on div "Manage assigned products" at bounding box center [353, 112] width 57 height 6
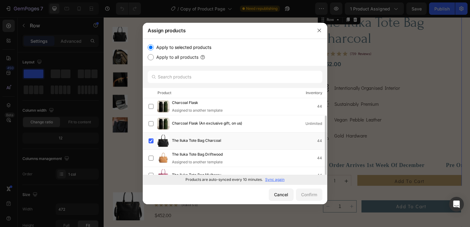
scroll to position [9, 0]
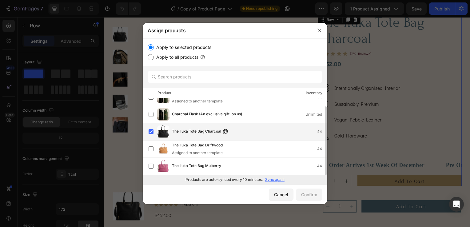
click at [195, 131] on span "The Iluka Tote Bag Charcoal" at bounding box center [196, 131] width 49 height 7
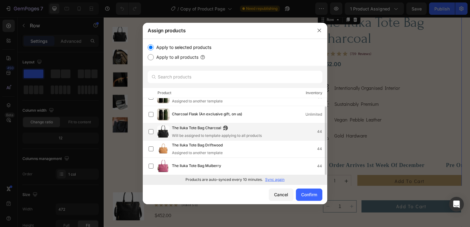
click at [195, 131] on span "The Iluka Tote Bag Charcoal" at bounding box center [196, 128] width 49 height 7
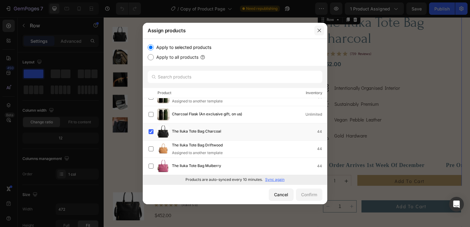
click at [319, 33] on button "button" at bounding box center [319, 31] width 10 height 10
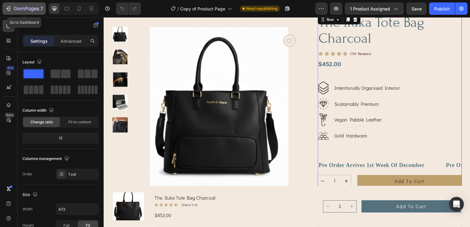
click at [8, 10] on icon "button" at bounding box center [8, 9] width 6 height 6
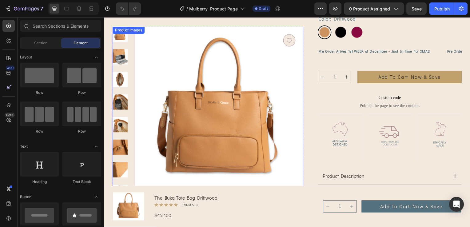
click at [177, 56] on img at bounding box center [219, 111] width 169 height 169
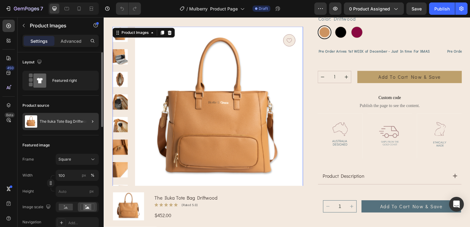
click at [88, 121] on div at bounding box center [90, 121] width 17 height 17
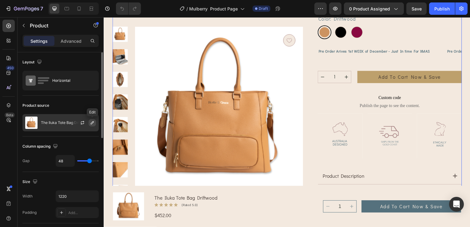
click at [90, 122] on icon "button" at bounding box center [92, 122] width 5 height 5
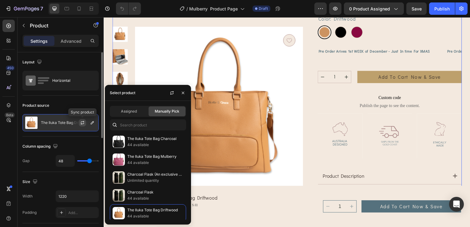
click at [84, 122] on icon "button" at bounding box center [82, 122] width 3 height 2
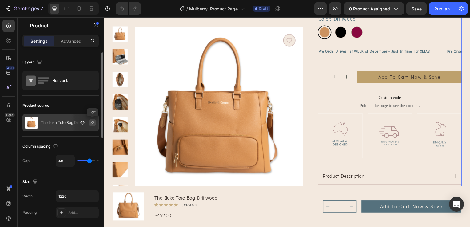
click at [91, 122] on icon "button" at bounding box center [92, 122] width 5 height 5
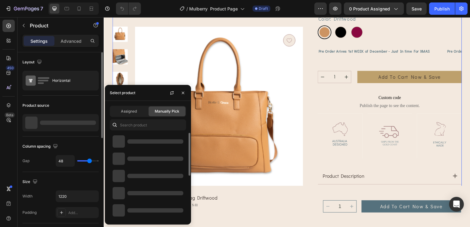
click at [148, 160] on div at bounding box center [155, 159] width 56 height 4
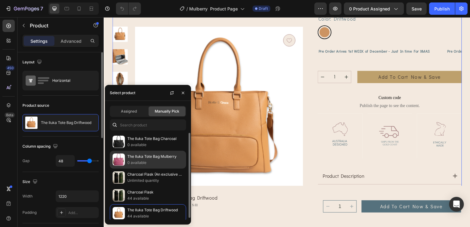
click at [148, 160] on p "0 available" at bounding box center [155, 163] width 56 height 6
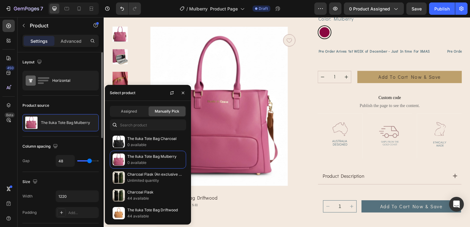
click at [87, 106] on div "Product source" at bounding box center [60, 106] width 76 height 10
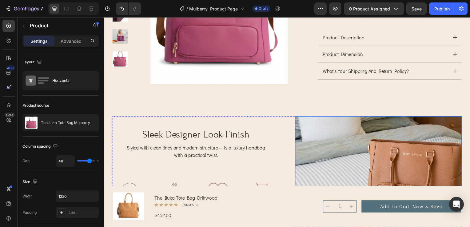
scroll to position [369, 0]
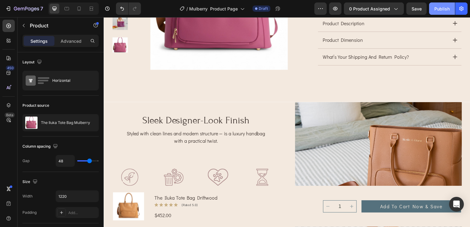
click at [436, 6] on div "Publish" at bounding box center [441, 9] width 15 height 6
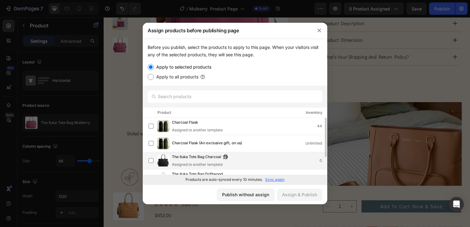
scroll to position [28, 0]
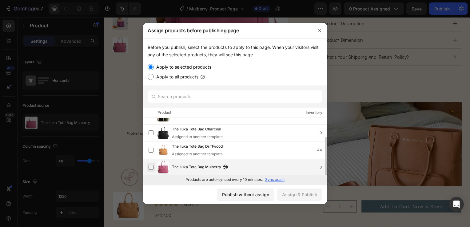
click at [153, 166] on label at bounding box center [151, 167] width 5 height 5
click at [298, 196] on div "Assign & Publish" at bounding box center [299, 194] width 35 height 6
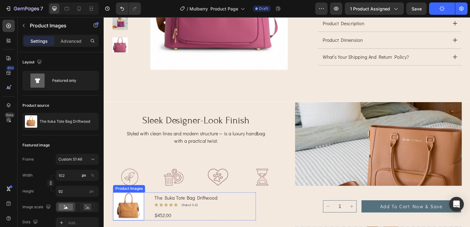
click at [134, 211] on img at bounding box center [128, 208] width 31 height 28
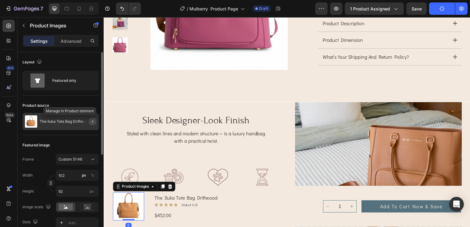
click at [92, 122] on icon "button" at bounding box center [92, 121] width 5 height 5
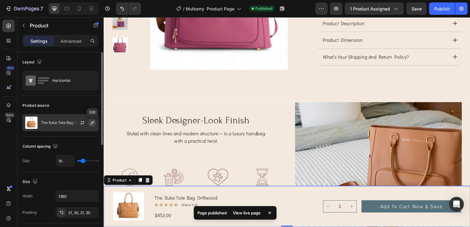
click at [93, 122] on icon "button" at bounding box center [92, 122] width 3 height 3
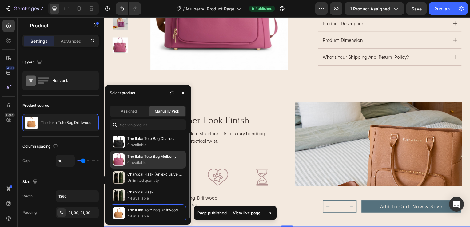
click at [126, 158] on div "The Iluka Tote Bag Mulberry 0 available" at bounding box center [148, 160] width 76 height 18
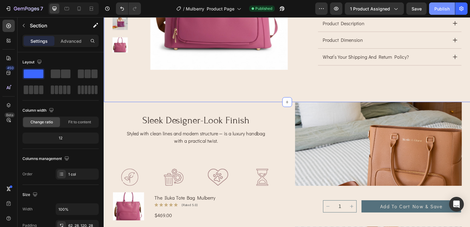
click at [447, 6] on div "Publish" at bounding box center [441, 9] width 15 height 6
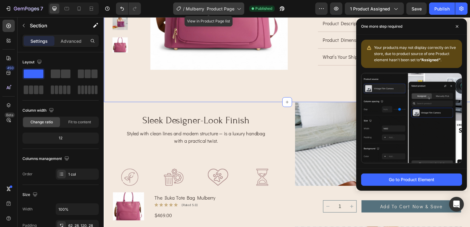
click at [223, 9] on span "Mulberry Product Page" at bounding box center [210, 9] width 49 height 6
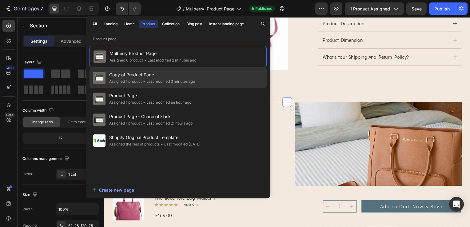
click at [146, 77] on span "Copy of Product Page" at bounding box center [152, 74] width 86 height 7
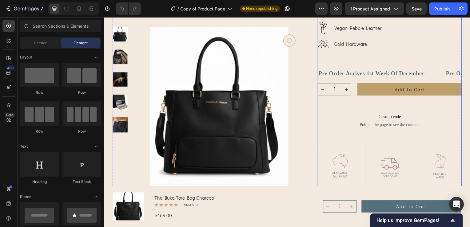
click at [396, 103] on div "the iluka tote bag charcoal Product Title Icon Icon Icon Icon Icon Icon List (7…" at bounding box center [391, 63] width 145 height 285
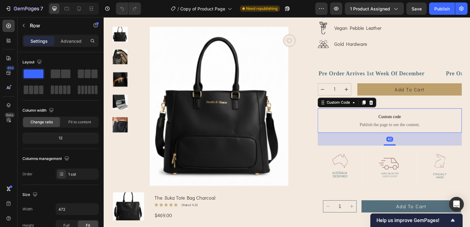
click at [395, 111] on p "Custom code Publish the page to see the content." at bounding box center [391, 121] width 145 height 25
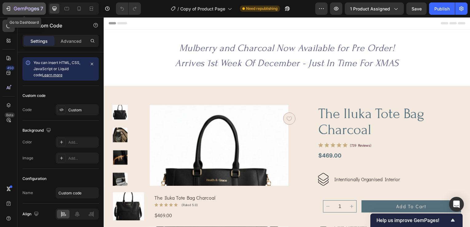
click at [21, 7] on icon "button" at bounding box center [26, 8] width 25 height 5
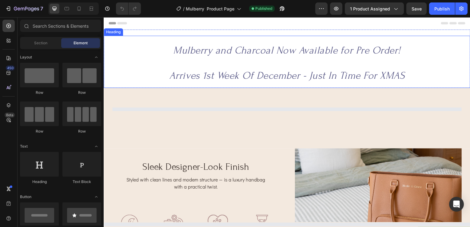
click at [234, 55] on span "Mulberry and Charcoal Now Available for Pre Order!" at bounding box center [288, 51] width 229 height 12
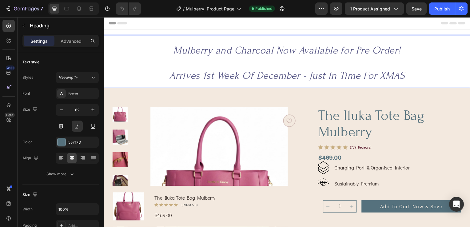
click at [234, 51] on span "Mulberry and Charcoal Now Available for Pre Order!" at bounding box center [288, 51] width 229 height 12
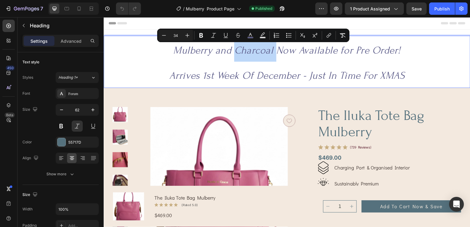
click at [230, 51] on span "Mulberry and Charcoal Now Available for Pre Order!" at bounding box center [288, 51] width 229 height 12
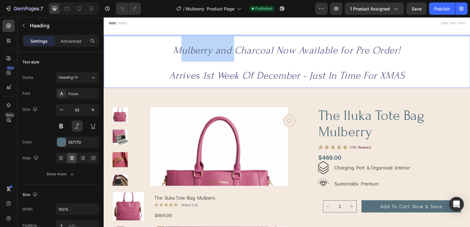
drag, startPoint x: 232, startPoint y: 52, endPoint x: 178, endPoint y: 50, distance: 53.3
click at [178, 50] on span "Mulberry and Charcoal Now Available for Pre Order!" at bounding box center [288, 51] width 229 height 12
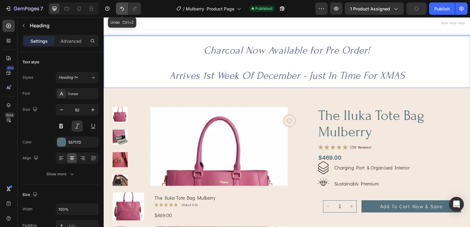
click at [123, 12] on button "Undo/Redo" at bounding box center [122, 8] width 12 height 12
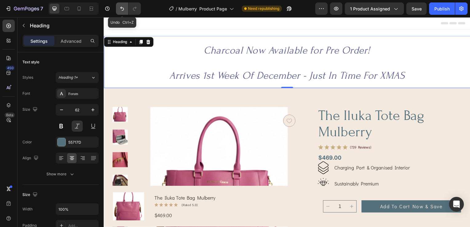
click at [121, 10] on icon "Undo/Redo" at bounding box center [122, 9] width 6 height 6
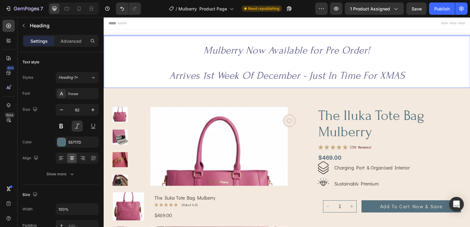
click at [402, 60] on p "Mulberry Now Available for Pre Order! Arrives 1st Week Of December - Just In Ti…" at bounding box center [288, 62] width 368 height 51
click at [436, 10] on div "Publish" at bounding box center [441, 9] width 15 height 6
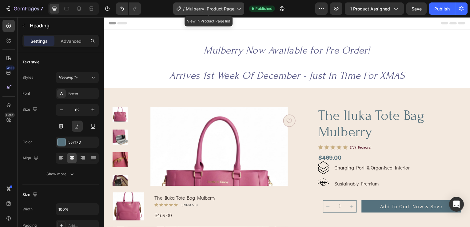
click at [238, 10] on icon at bounding box center [239, 9] width 6 height 6
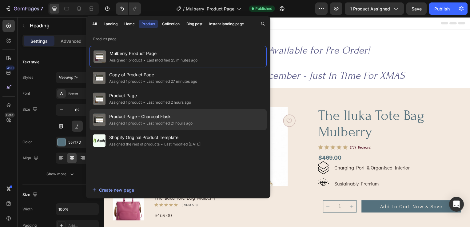
click at [138, 118] on span "Product Page - Charcoal Flask" at bounding box center [150, 116] width 83 height 7
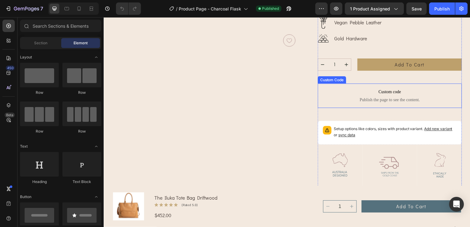
scroll to position [154, 0]
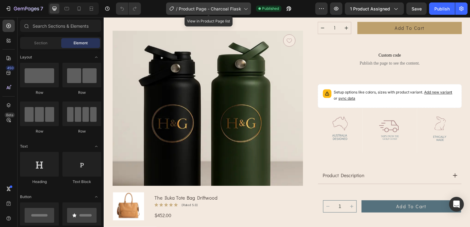
click at [245, 8] on icon at bounding box center [245, 9] width 6 height 6
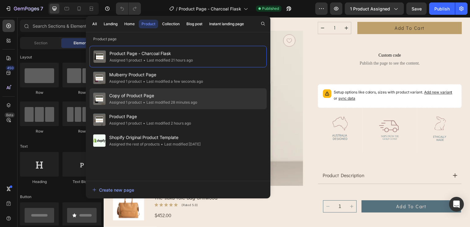
click at [151, 100] on div "• Last modified 28 minutes ago" at bounding box center [169, 102] width 55 height 6
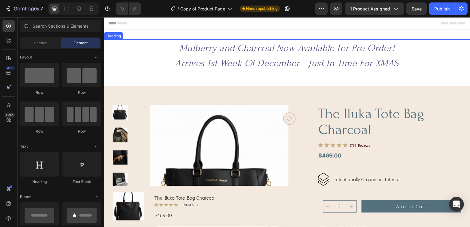
click at [241, 47] on icon "Mulberry and Charcoal Now Available for Pre Order!" at bounding box center [288, 48] width 217 height 11
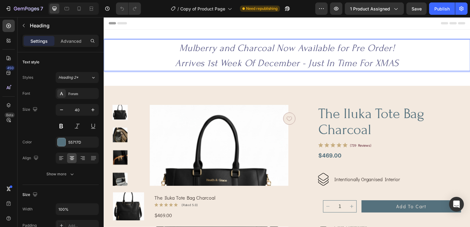
click at [238, 49] on icon "Mulberry and Charcoal Now Available for Pre Order!" at bounding box center [288, 48] width 217 height 11
click at [438, 10] on div "Publish" at bounding box center [441, 9] width 15 height 6
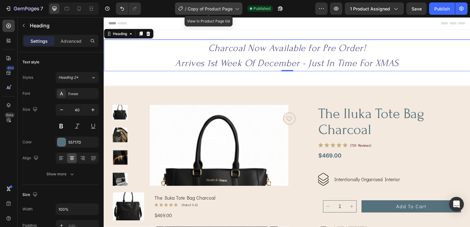
click at [234, 9] on icon at bounding box center [237, 9] width 6 height 6
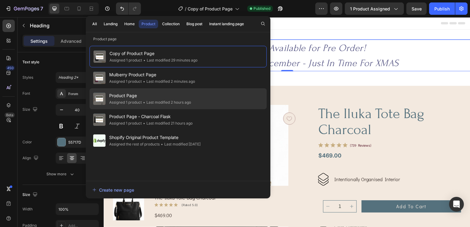
click at [134, 93] on span "Product Page" at bounding box center [150, 95] width 82 height 7
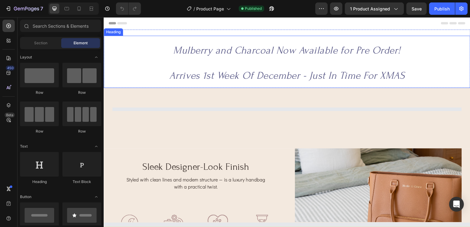
click at [298, 49] on span "Mulberry and Charcoal Now Available for Pre Order!" at bounding box center [288, 51] width 229 height 12
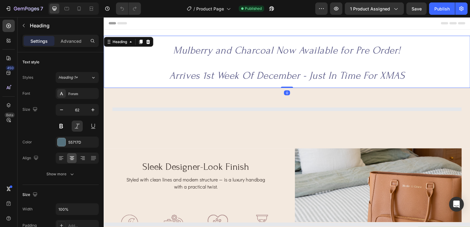
click at [411, 78] on h2 "Mulberry and Charcoal Now Available for Pre Order! Arrives 1st Week Of December…" at bounding box center [288, 62] width 369 height 53
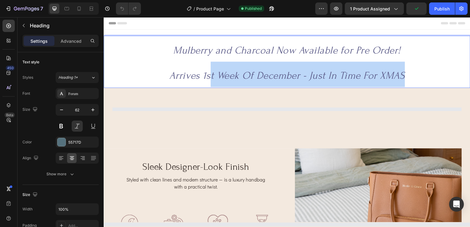
drag, startPoint x: 414, startPoint y: 77, endPoint x: 211, endPoint y: 57, distance: 204.1
click at [155, 44] on p "Mulberry and Charcoal Now Available for Pre Order! Arrives 1st Week Of December…" at bounding box center [288, 62] width 368 height 51
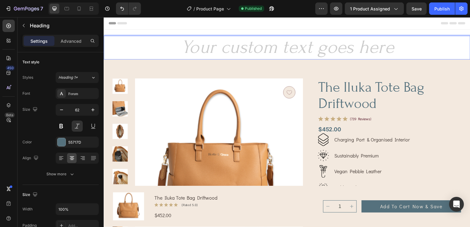
click at [140, 43] on h2 "Rich Text Editor. Editing area: main" at bounding box center [288, 48] width 369 height 24
click at [412, 49] on h2 "Rich Text Editor. Editing area: main" at bounding box center [288, 48] width 369 height 24
click at [277, 74] on div "Product Images Button Row the iluka tote bag driftwood Product Title Icon Icon …" at bounding box center [288, 229] width 369 height 338
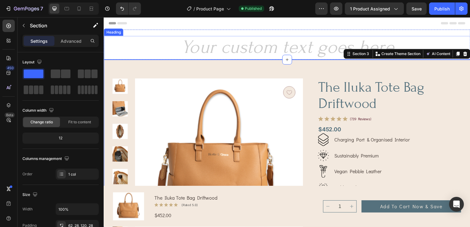
click at [170, 46] on h2 "Rich Text Editor. Editing area: main" at bounding box center [288, 48] width 369 height 24
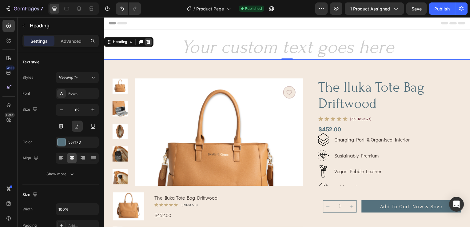
click at [148, 42] on icon at bounding box center [148, 42] width 4 height 4
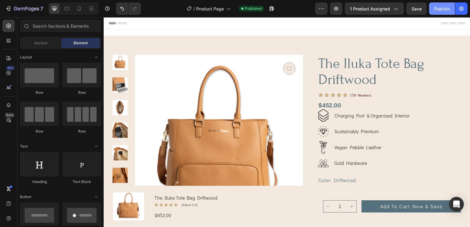
click at [442, 3] on button "Publish" at bounding box center [442, 8] width 26 height 12
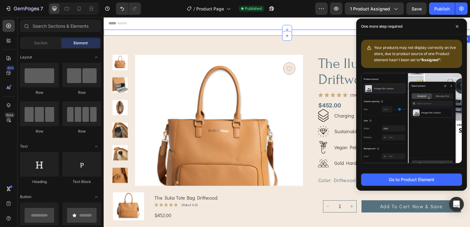
click at [170, 37] on div "Product Images Button Row the iluka tote bag driftwood Product Title Icon Icon …" at bounding box center [288, 205] width 369 height 338
